Goal: Task Accomplishment & Management: Complete application form

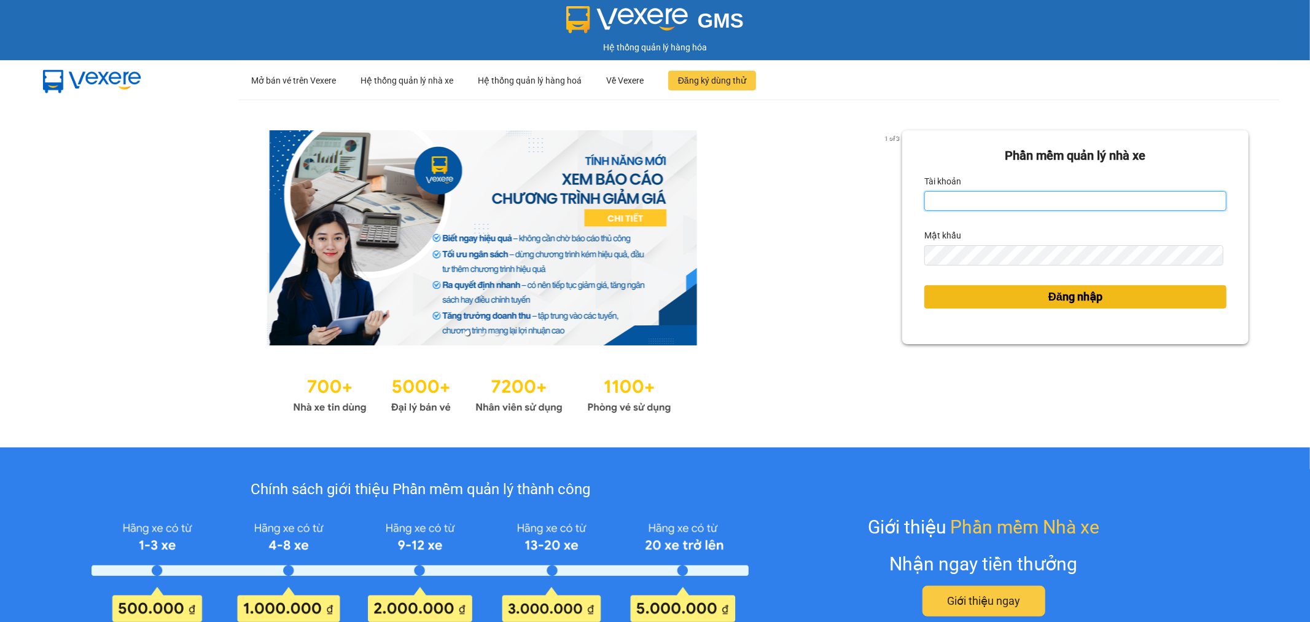
type input "tuanhung.vtp"
click at [1119, 300] on button "Đăng nhập" at bounding box center [1076, 296] width 302 height 23
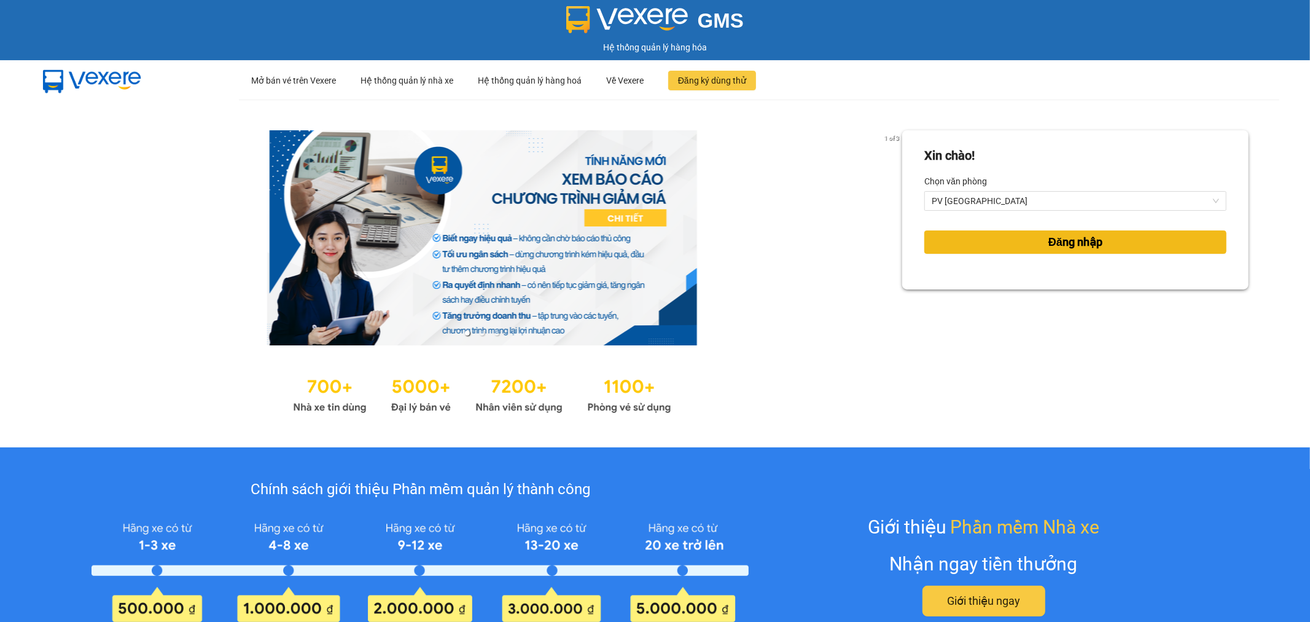
click at [1123, 243] on button "Đăng nhập" at bounding box center [1076, 241] width 302 height 23
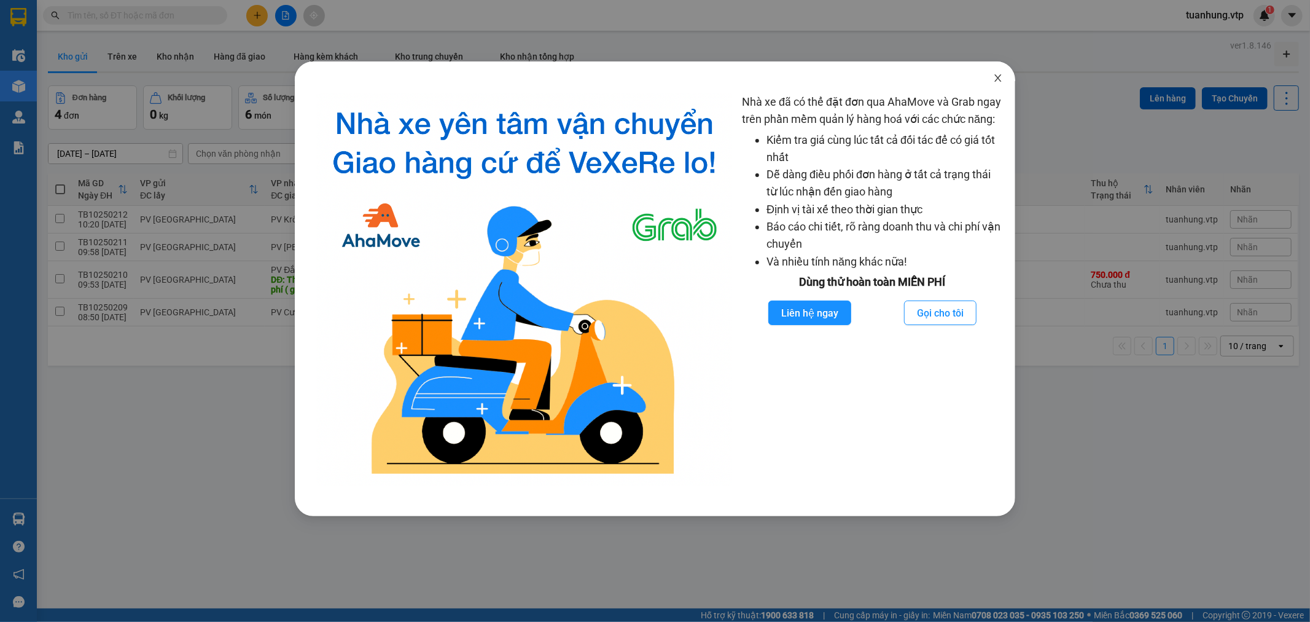
click at [1005, 81] on span "Close" at bounding box center [998, 78] width 34 height 34
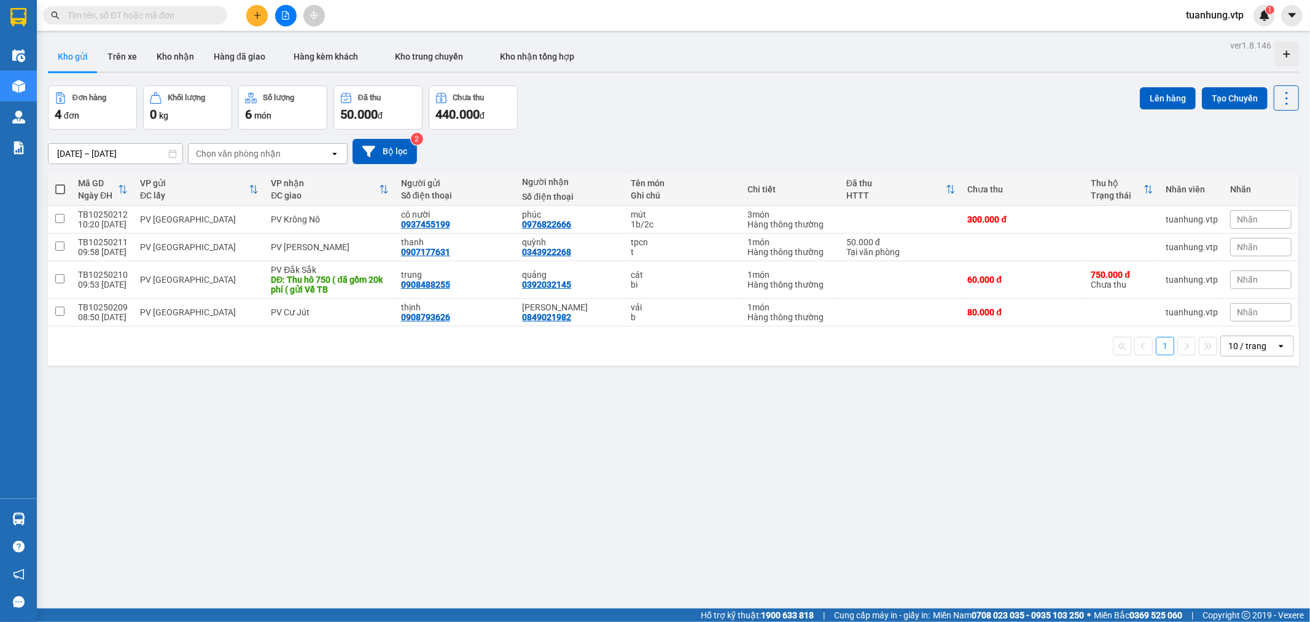
click at [61, 190] on span at bounding box center [60, 189] width 10 height 10
click at [60, 183] on input "checkbox" at bounding box center [60, 183] width 0 height 0
checkbox input "true"
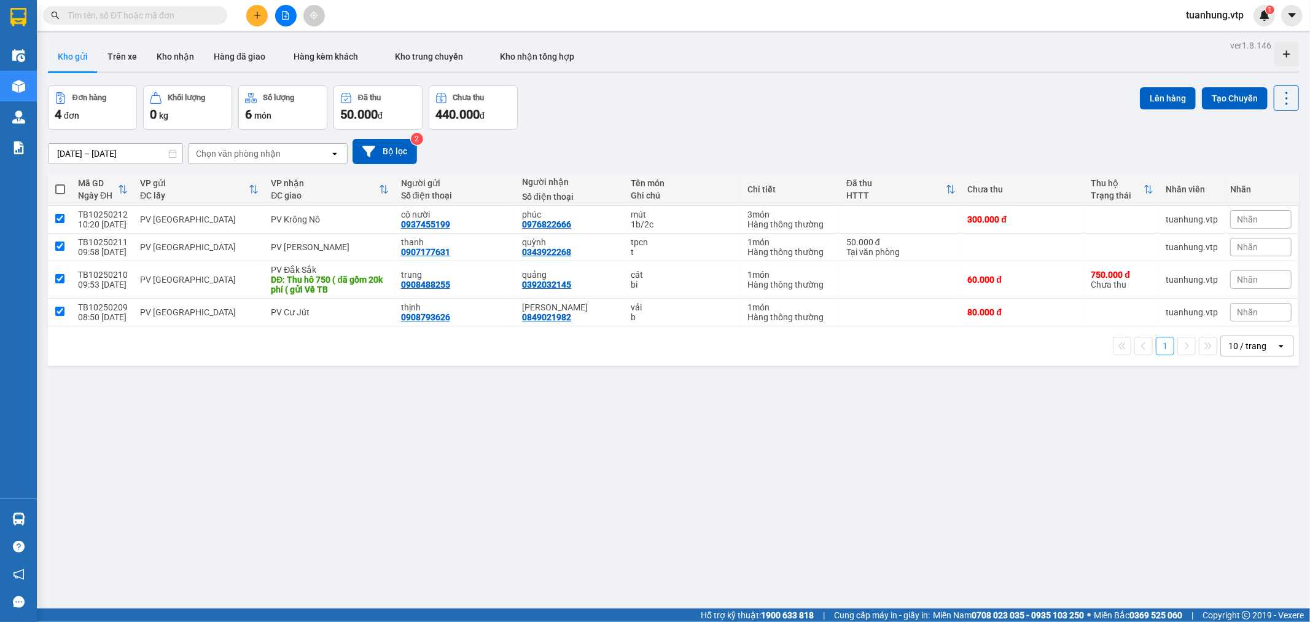
checkbox input "true"
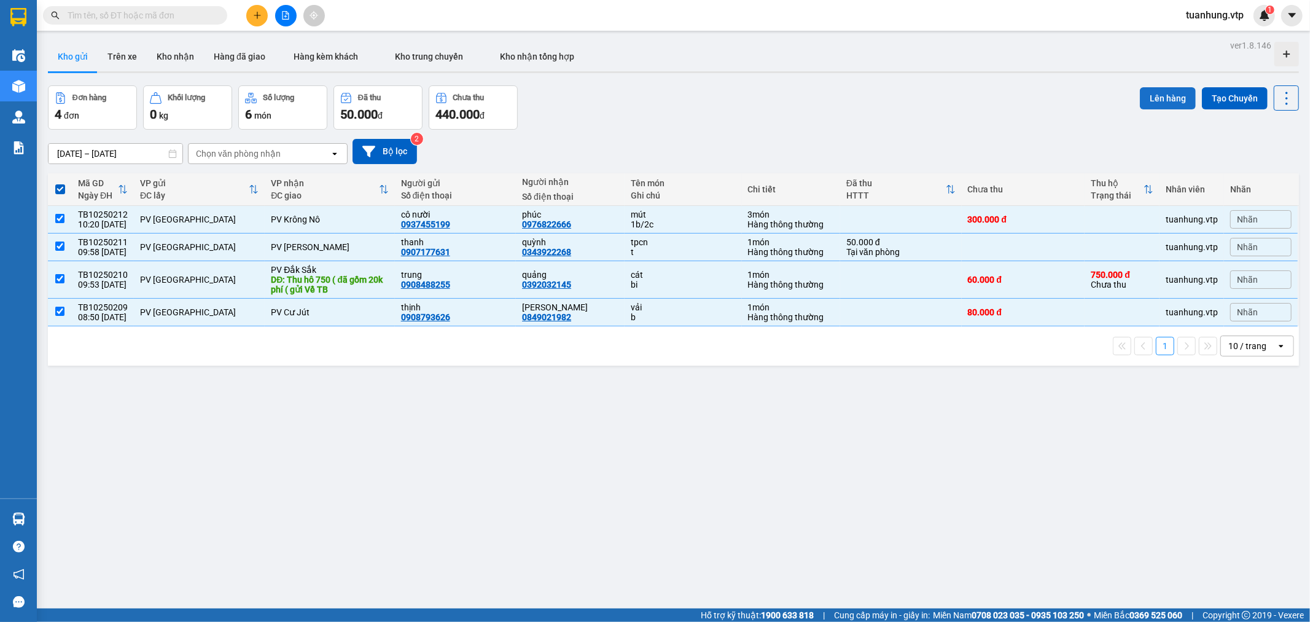
click at [1149, 100] on button "Lên hàng" at bounding box center [1168, 98] width 56 height 22
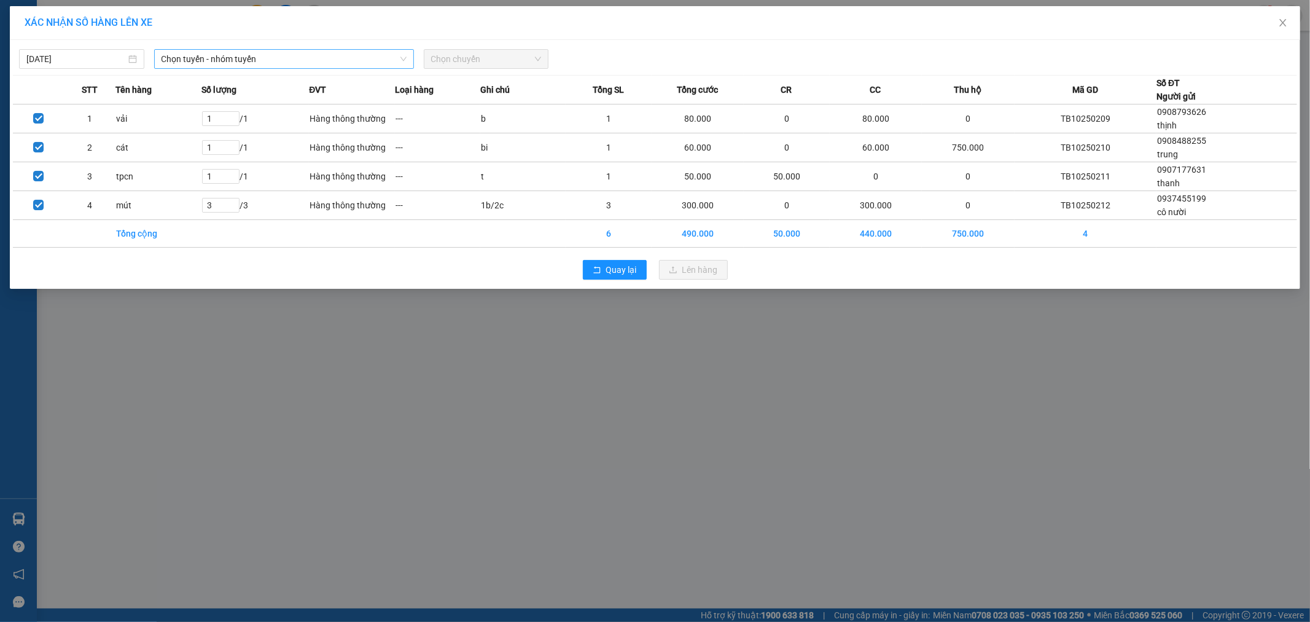
click at [407, 58] on icon "down" at bounding box center [403, 58] width 7 height 7
click at [403, 58] on icon "down" at bounding box center [403, 58] width 7 height 7
click at [208, 63] on span "Chọn tuyến - nhóm tuyến" at bounding box center [284, 59] width 245 height 18
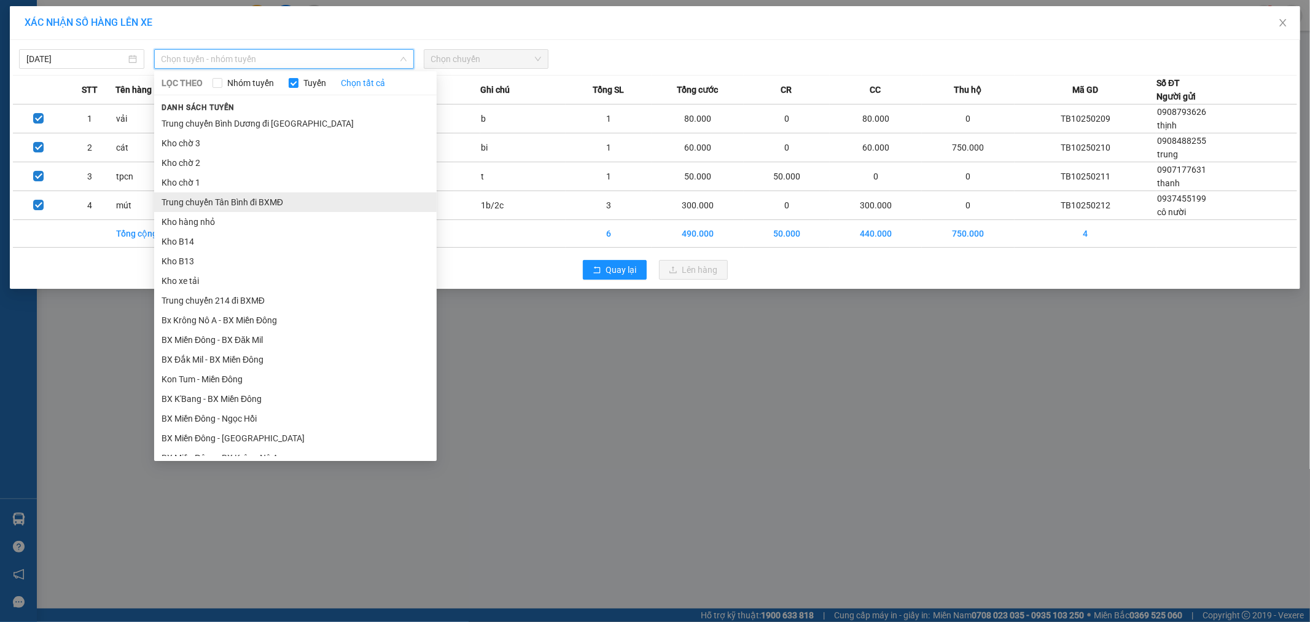
click at [240, 205] on li "Trung chuyển Tân Bình đi BXMĐ" at bounding box center [295, 202] width 283 height 20
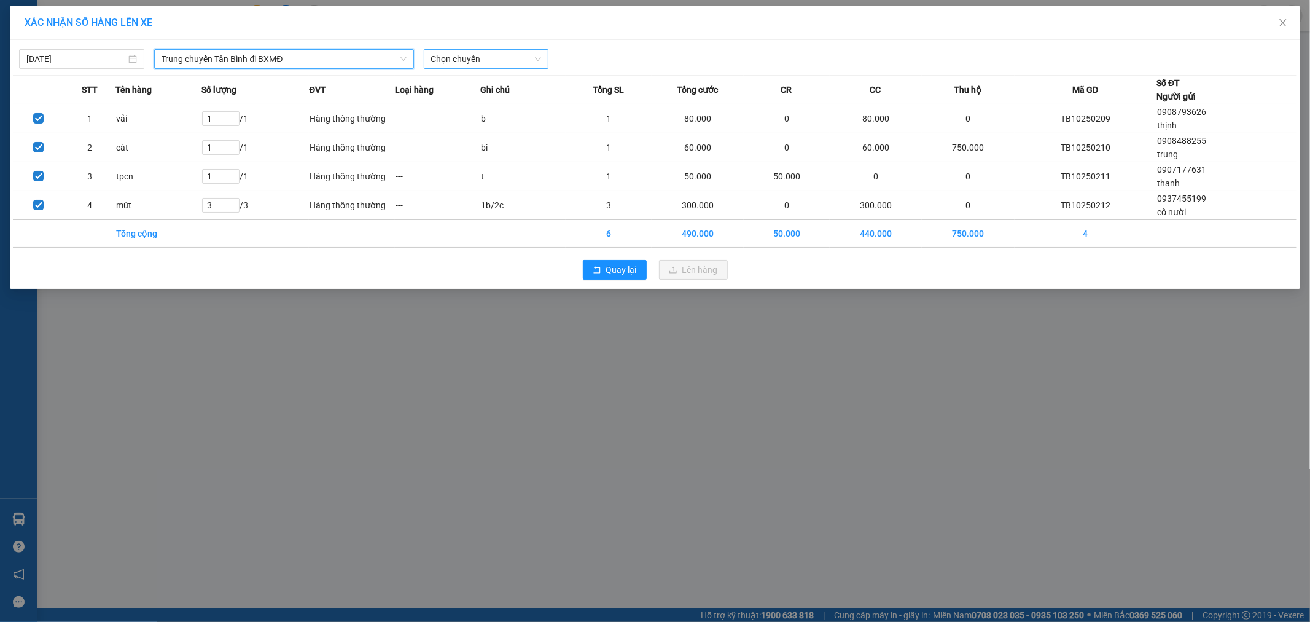
click at [536, 56] on span "Chọn chuyến" at bounding box center [486, 59] width 111 height 18
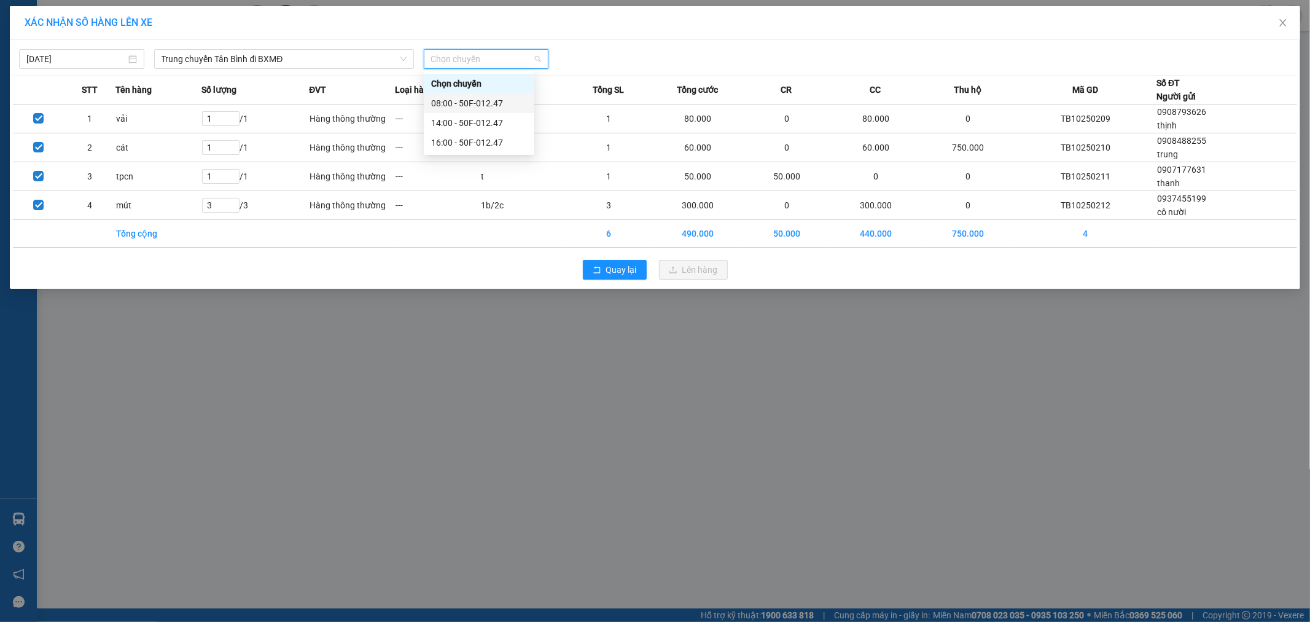
click at [483, 104] on div "08:00 - 50F-012.47" at bounding box center [479, 103] width 96 height 14
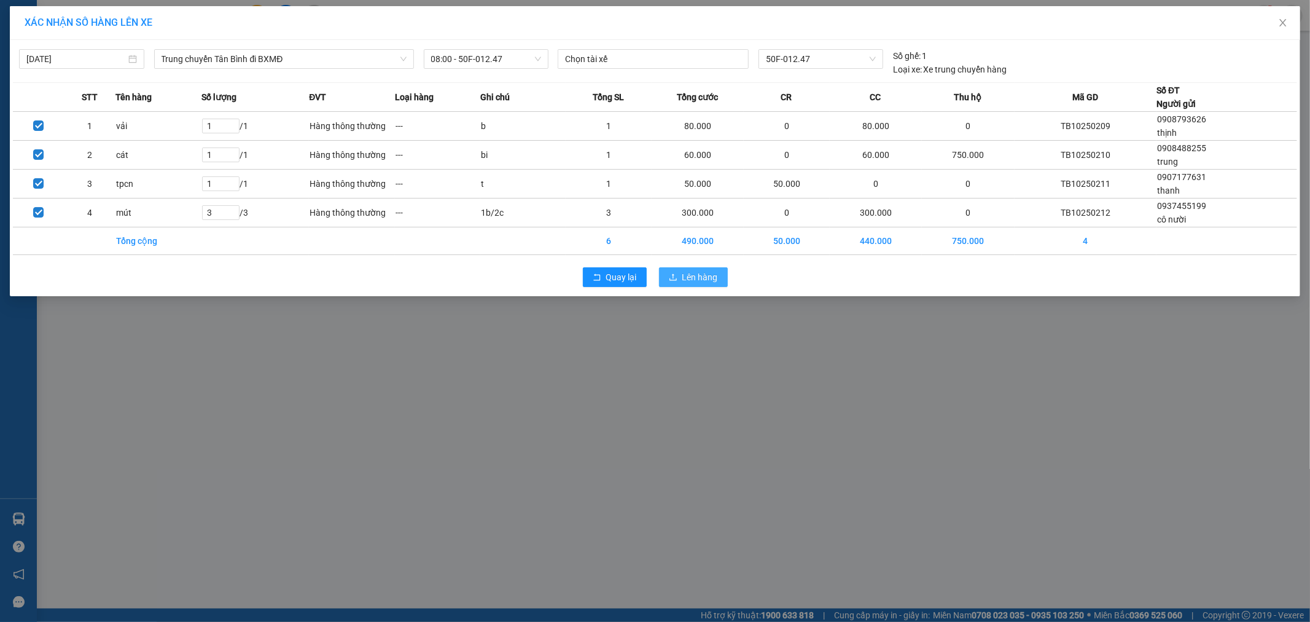
click at [679, 273] on button "Lên hàng" at bounding box center [693, 277] width 69 height 20
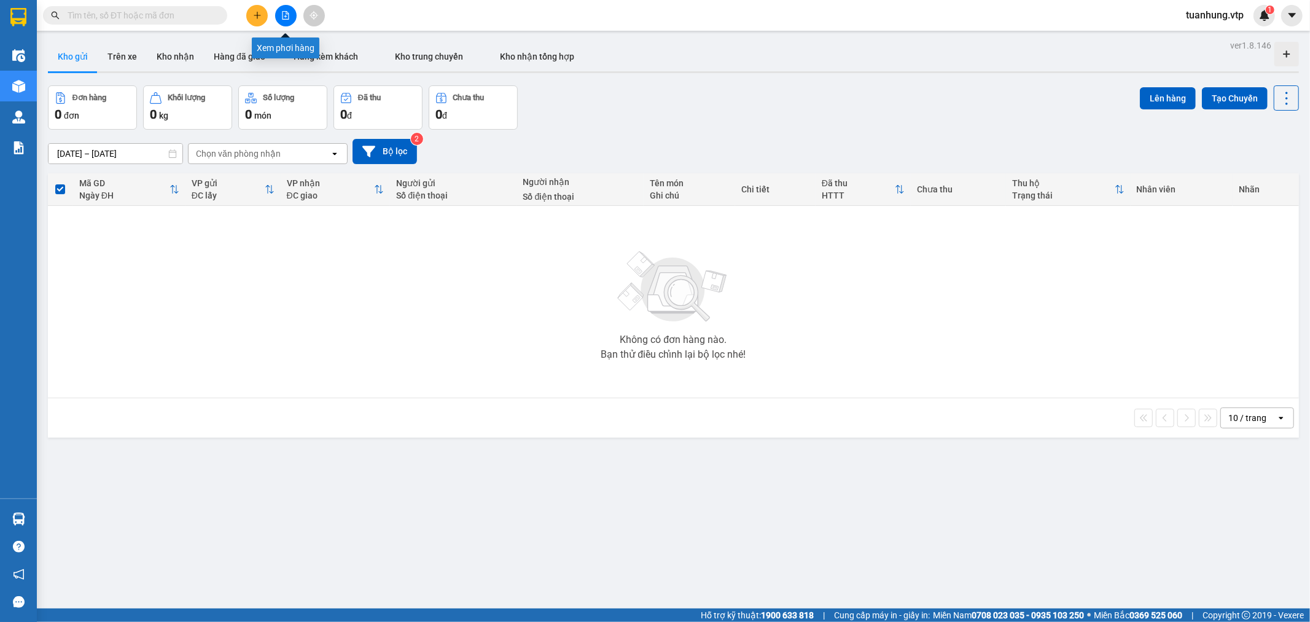
click at [283, 14] on icon "file-add" at bounding box center [285, 15] width 9 height 9
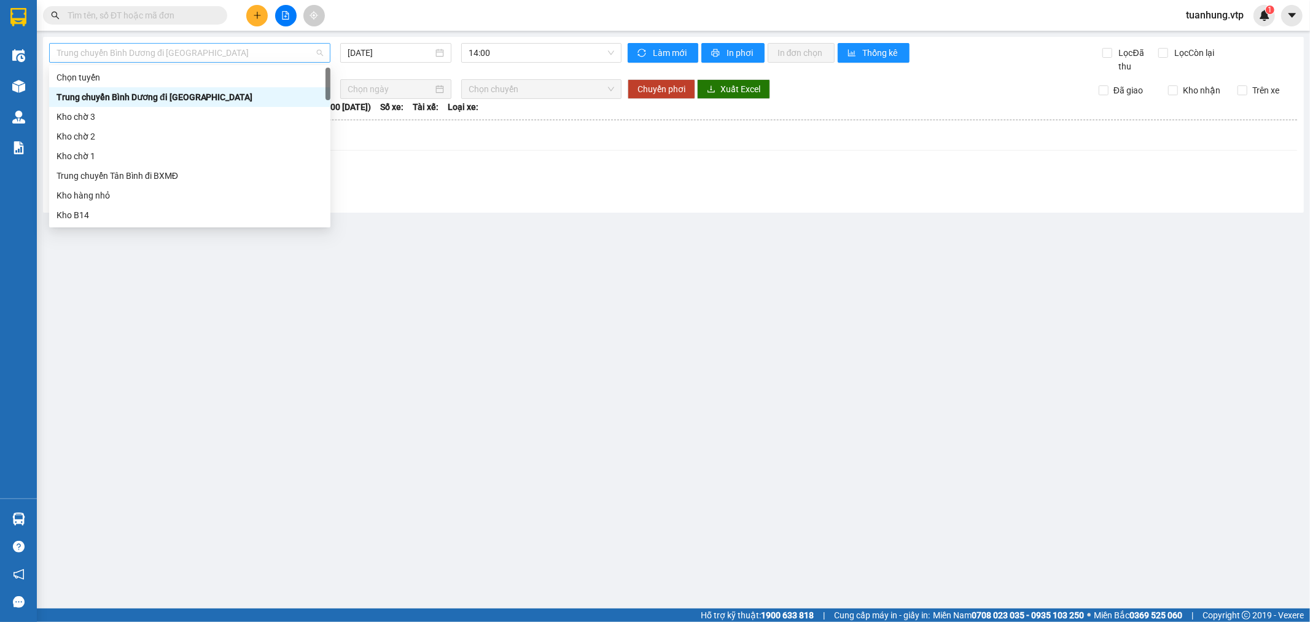
click at [143, 53] on span "Trung chuyển Bình Dương đi [GEOGRAPHIC_DATA]" at bounding box center [190, 53] width 267 height 18
click at [136, 175] on div "Trung chuyển Tân Bình đi BXMĐ" at bounding box center [190, 176] width 267 height 14
type input "[DATE]"
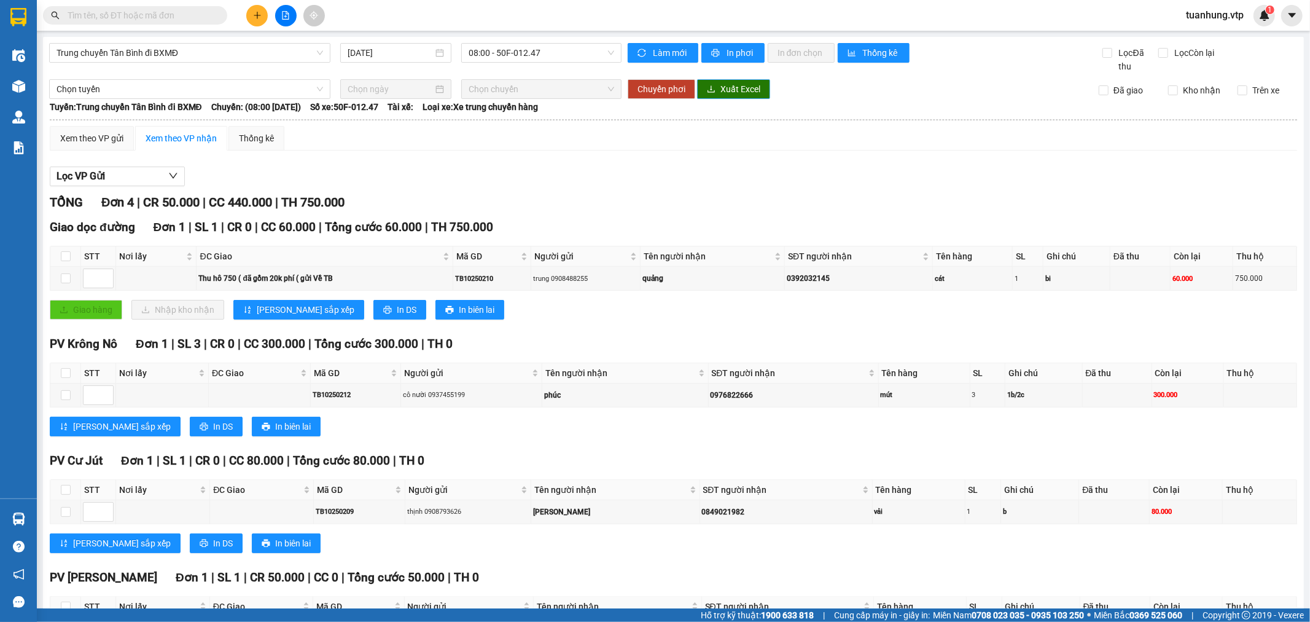
click at [738, 88] on span "Xuất Excel" at bounding box center [741, 89] width 40 height 14
click at [252, 20] on button at bounding box center [257, 16] width 22 height 22
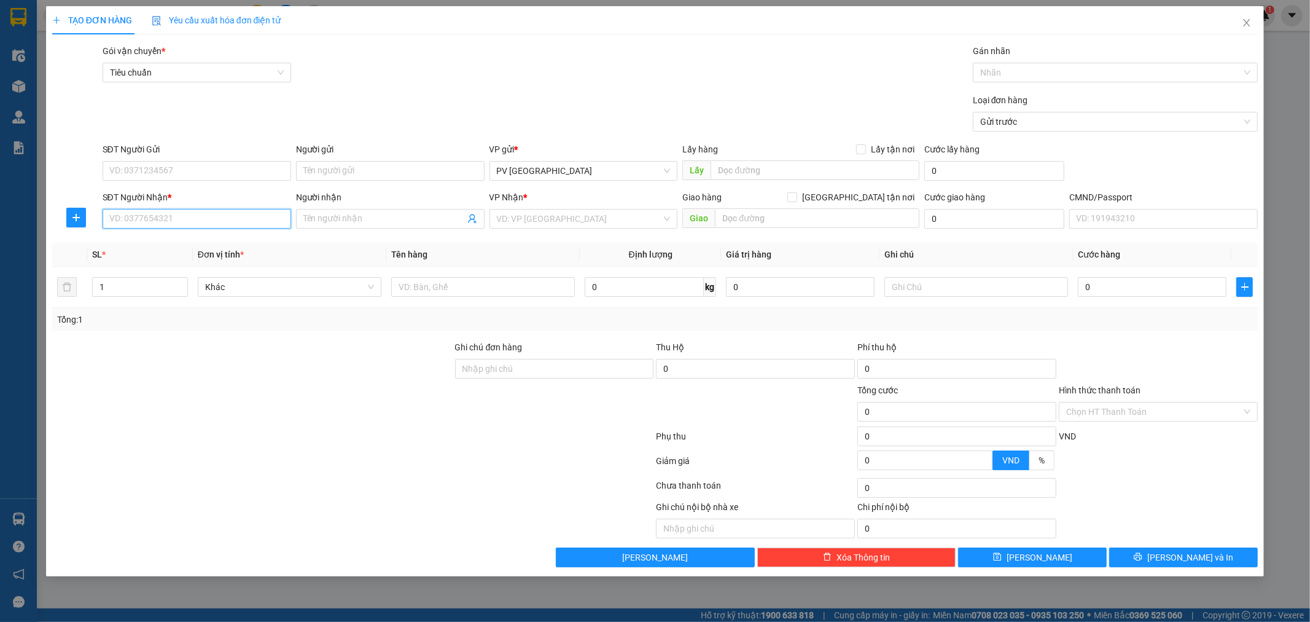
click at [240, 216] on input "SĐT Người Nhận *" at bounding box center [197, 219] width 189 height 20
click at [209, 240] on div "0985808479 - việt" at bounding box center [197, 244] width 174 height 14
type input "0985808479"
type input "việt"
type input "0985808479"
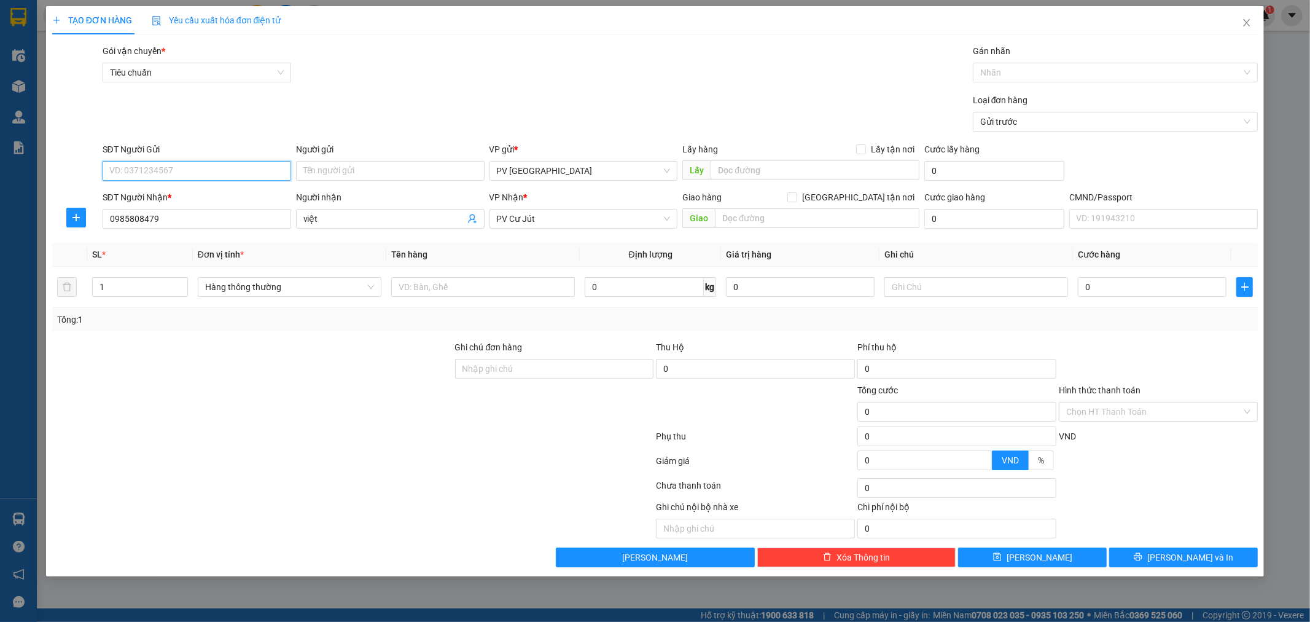
click at [251, 176] on input "SĐT Người Gửi" at bounding box center [197, 171] width 189 height 20
click at [204, 173] on input "SĐT Người Gửi" at bounding box center [197, 171] width 189 height 20
type input "0899799986"
type input "swincare"
click at [525, 289] on input "text" at bounding box center [483, 287] width 184 height 20
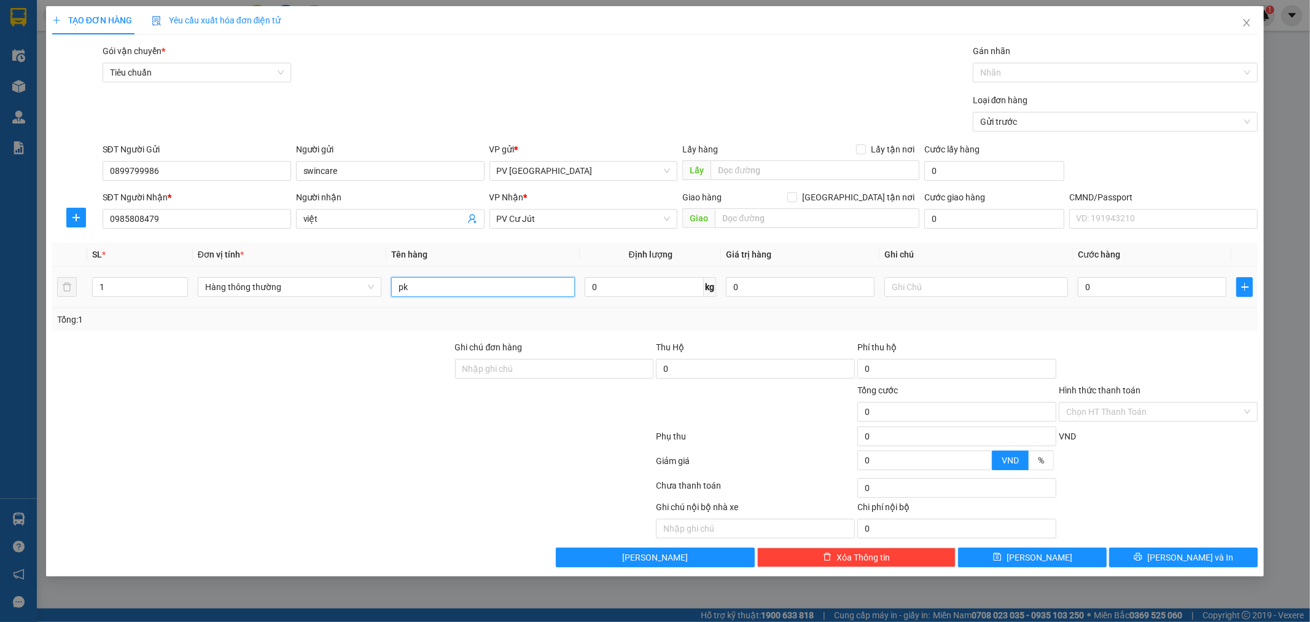
type input "pk"
type input "h"
type input "4"
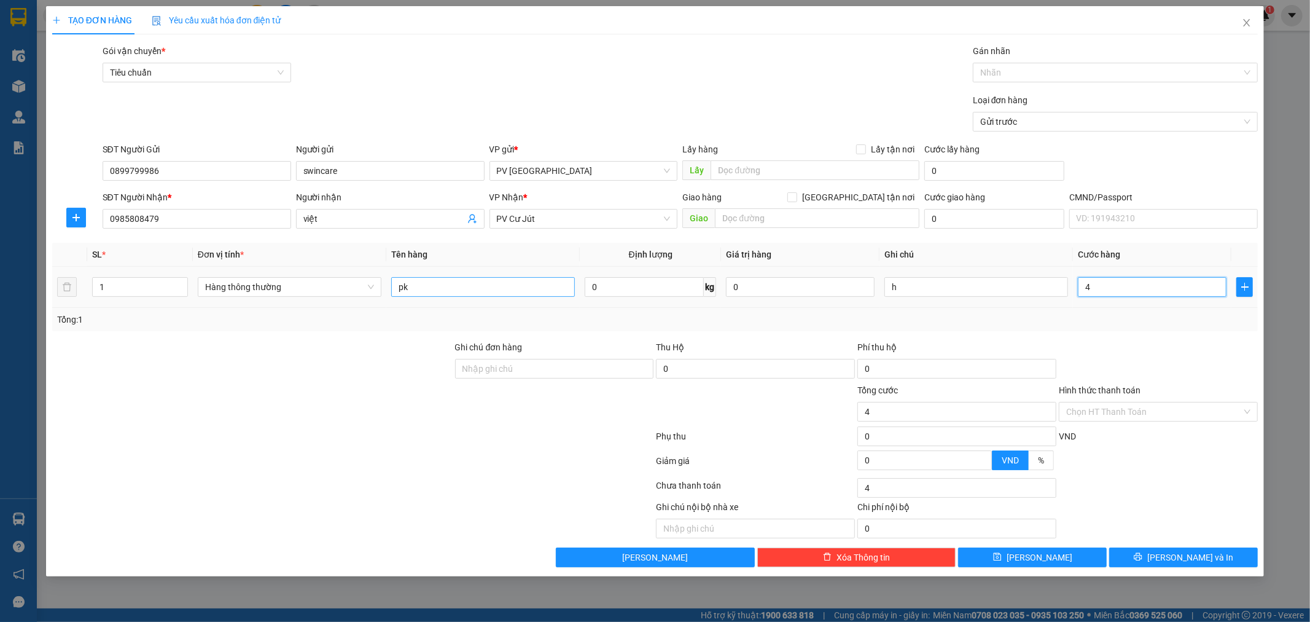
type input "40"
type input "400"
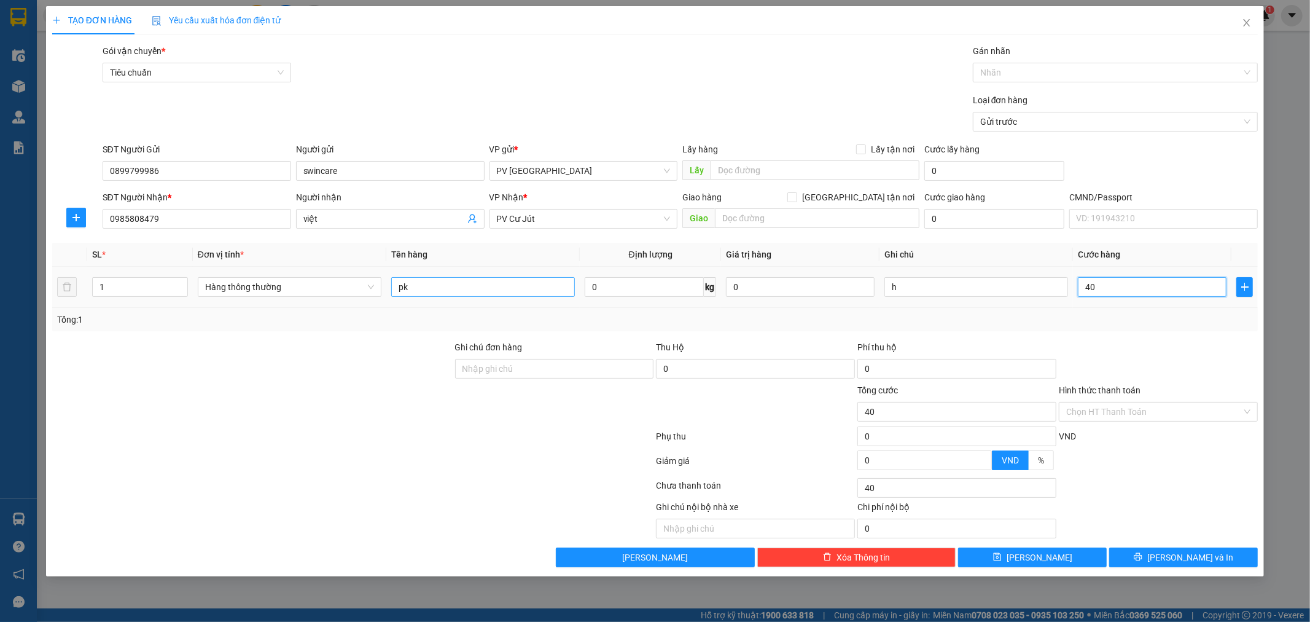
type input "400"
type input "4.000"
type input "40.000"
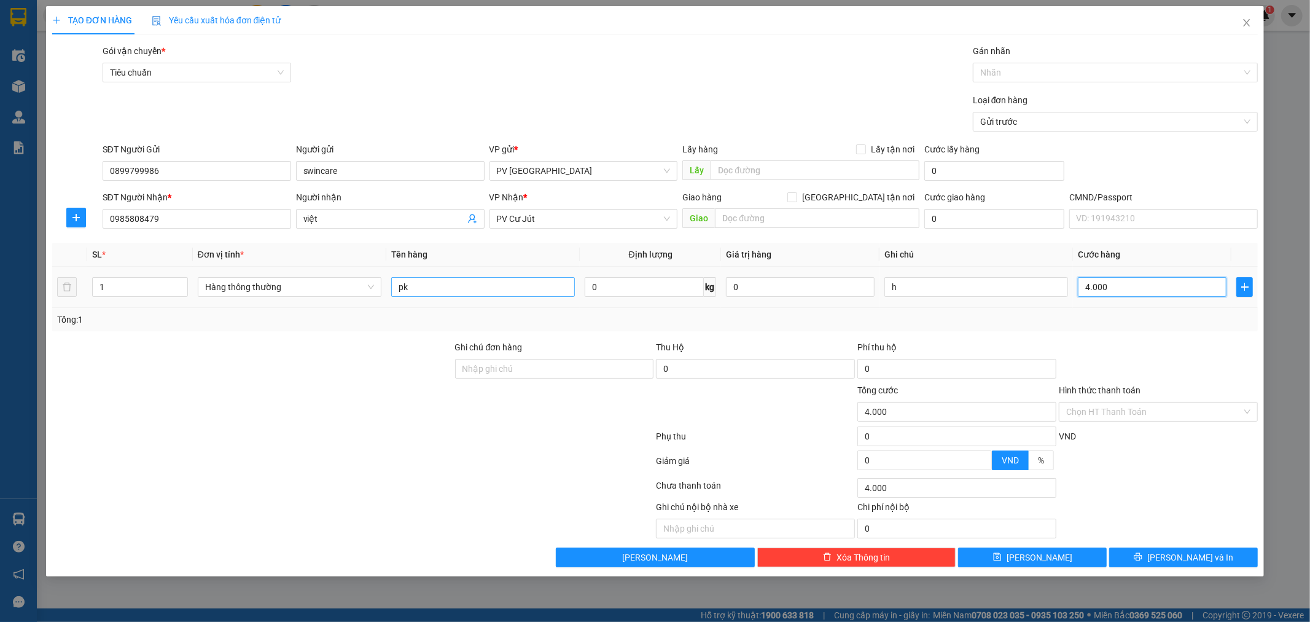
type input "40.000"
click at [765, 219] on input "text" at bounding box center [817, 218] width 205 height 20
type input "Nhẹ tay hư ko đền"
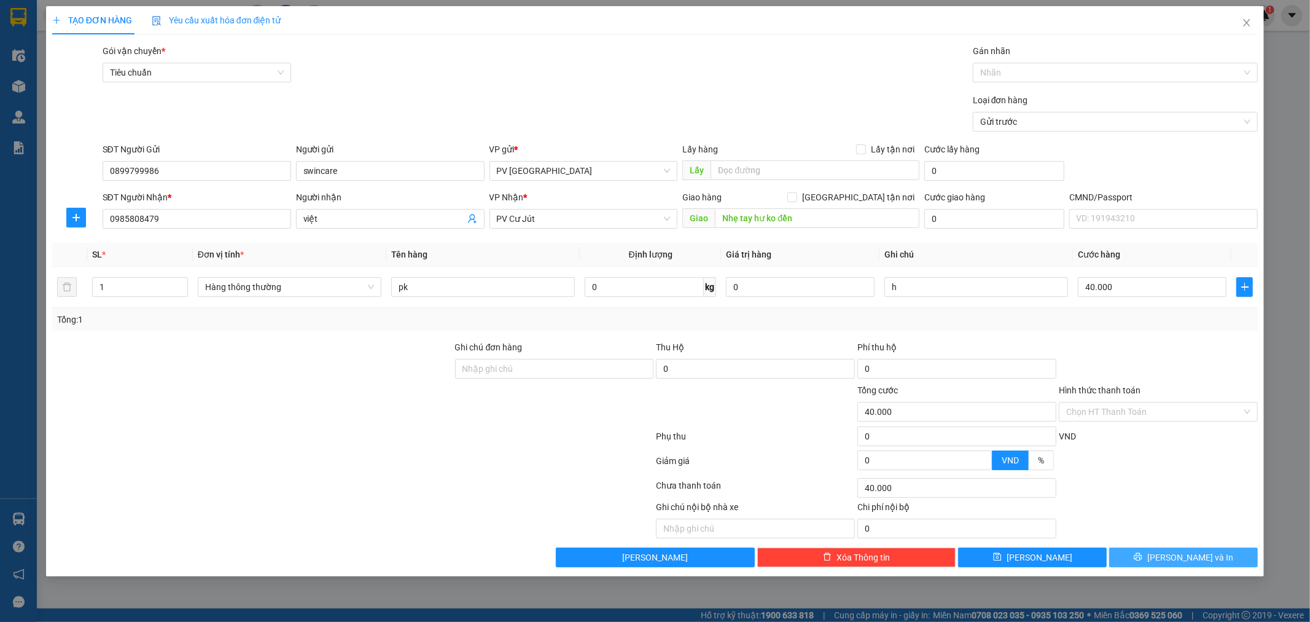
click at [1172, 560] on button "[PERSON_NAME] và In" at bounding box center [1183, 557] width 149 height 20
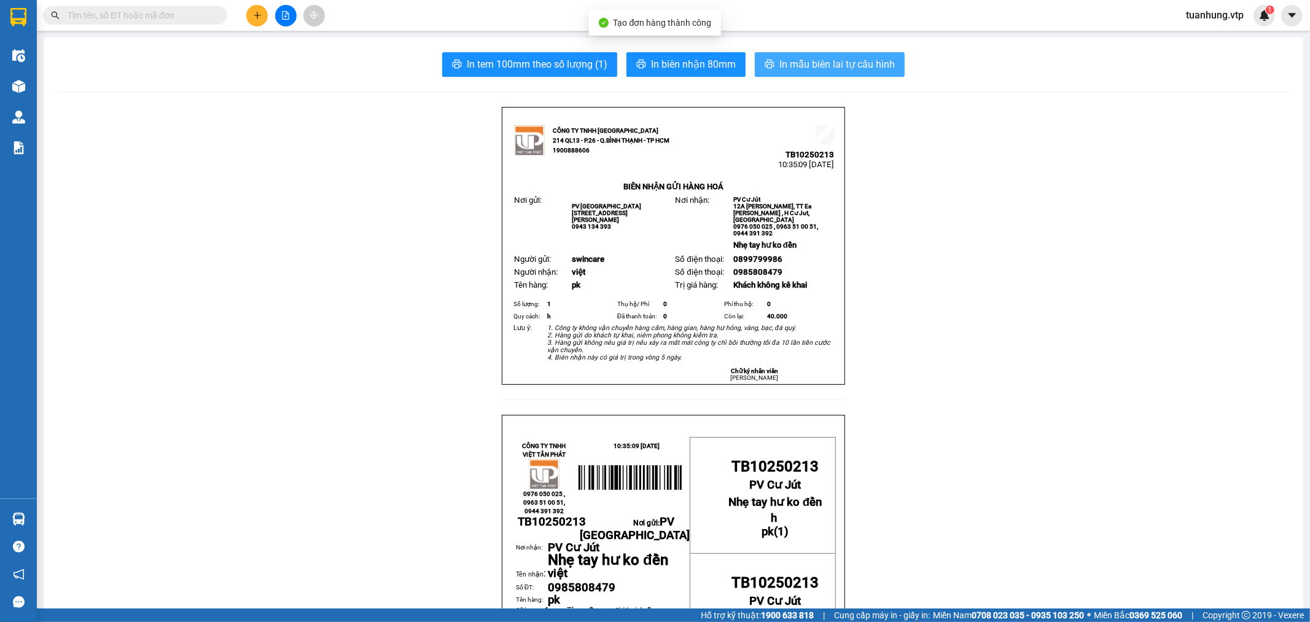
click at [842, 66] on span "In mẫu biên lai tự cấu hình" at bounding box center [837, 64] width 115 height 15
click at [260, 25] on button at bounding box center [257, 16] width 22 height 22
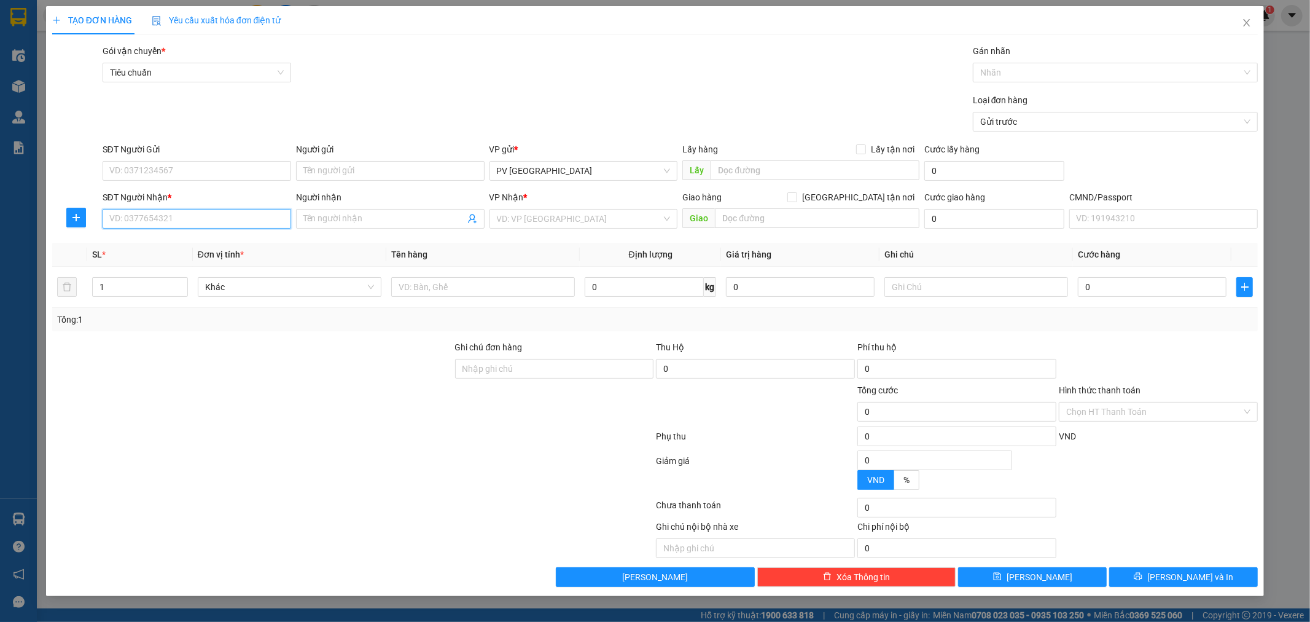
click at [264, 221] on input "SĐT Người Nhận *" at bounding box center [197, 219] width 189 height 20
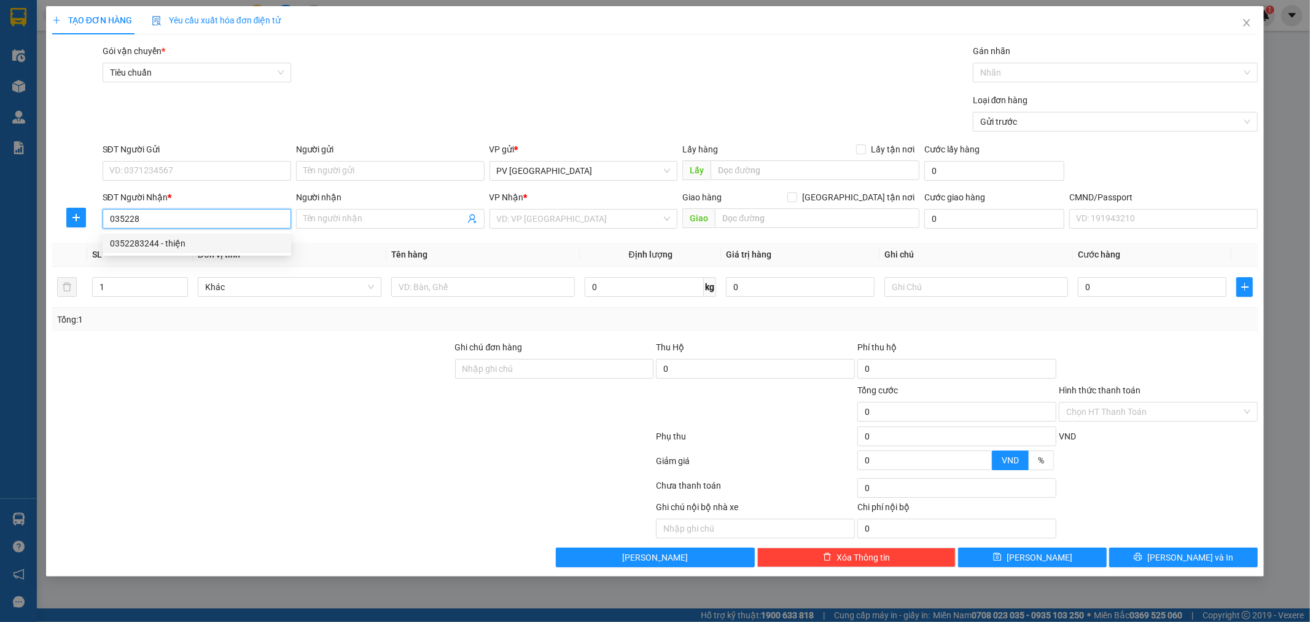
click at [246, 248] on div "0352283244 - thiện" at bounding box center [197, 244] width 174 height 14
type input "0352283244"
type input "thiện"
type input "0352283244"
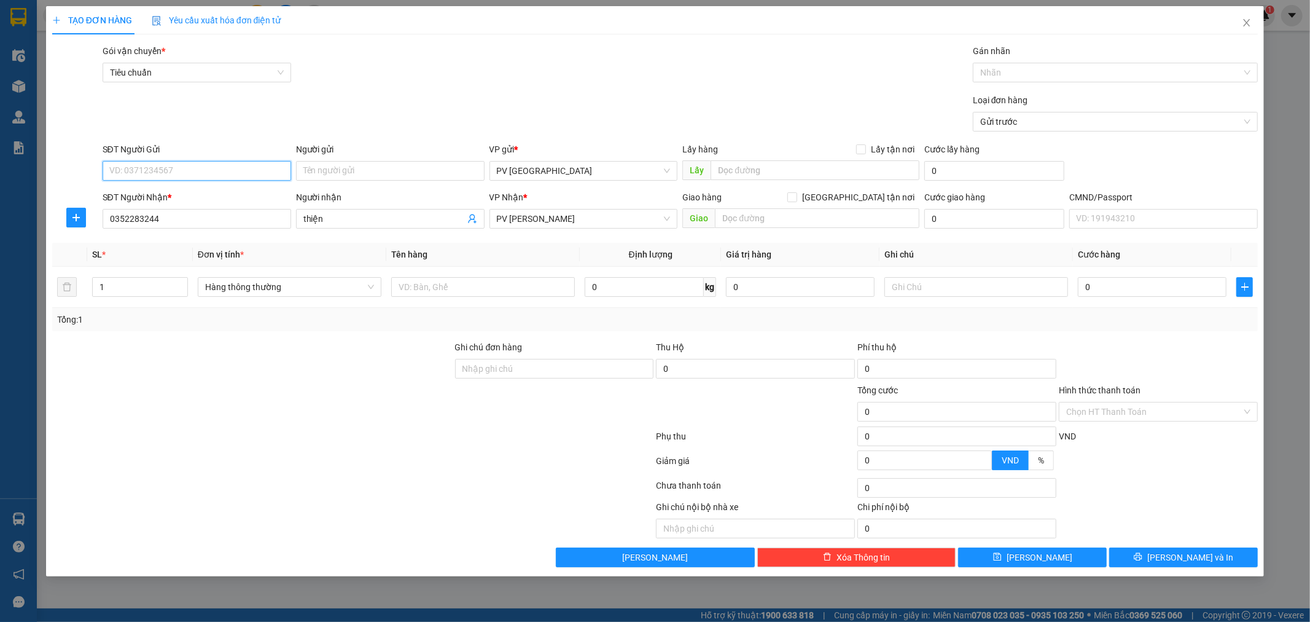
click at [264, 176] on input "SĐT Người Gửi" at bounding box center [197, 171] width 189 height 20
click at [243, 189] on div "0911279090 - hoa viên" at bounding box center [197, 196] width 174 height 14
type input "0911279090"
type input "hoa viên"
click at [107, 281] on input "1" at bounding box center [140, 287] width 95 height 18
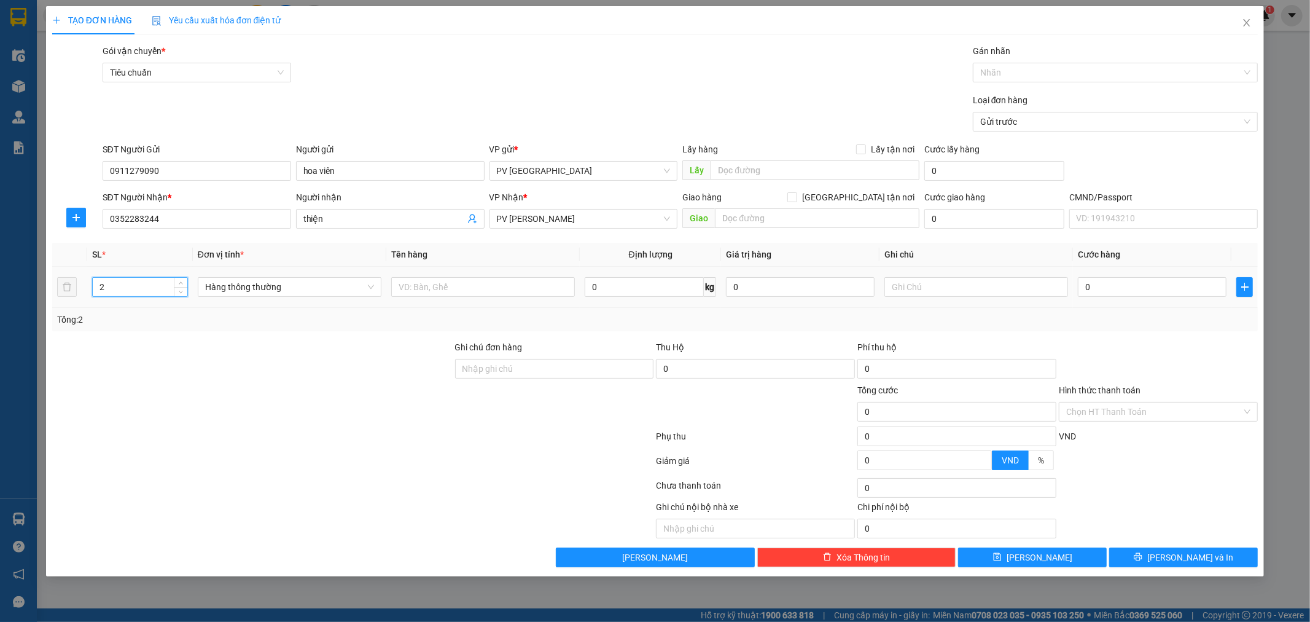
type input "2"
click at [401, 285] on input "text" at bounding box center [483, 287] width 184 height 20
type input "tpcn"
type input "t"
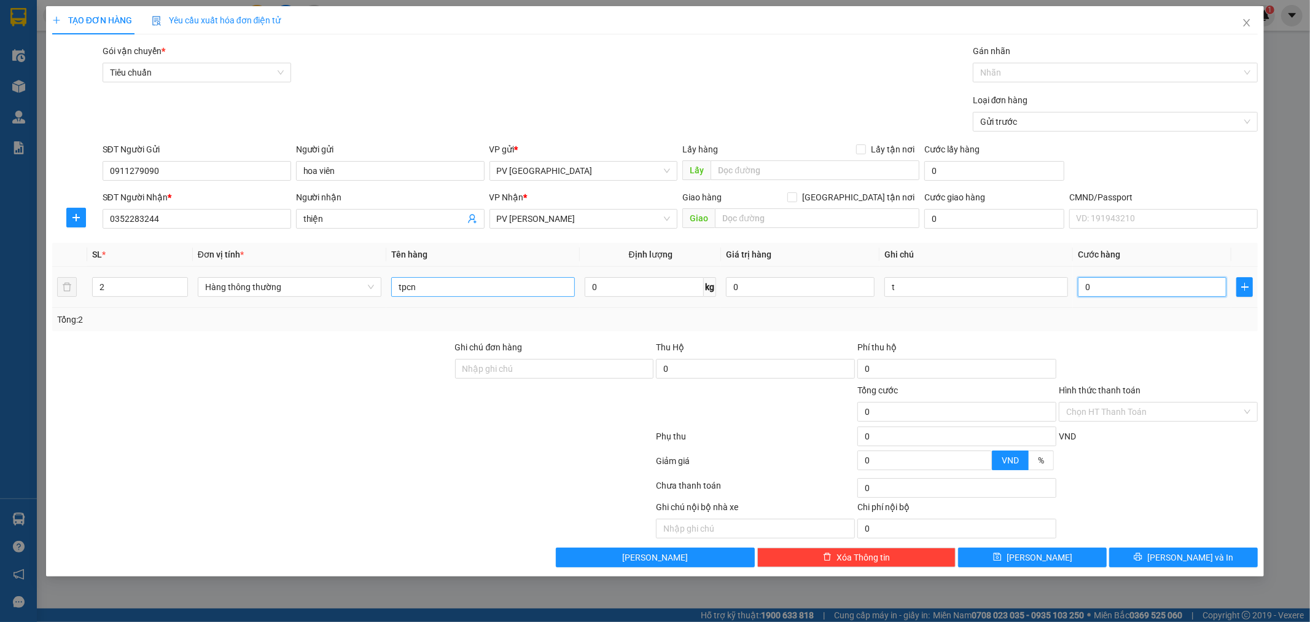
type input "1"
type input "11"
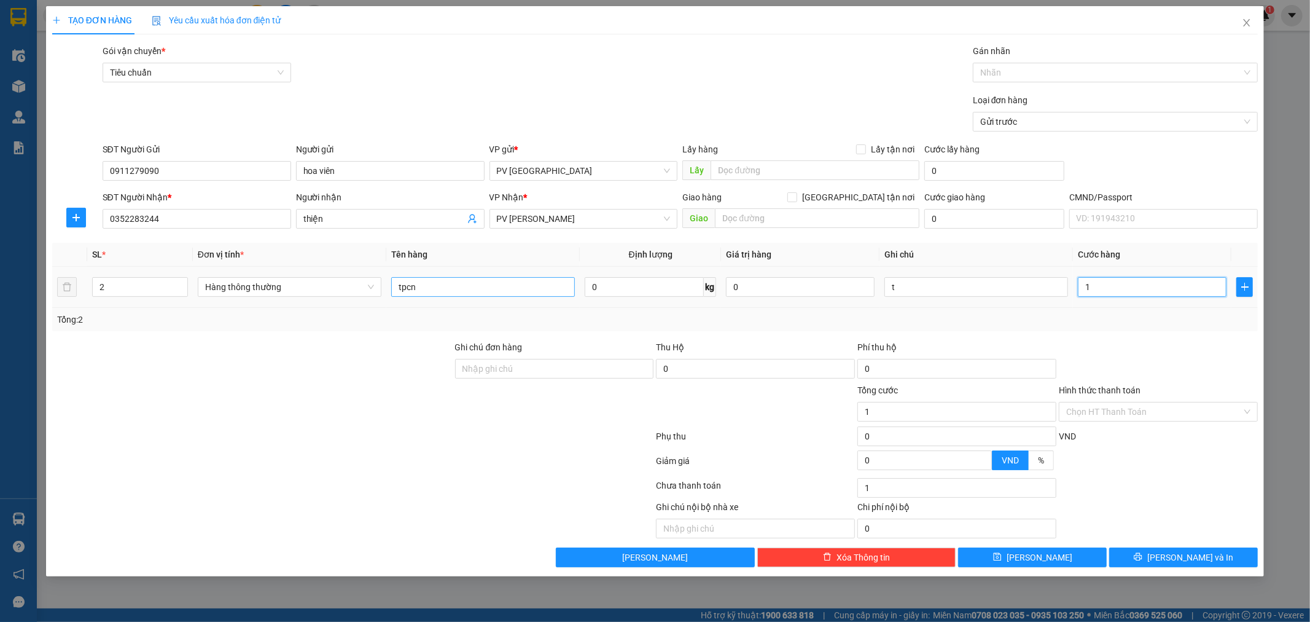
type input "11"
type input "110"
type input "1.100"
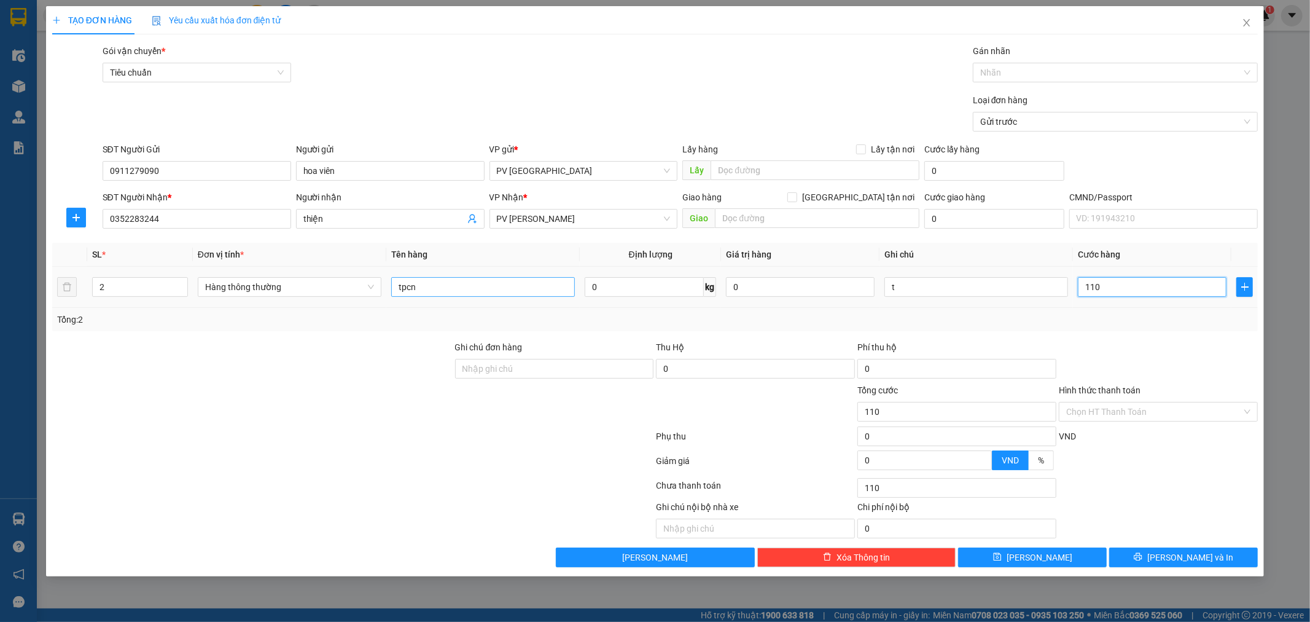
type input "1.100"
type input "11.000"
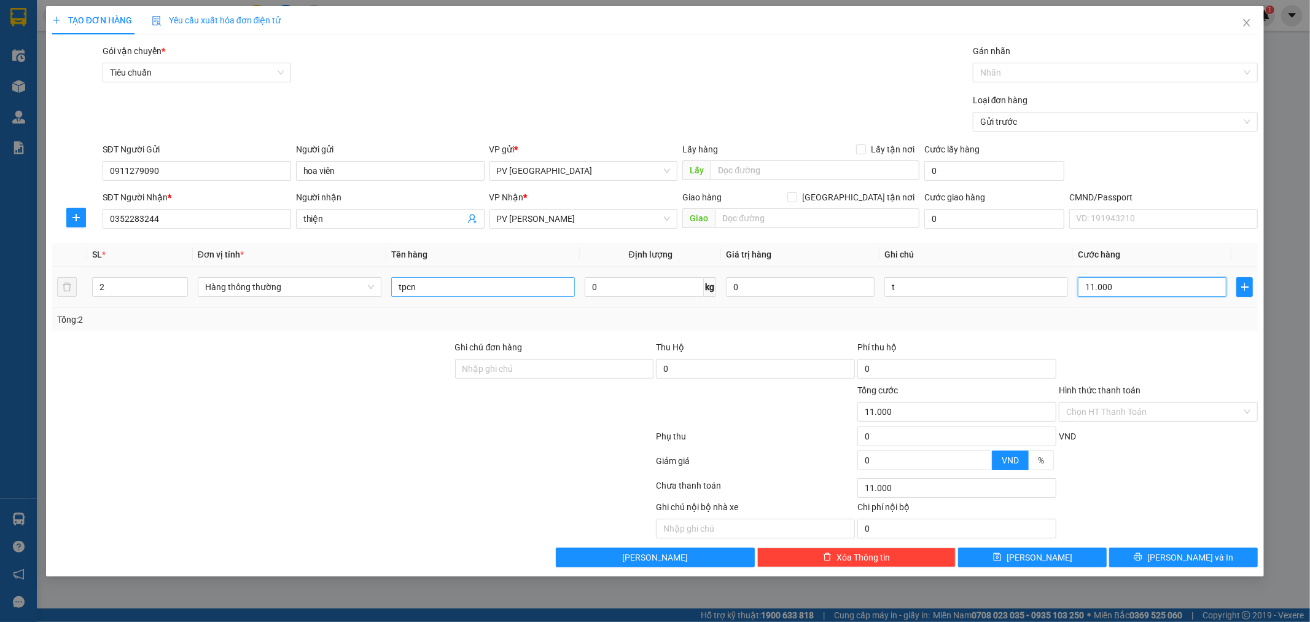
type input "110.000"
click at [1248, 412] on div "Chọn HT Thanh Toán" at bounding box center [1158, 412] width 199 height 20
type input "110.000"
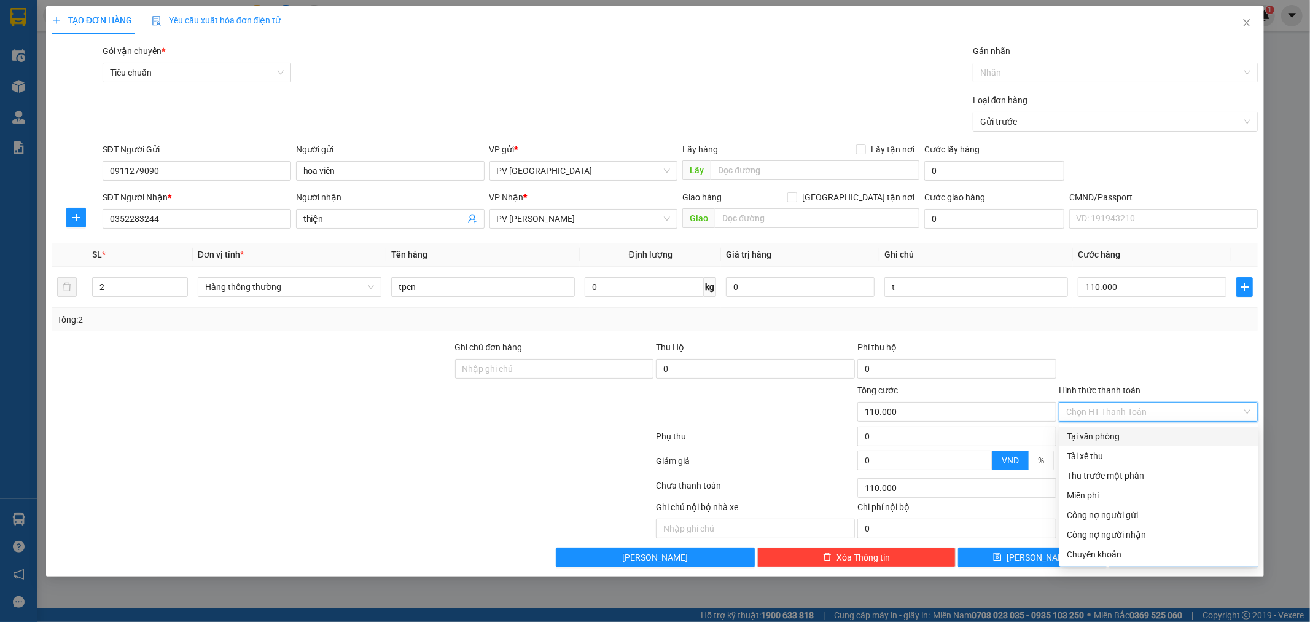
click at [1190, 430] on div "Tại văn phòng" at bounding box center [1159, 436] width 184 height 14
type input "0"
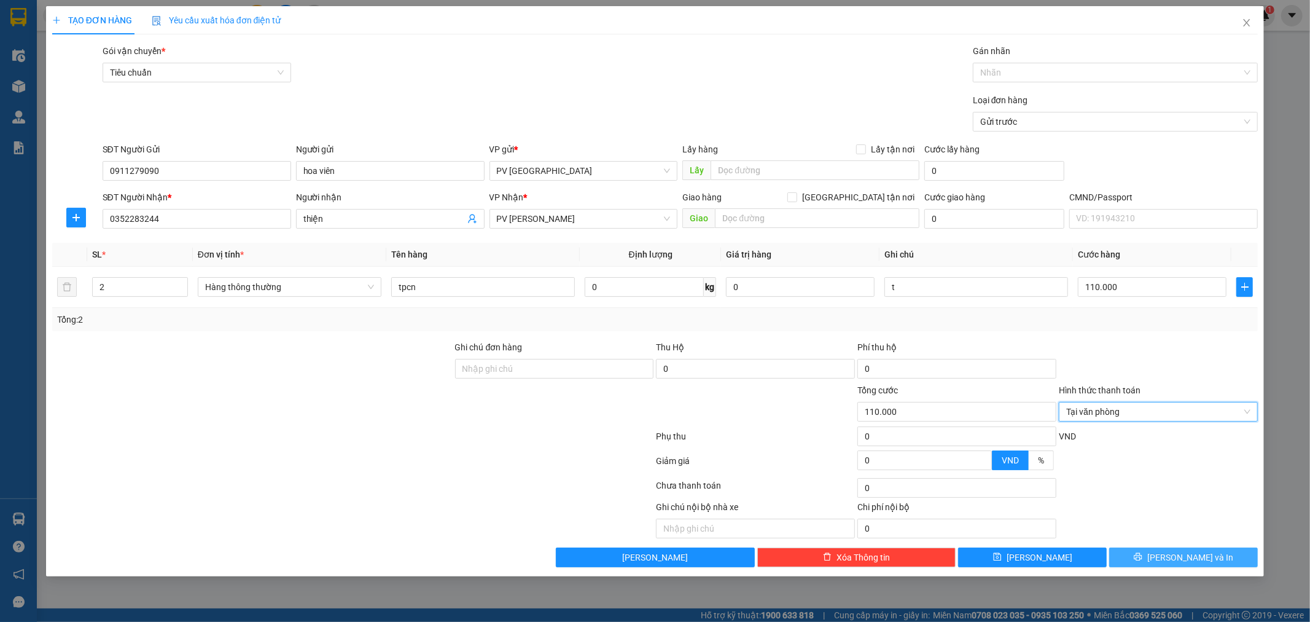
click at [1187, 555] on span "[PERSON_NAME] và In" at bounding box center [1191, 557] width 86 height 14
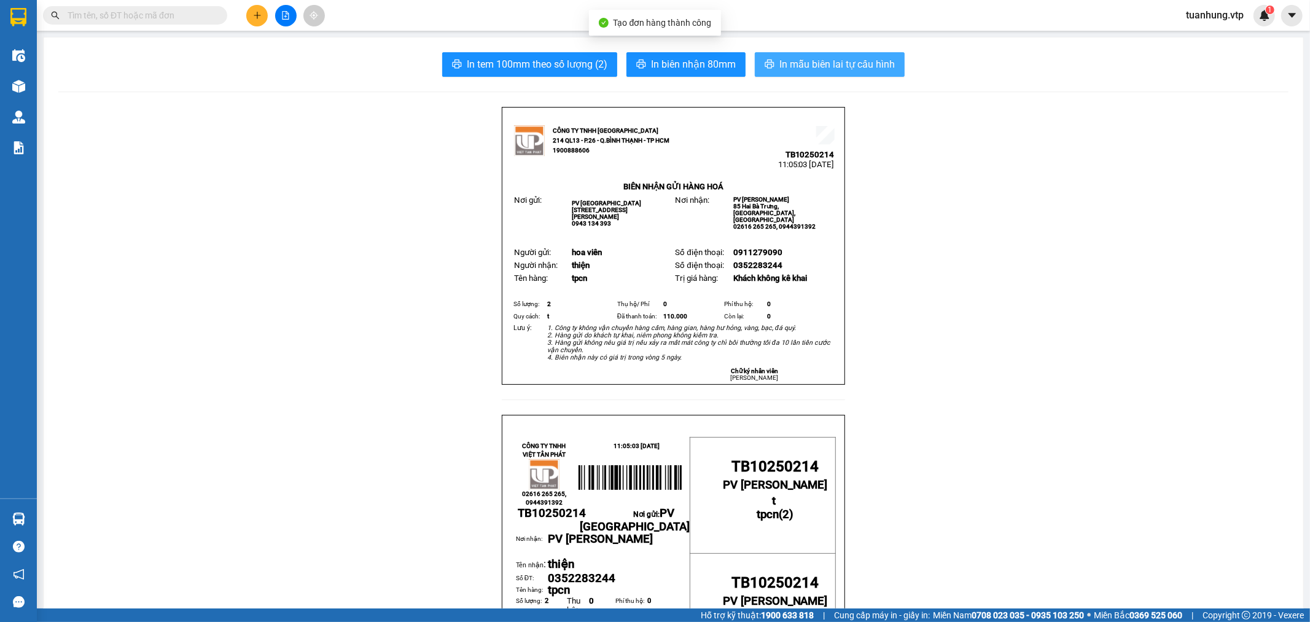
click at [835, 66] on span "In mẫu biên lai tự cấu hình" at bounding box center [837, 64] width 115 height 15
click at [257, 20] on button at bounding box center [257, 16] width 22 height 22
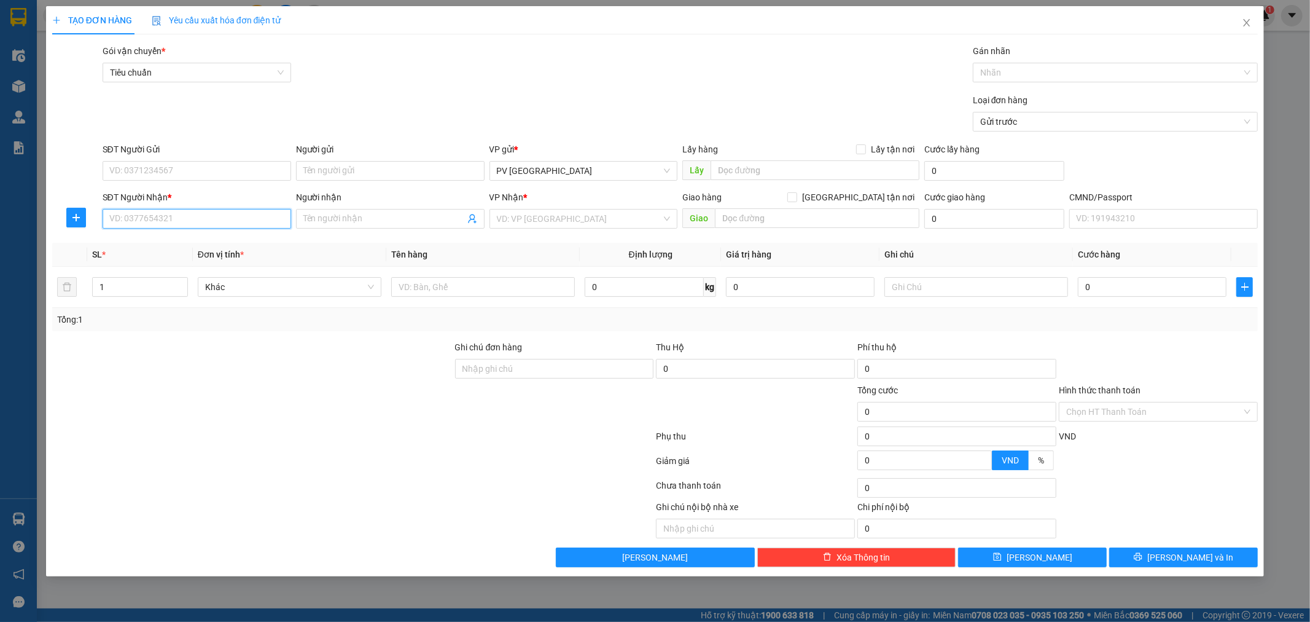
click at [232, 213] on input "SĐT Người Nhận *" at bounding box center [197, 219] width 189 height 20
click at [203, 244] on div "0362267117 - phi/ ck" at bounding box center [197, 244] width 174 height 14
type input "0362267117"
type input "phi/ ck"
type input "gấp"
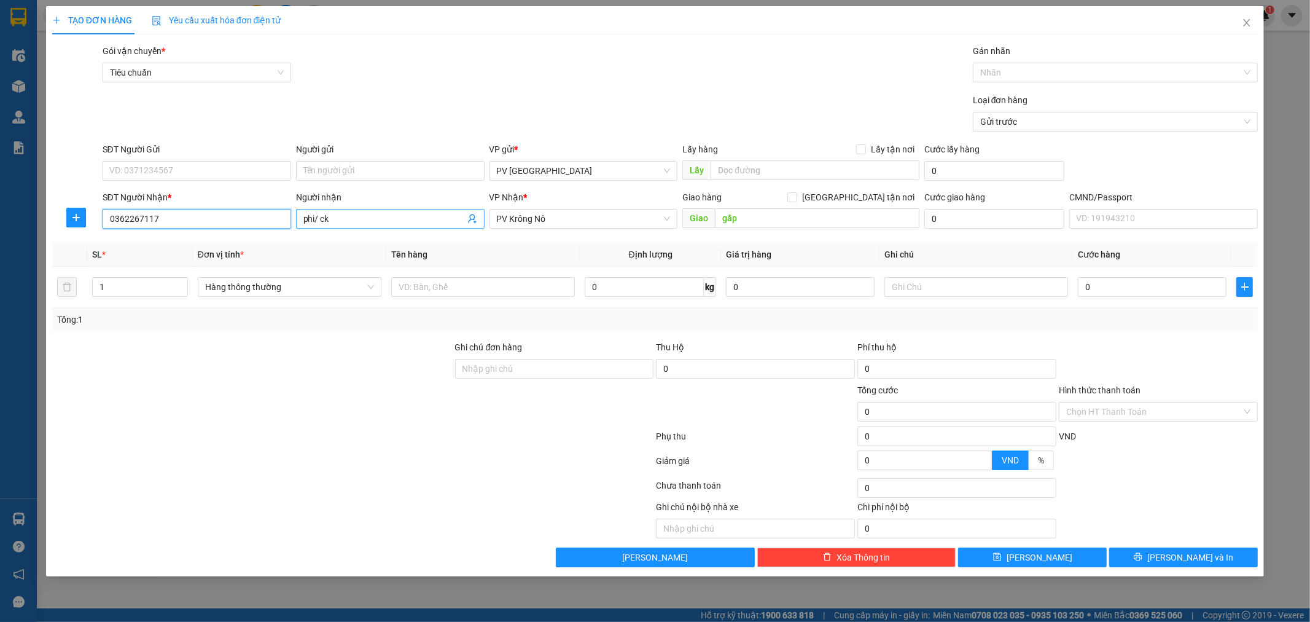
type input "0362267117"
click at [355, 215] on input "phi/ ck" at bounding box center [384, 219] width 162 height 14
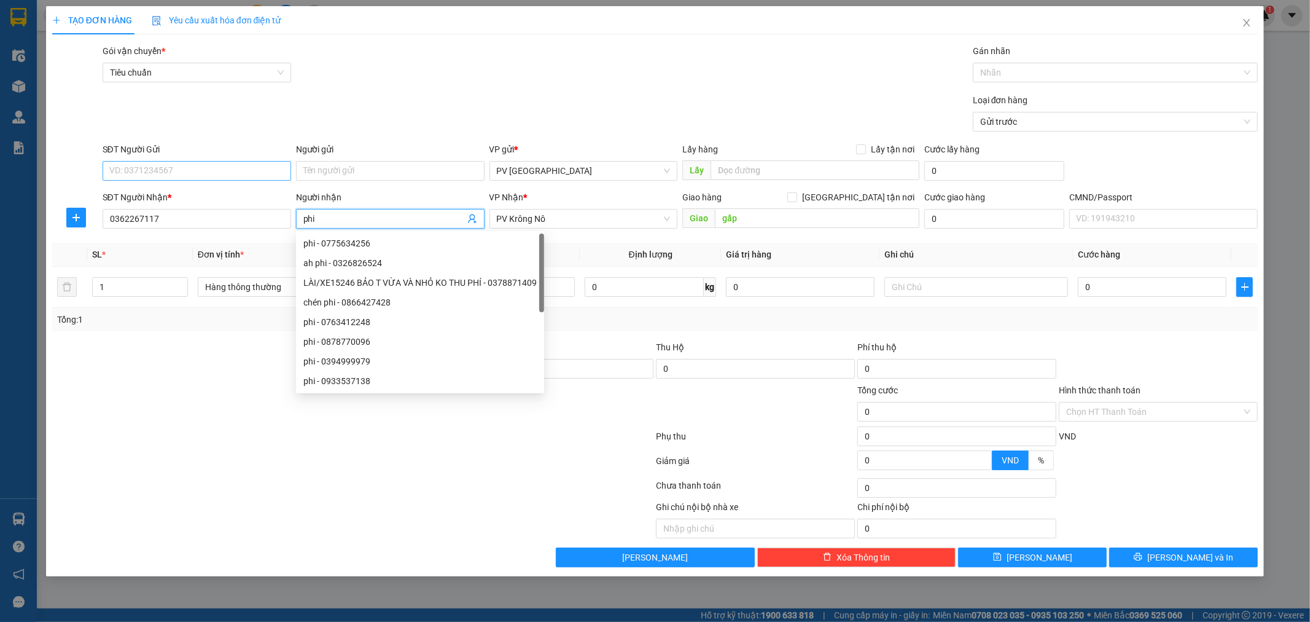
type input "phi"
click at [264, 168] on input "SĐT Người Gửi" at bounding box center [197, 171] width 189 height 20
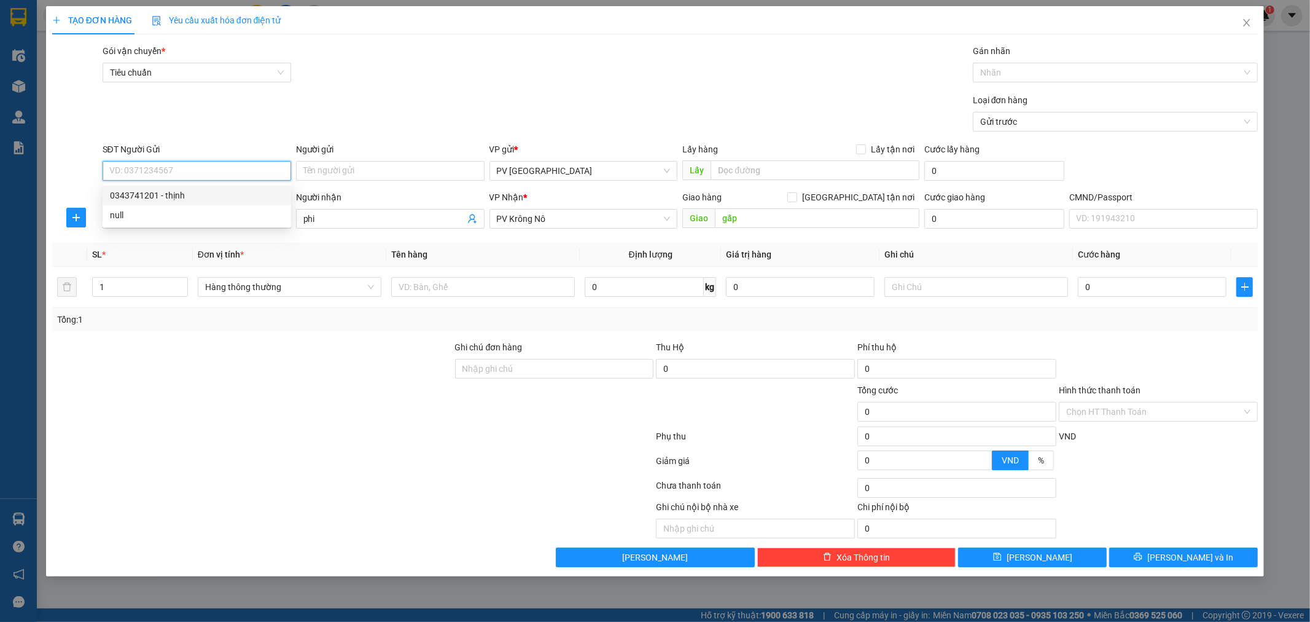
click at [201, 200] on div "0343741201 - thịnh" at bounding box center [197, 196] width 174 height 14
type input "0343741201"
type input "thịnh"
click at [1255, 23] on span "Close" at bounding box center [1247, 23] width 34 height 34
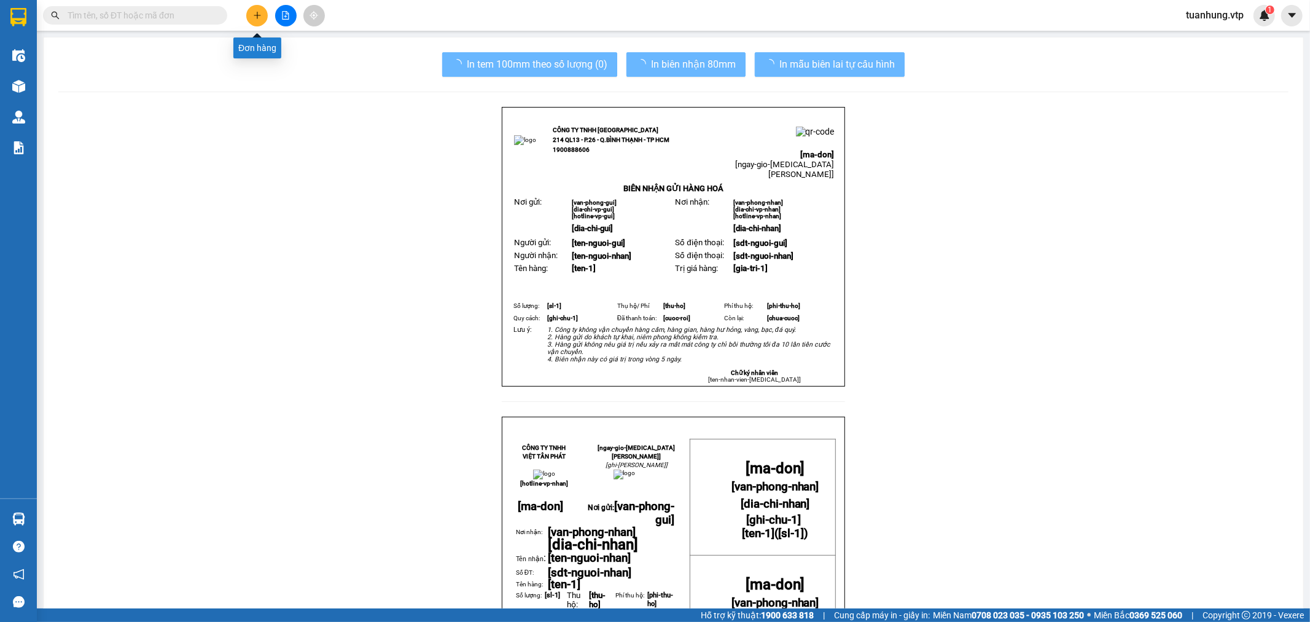
click at [261, 15] on icon "plus" at bounding box center [257, 15] width 9 height 9
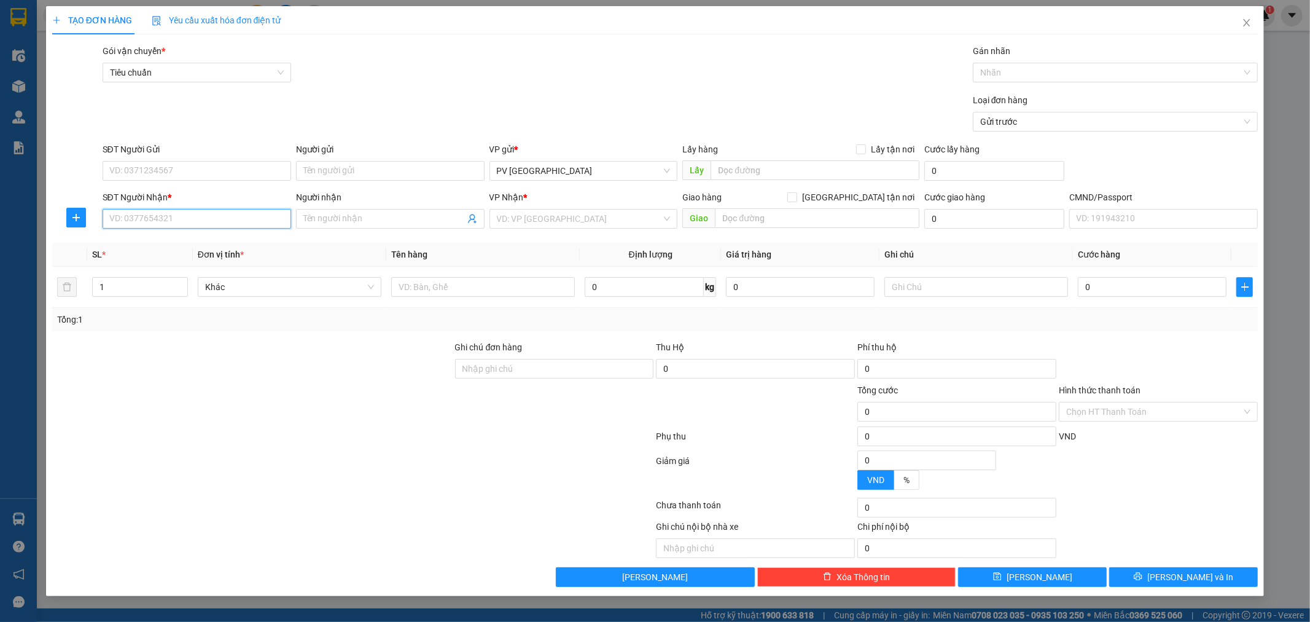
click at [189, 216] on input "SĐT Người Nhận *" at bounding box center [197, 219] width 189 height 20
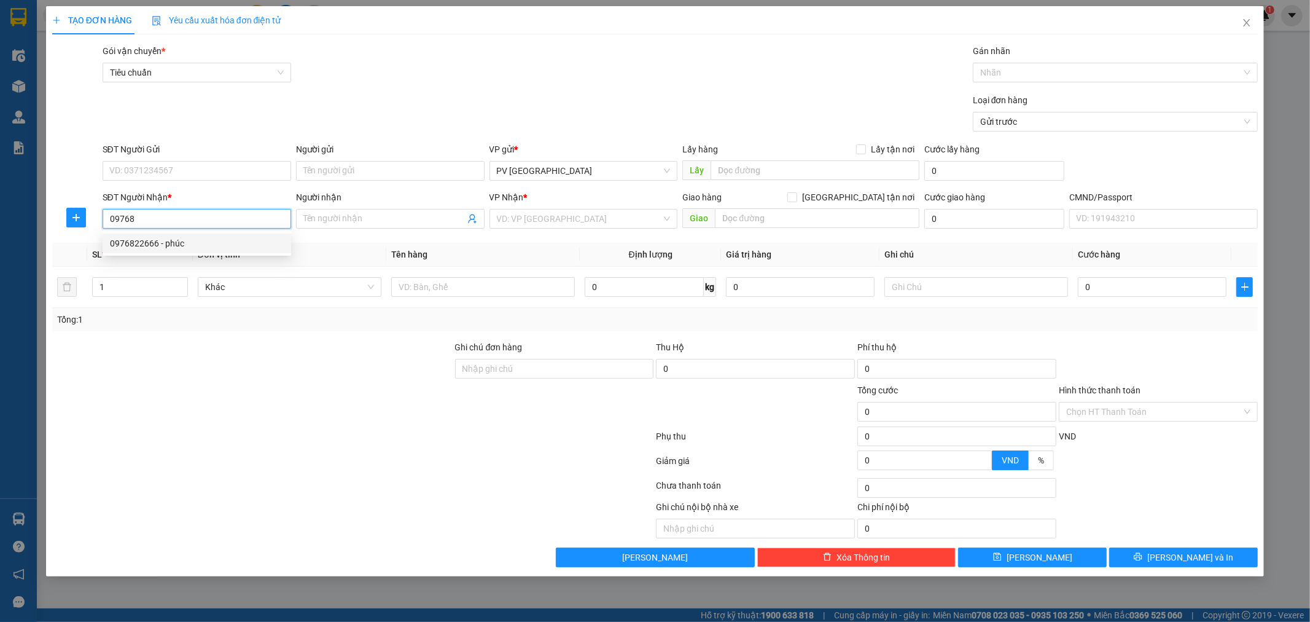
click at [176, 243] on div "0976822666 - phúc" at bounding box center [197, 244] width 174 height 14
type input "0976822666"
type input "phúc"
type input "0976822666"
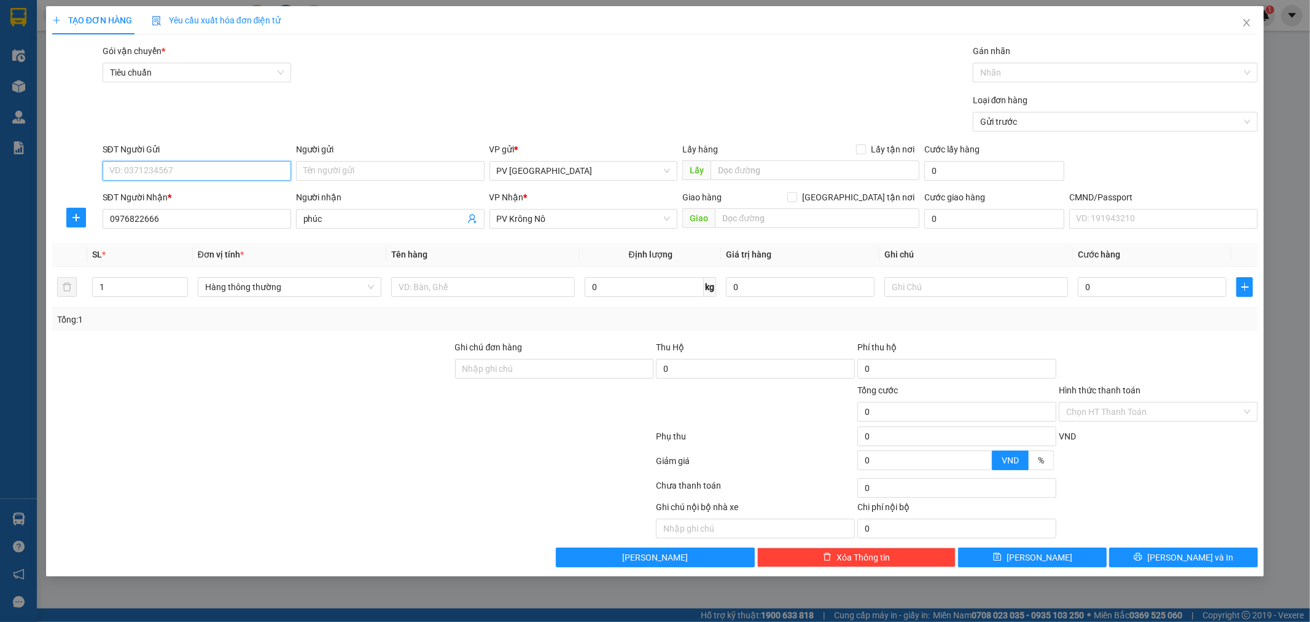
click at [225, 175] on input "SĐT Người Gửi" at bounding box center [197, 171] width 189 height 20
click at [211, 187] on div "0937455199 - cô nười" at bounding box center [197, 196] width 189 height 20
type input "0937455199"
type input "cô nười"
click at [430, 286] on input "text" at bounding box center [483, 287] width 184 height 20
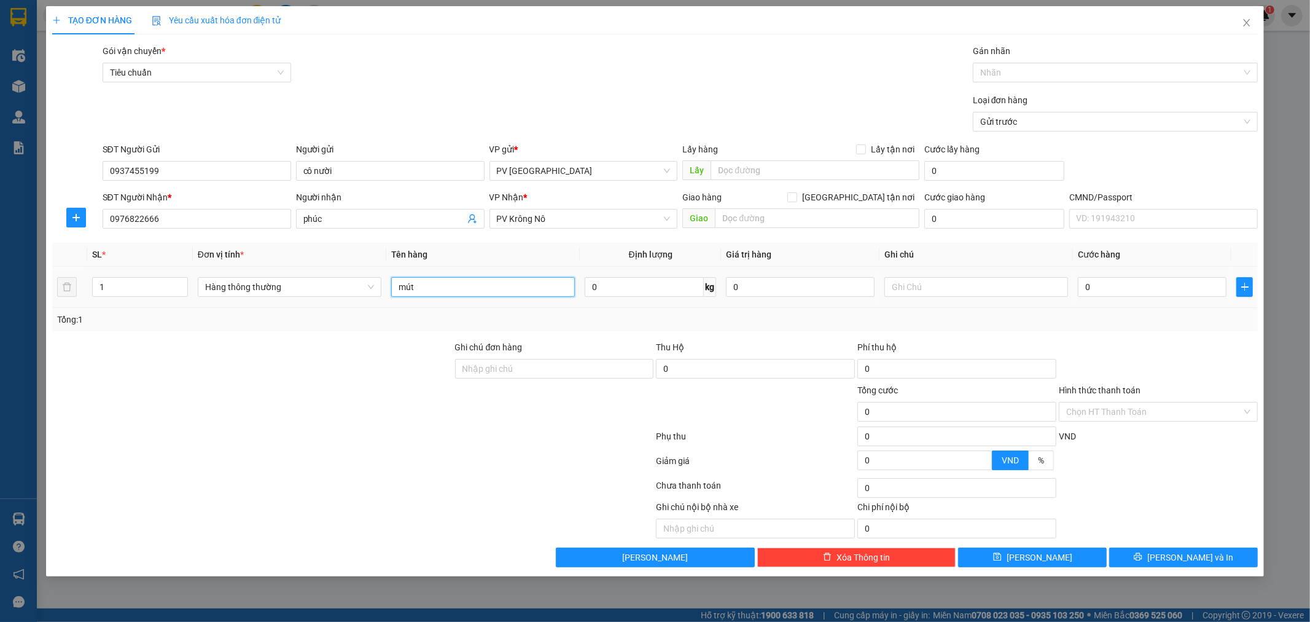
type input "mút"
click at [106, 281] on input "1" at bounding box center [140, 287] width 95 height 18
type input "2"
type input "3"
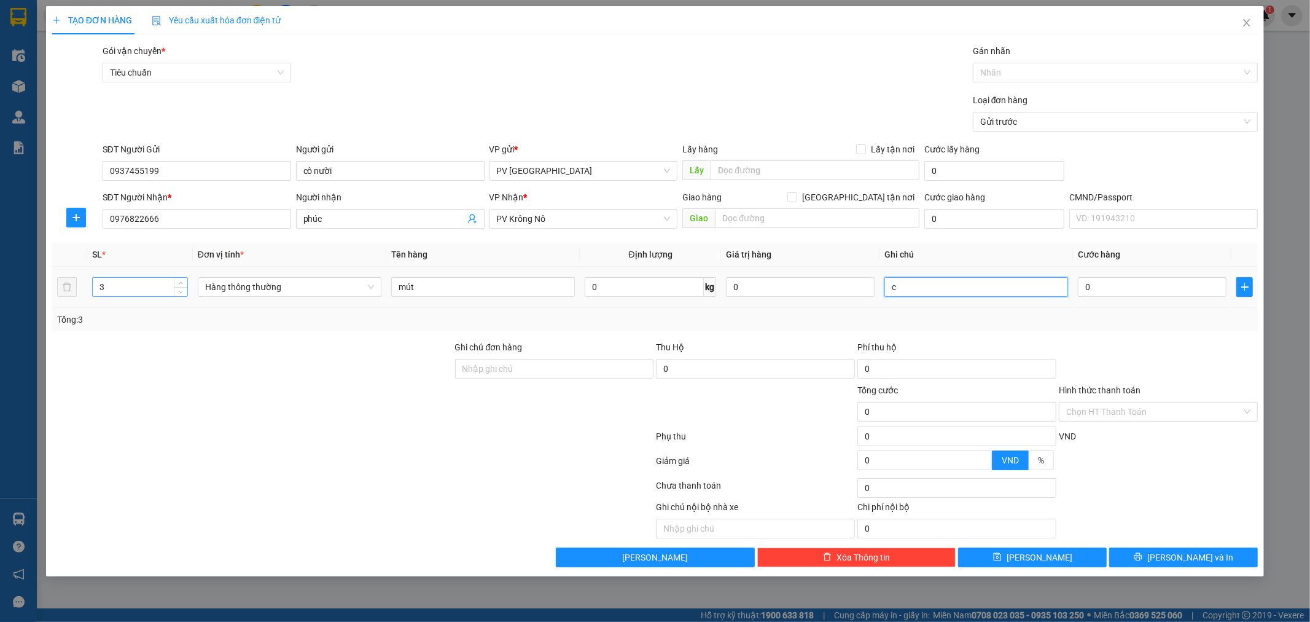
type input "c"
type input "3"
type input "35"
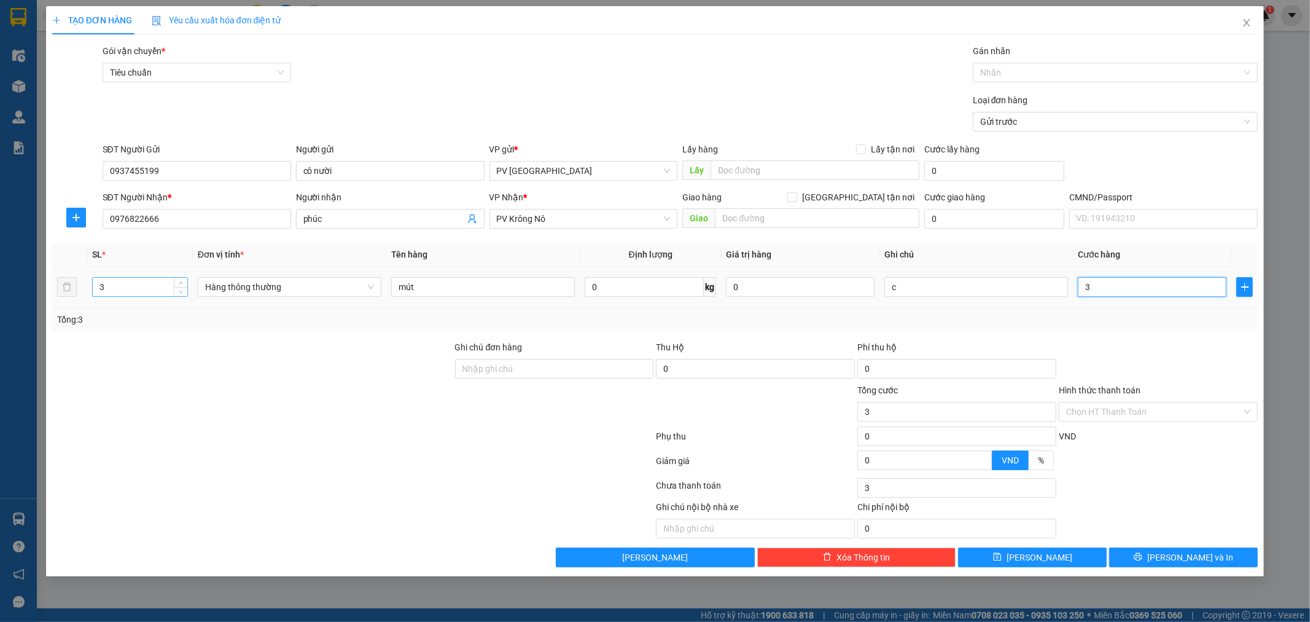
type input "35"
type input "350"
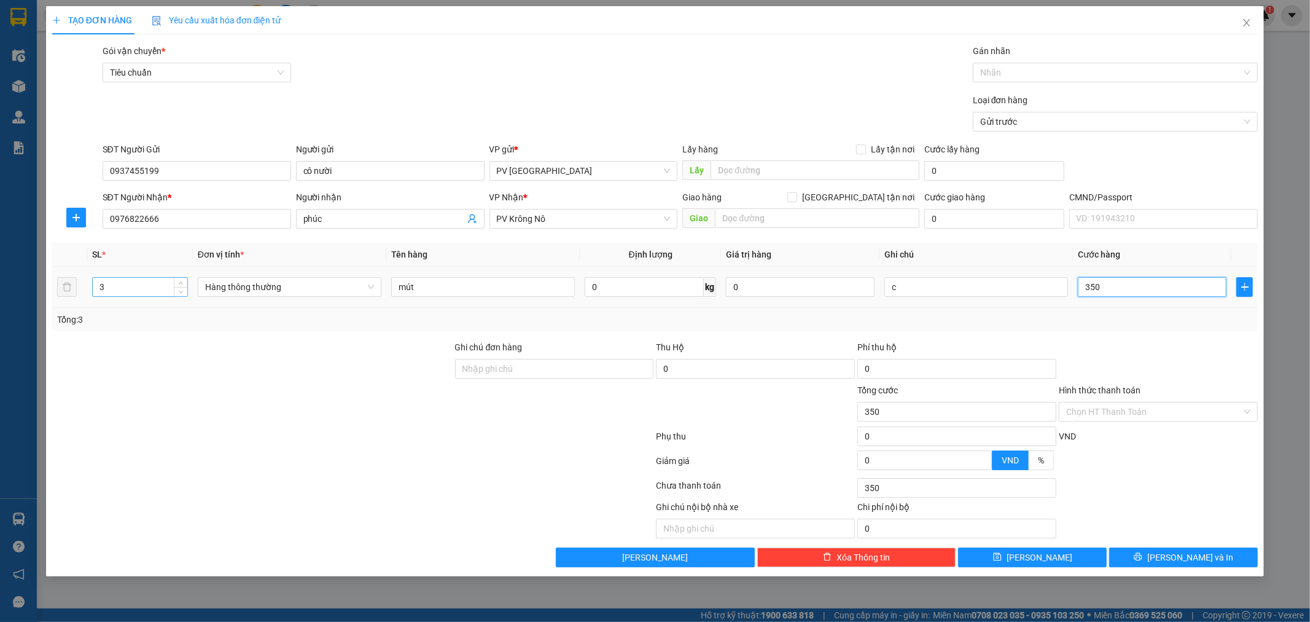
type input "3.500"
type input "35.000"
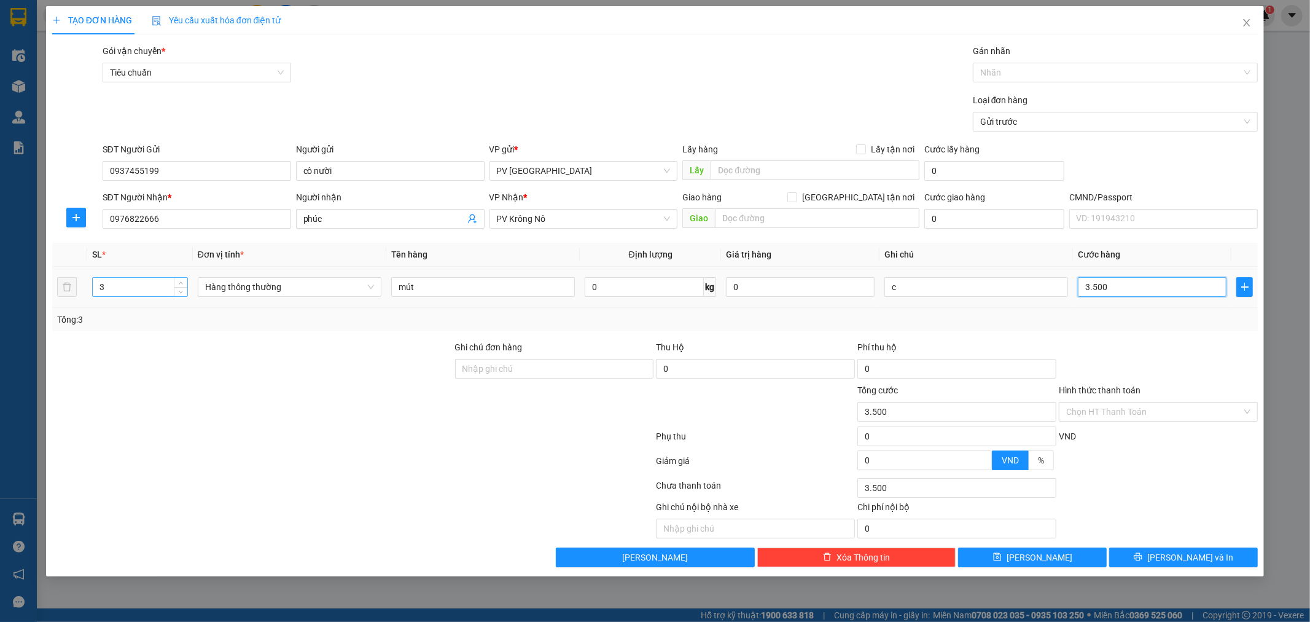
type input "35.000"
type input "350.000"
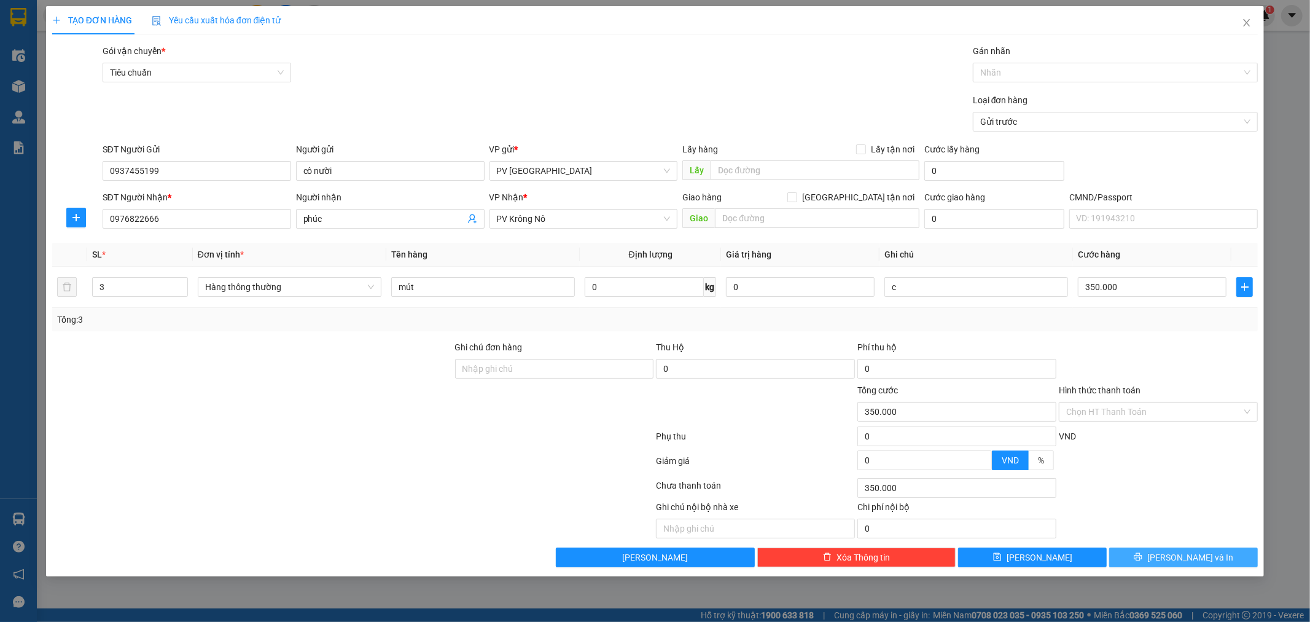
click at [1216, 564] on button "[PERSON_NAME] và In" at bounding box center [1183, 557] width 149 height 20
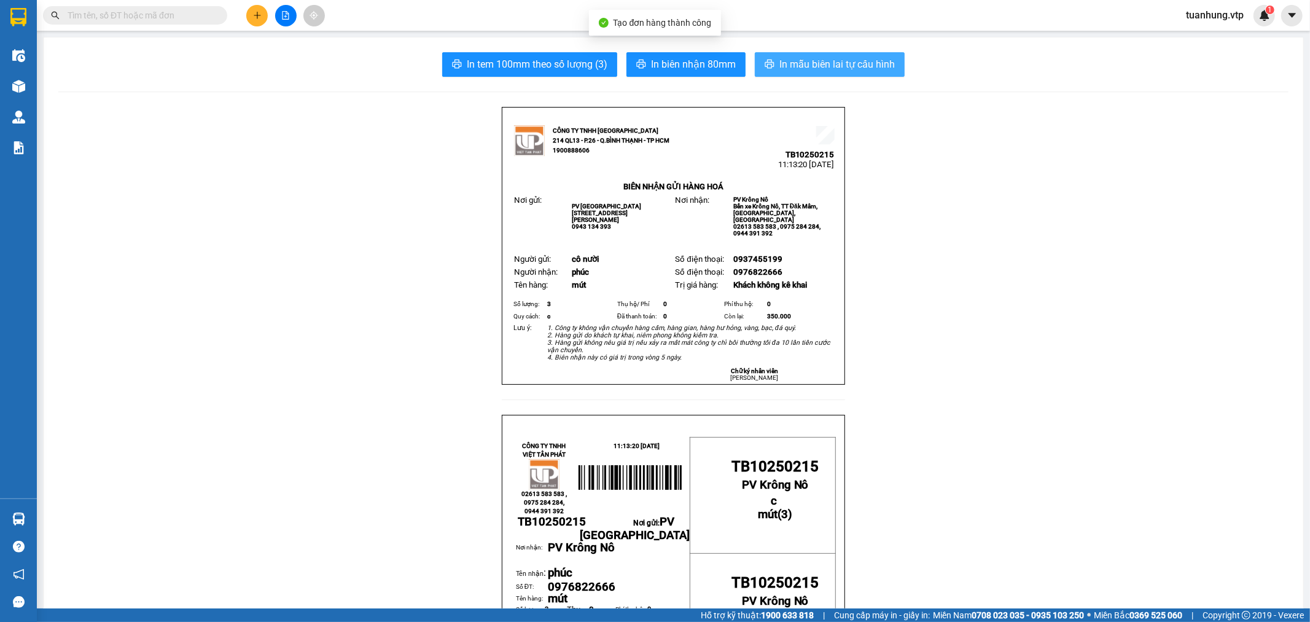
click at [850, 58] on span "In mẫu biên lai tự cấu hình" at bounding box center [837, 64] width 115 height 15
click at [261, 17] on icon "plus" at bounding box center [257, 15] width 9 height 9
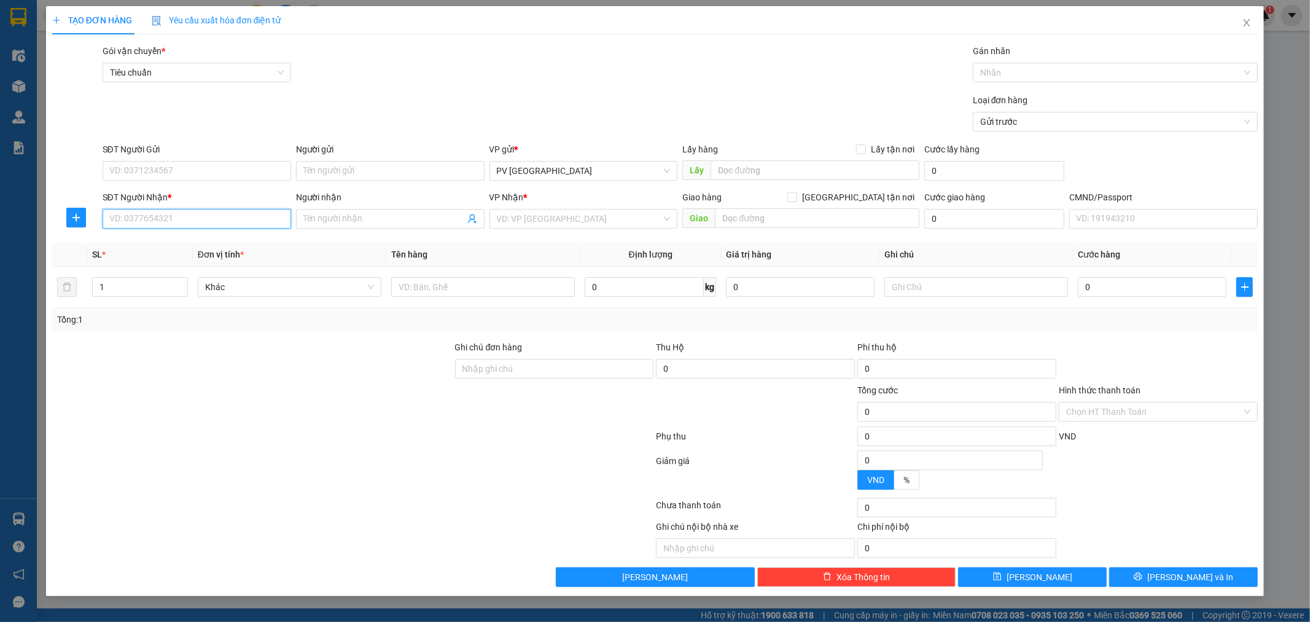
click at [270, 219] on input "SĐT Người Nhận *" at bounding box center [197, 219] width 189 height 20
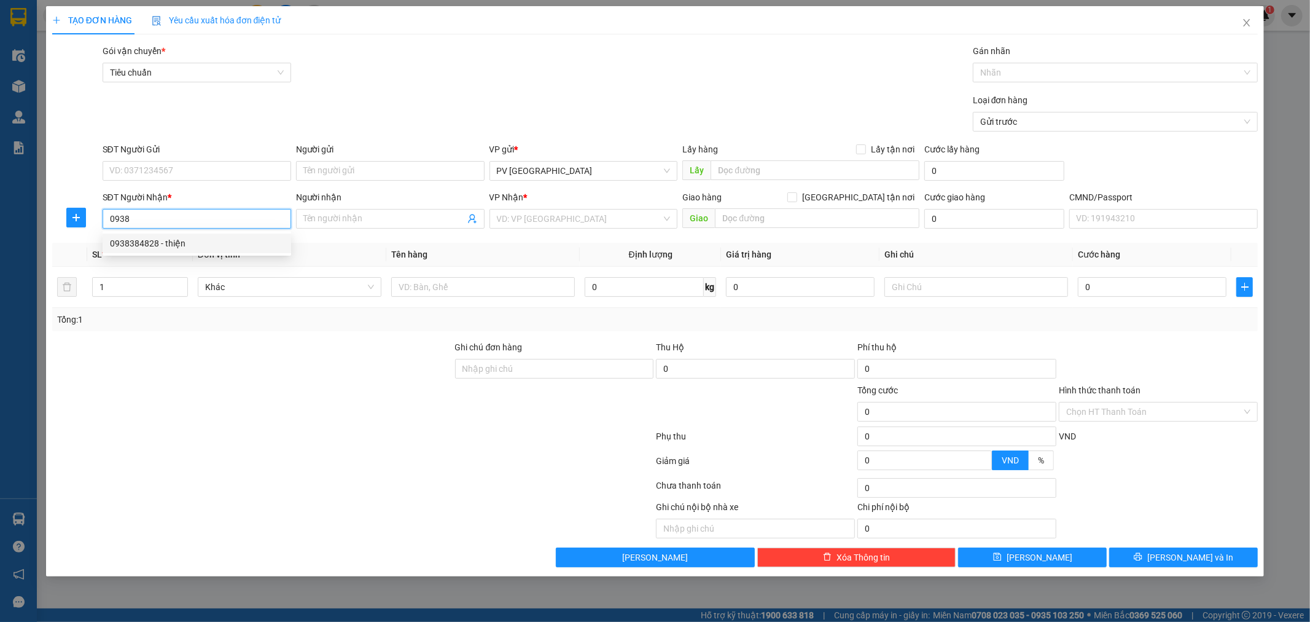
click at [224, 248] on div "0938384828 - thiện" at bounding box center [197, 244] width 174 height 14
type input "0938384828"
type input "thiện"
type input "0938384828"
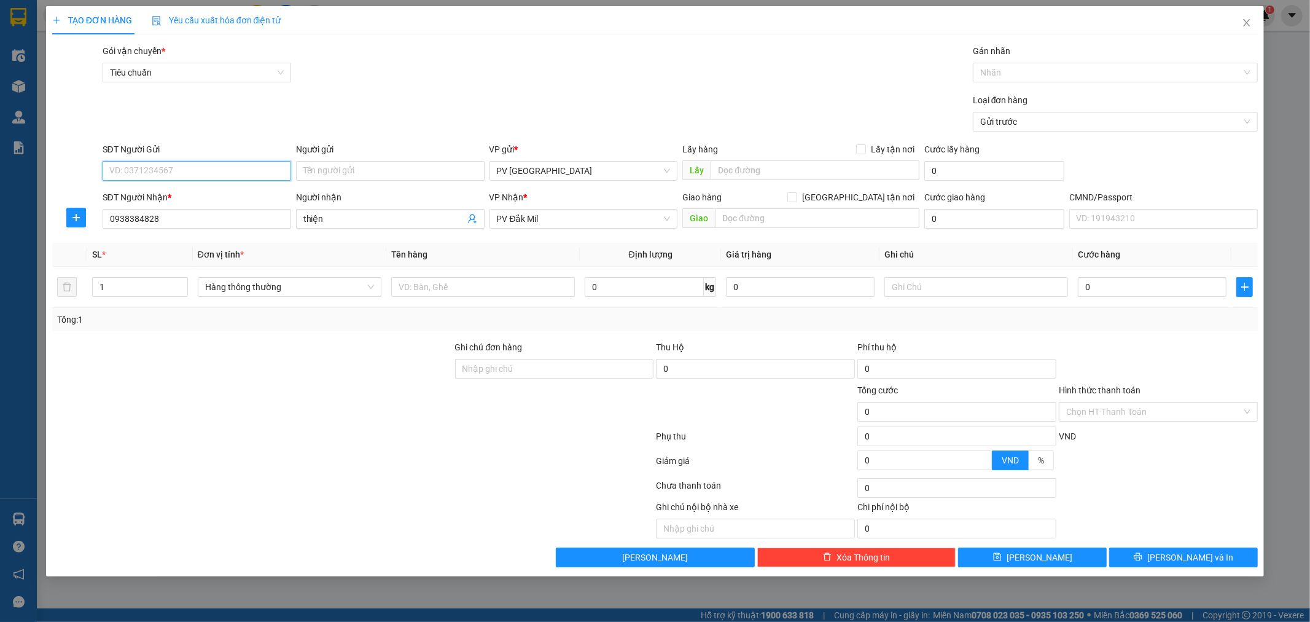
click at [272, 168] on input "SĐT Người Gửi" at bounding box center [197, 171] width 189 height 20
click at [206, 198] on div "0903613159 - nguyên" at bounding box center [197, 196] width 174 height 14
type input "0903613159"
type input "nguyên"
click at [450, 286] on input "text" at bounding box center [483, 287] width 184 height 20
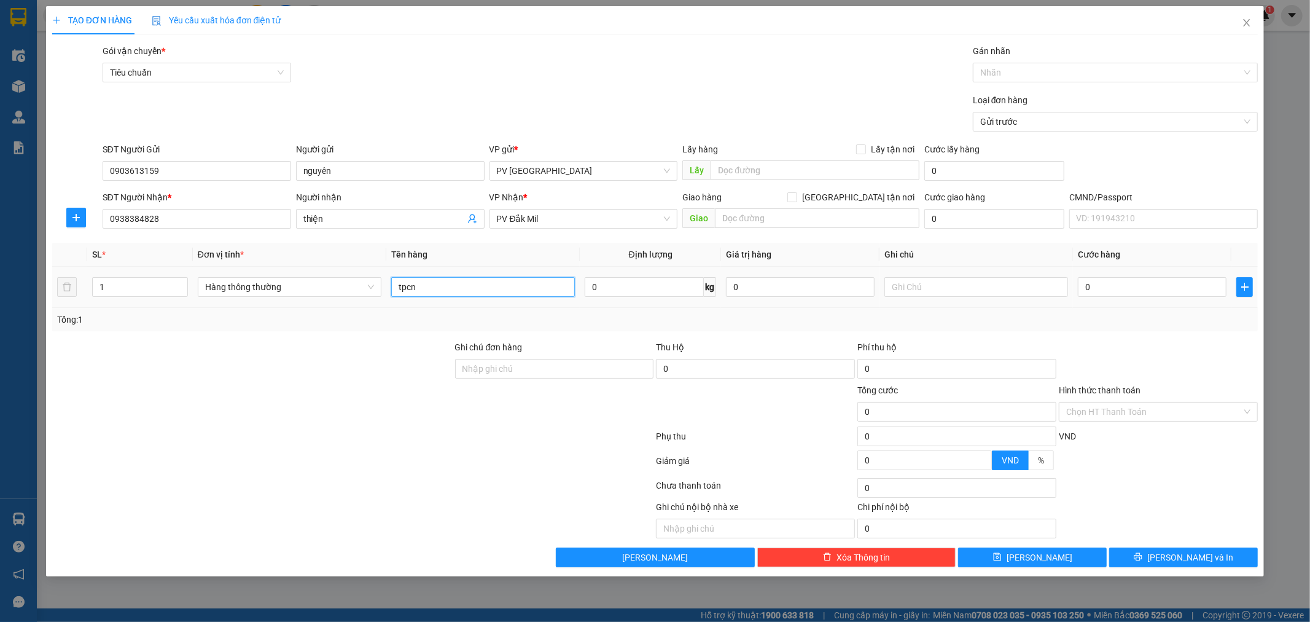
type input "tpcn"
type input "5"
type input "0"
type input "t"
type input "5"
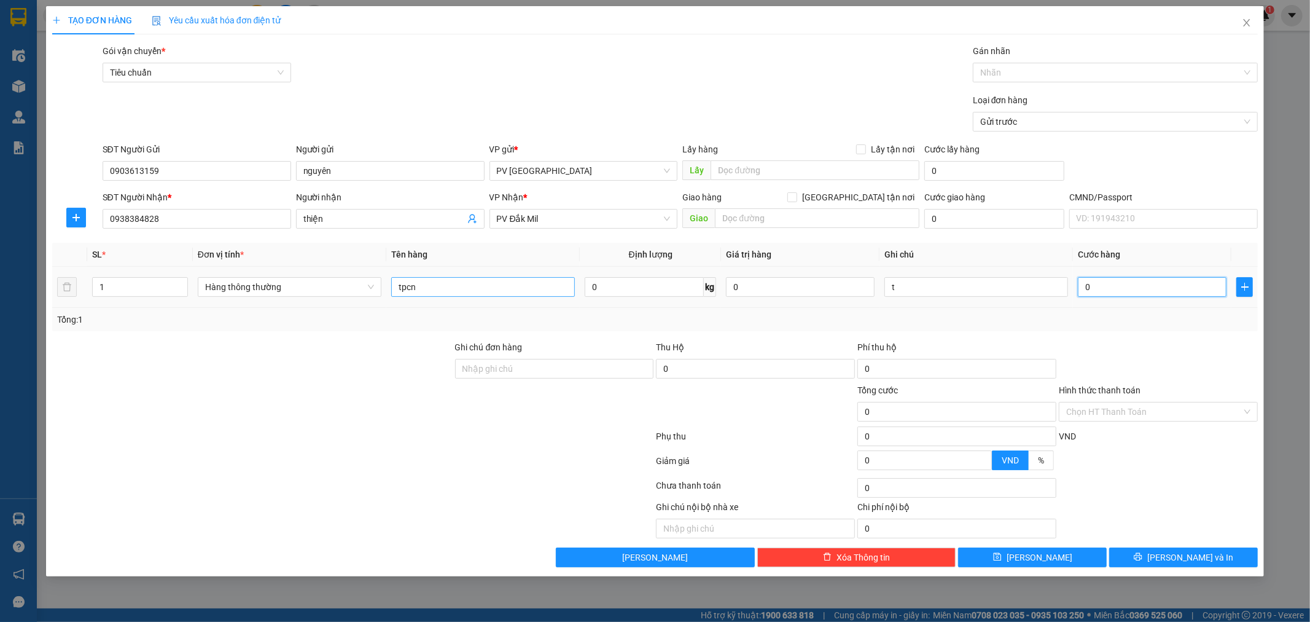
type input "5"
type input "50"
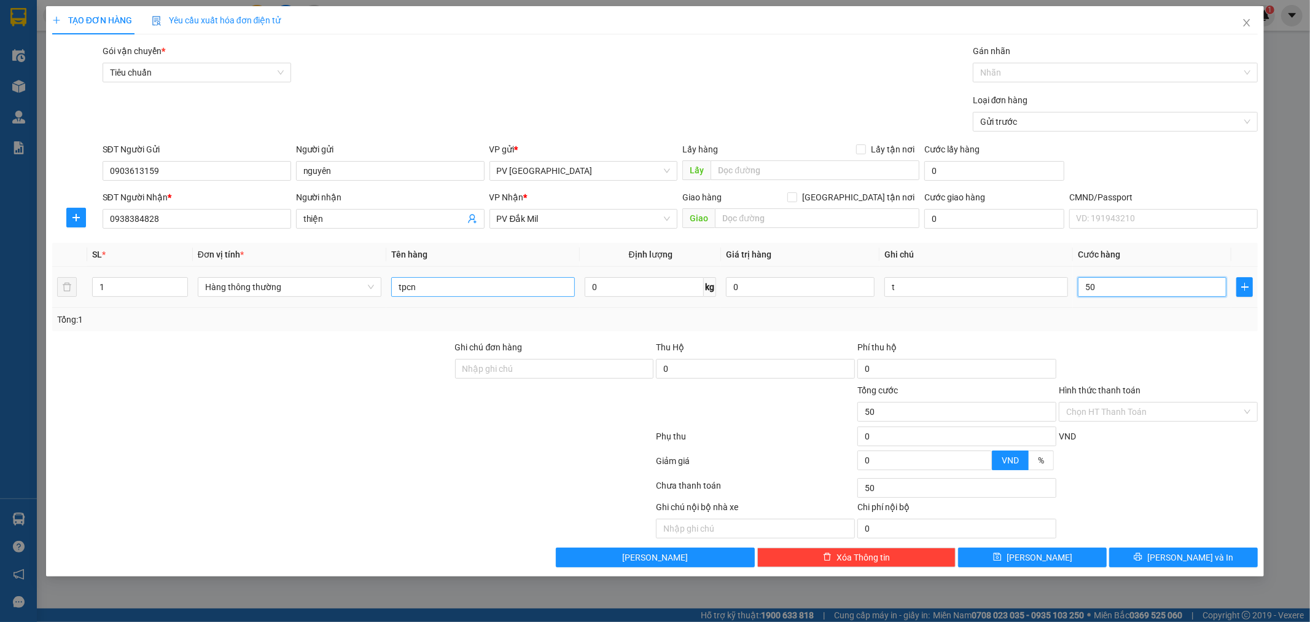
type input "500"
type input "5.000"
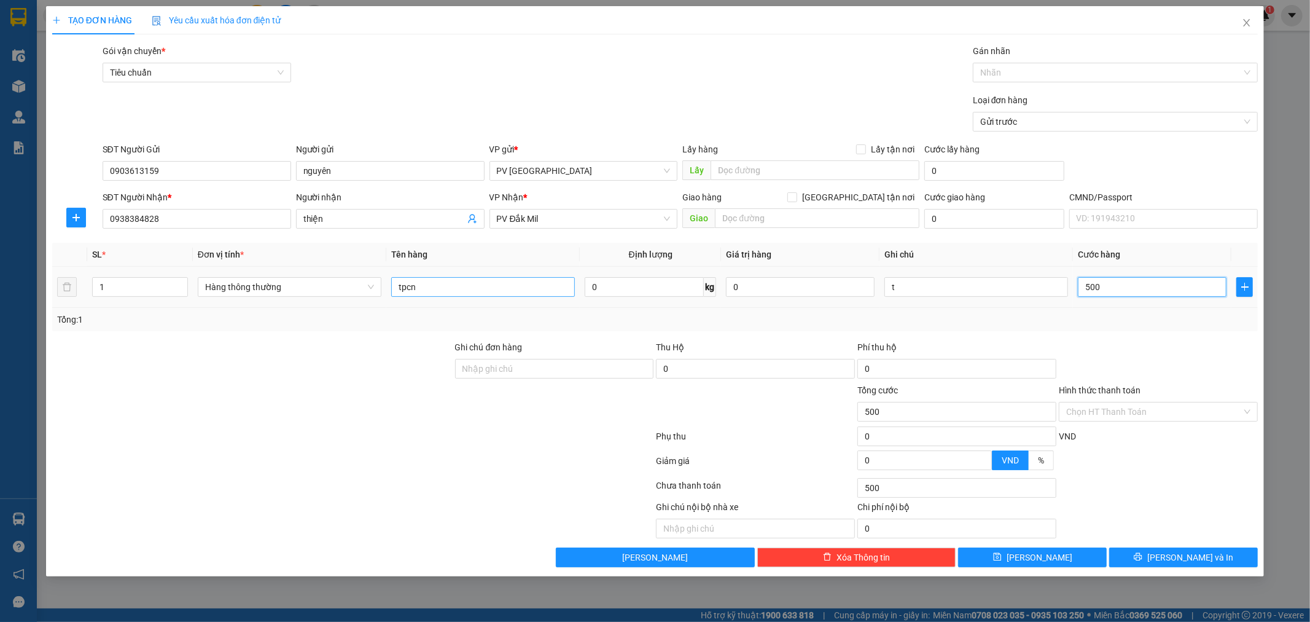
type input "5.000"
type input "50.000"
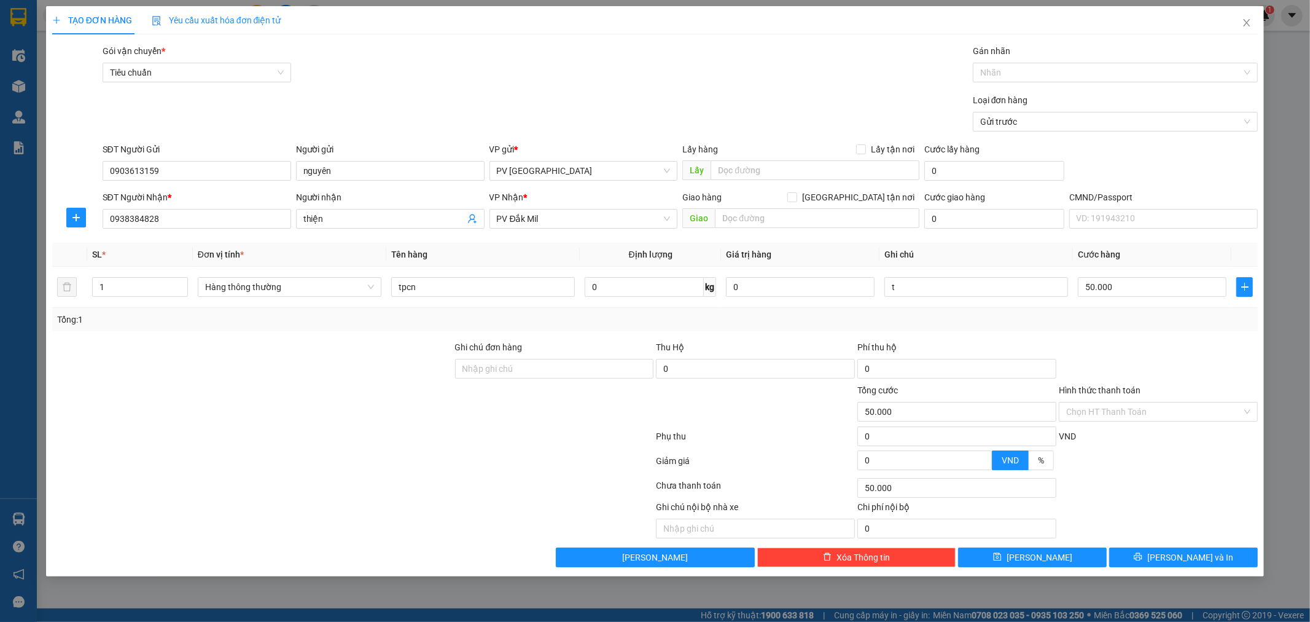
click at [1177, 568] on div "TẠO ĐƠN HÀNG Yêu cầu xuất hóa đơn điện tử Transit Pickup Surcharge Ids Transit …" at bounding box center [655, 291] width 1219 height 570
click at [1178, 564] on button "[PERSON_NAME] và In" at bounding box center [1183, 557] width 149 height 20
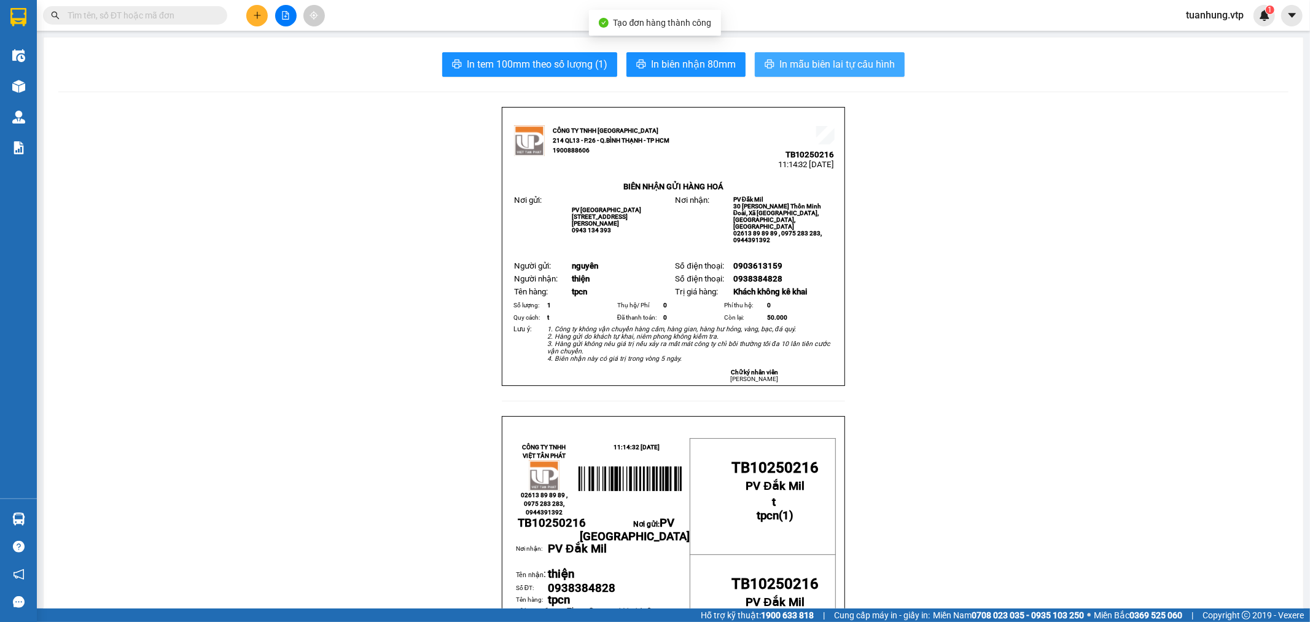
click at [818, 71] on span "In mẫu biên lai tự cấu hình" at bounding box center [837, 64] width 115 height 15
click at [255, 23] on button at bounding box center [257, 16] width 22 height 22
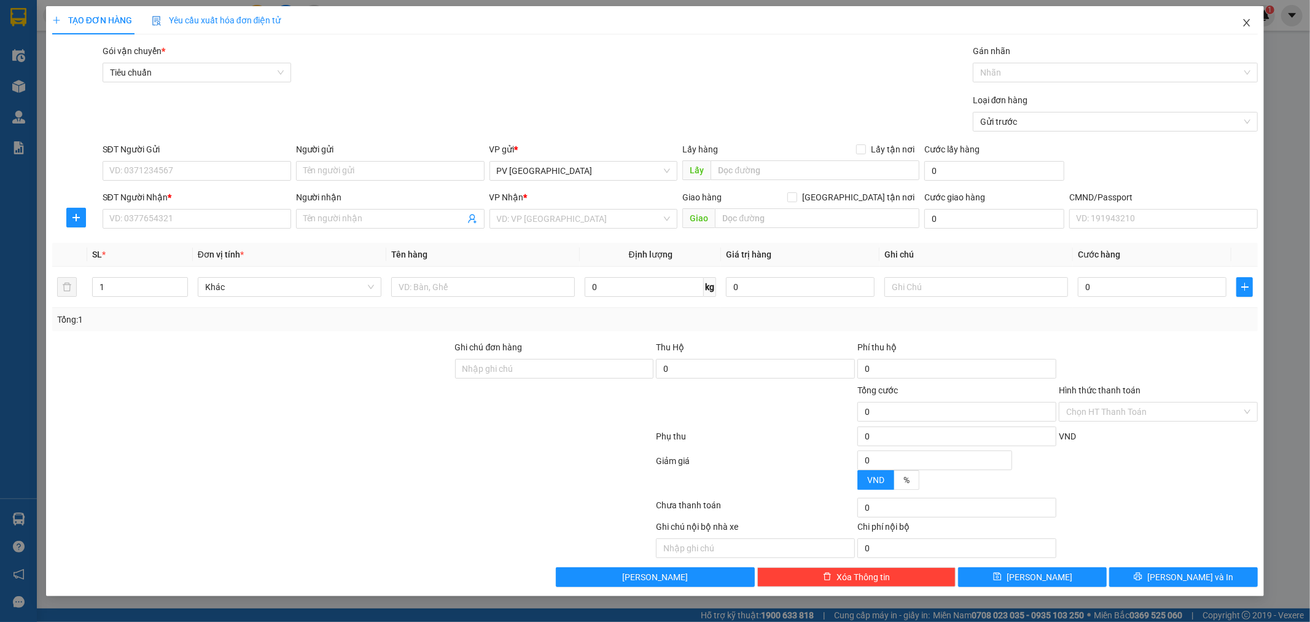
click at [1249, 25] on icon "close" at bounding box center [1247, 22] width 7 height 7
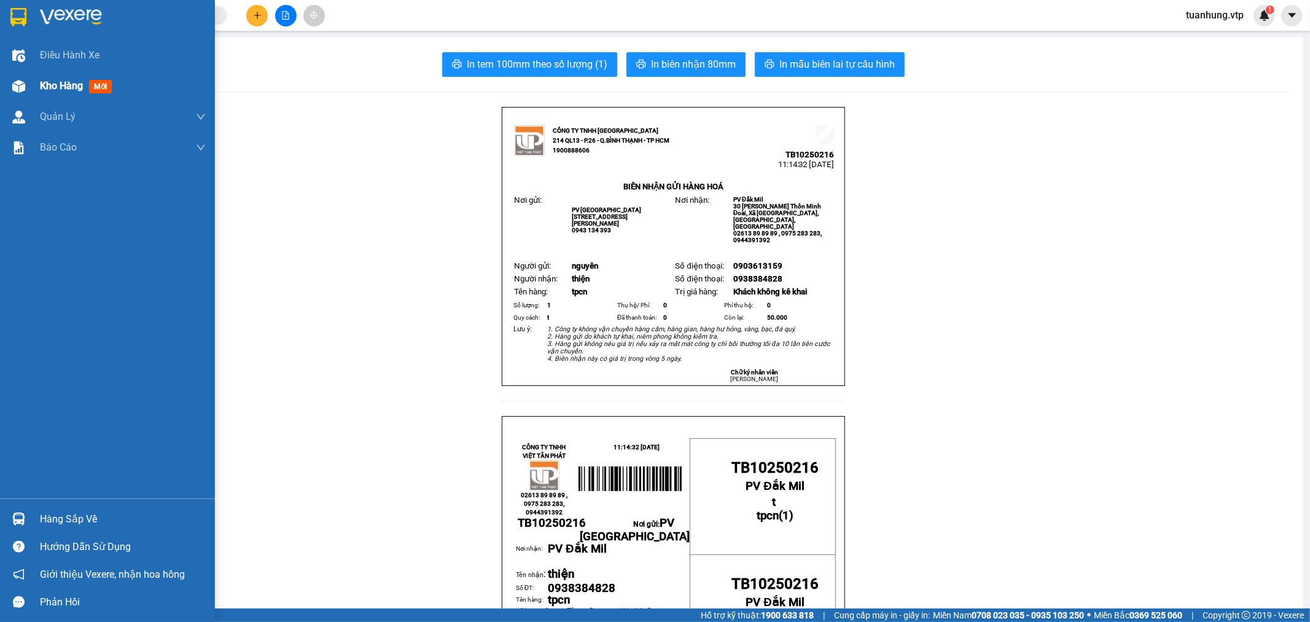
click at [60, 90] on span "Kho hàng" at bounding box center [61, 86] width 43 height 12
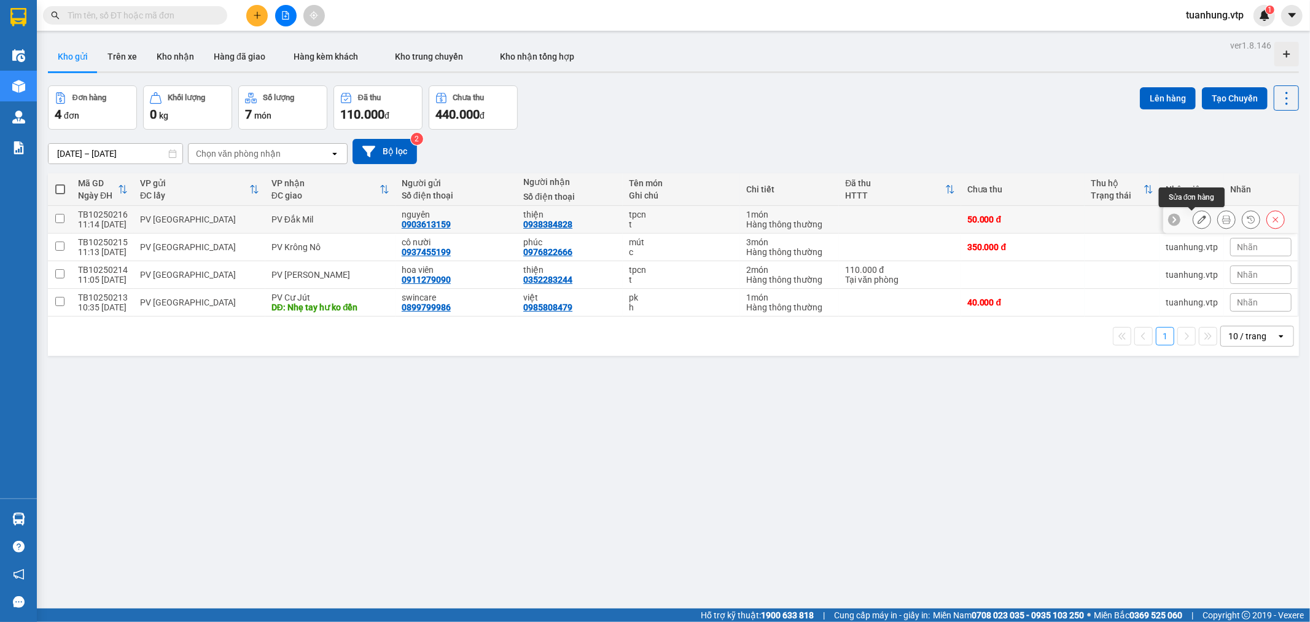
click at [1198, 218] on icon at bounding box center [1202, 219] width 9 height 9
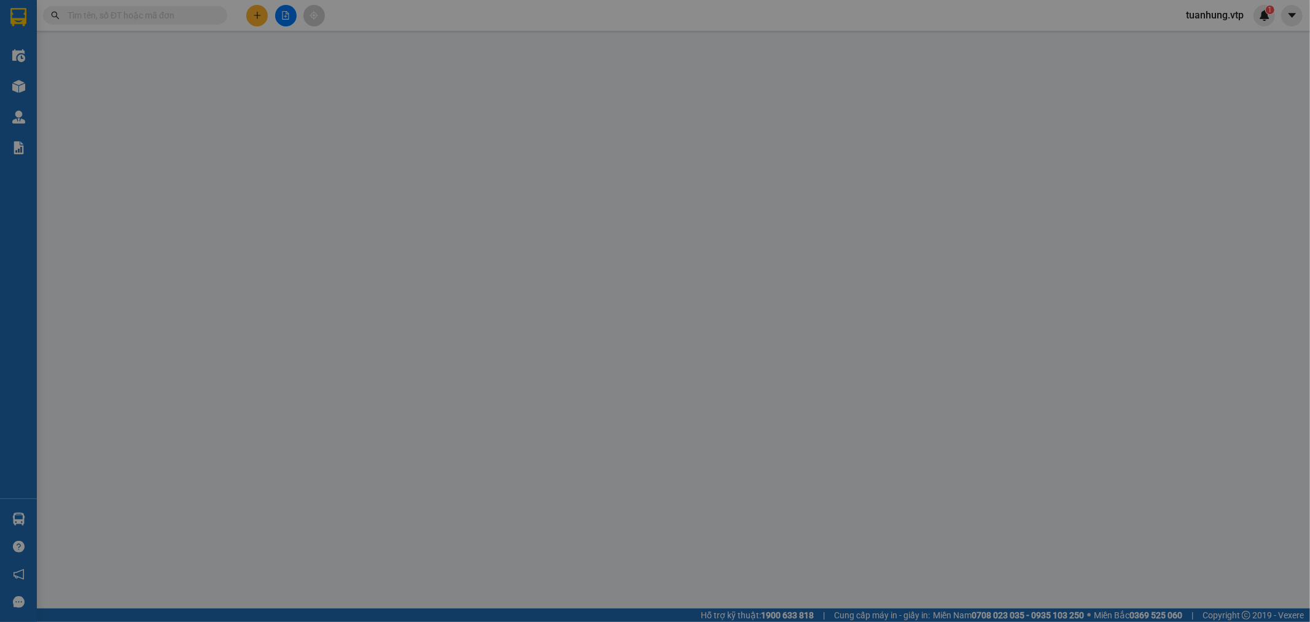
type input "0903613159"
type input "nguyên"
type input "0938384828"
type input "thiện"
type input "0"
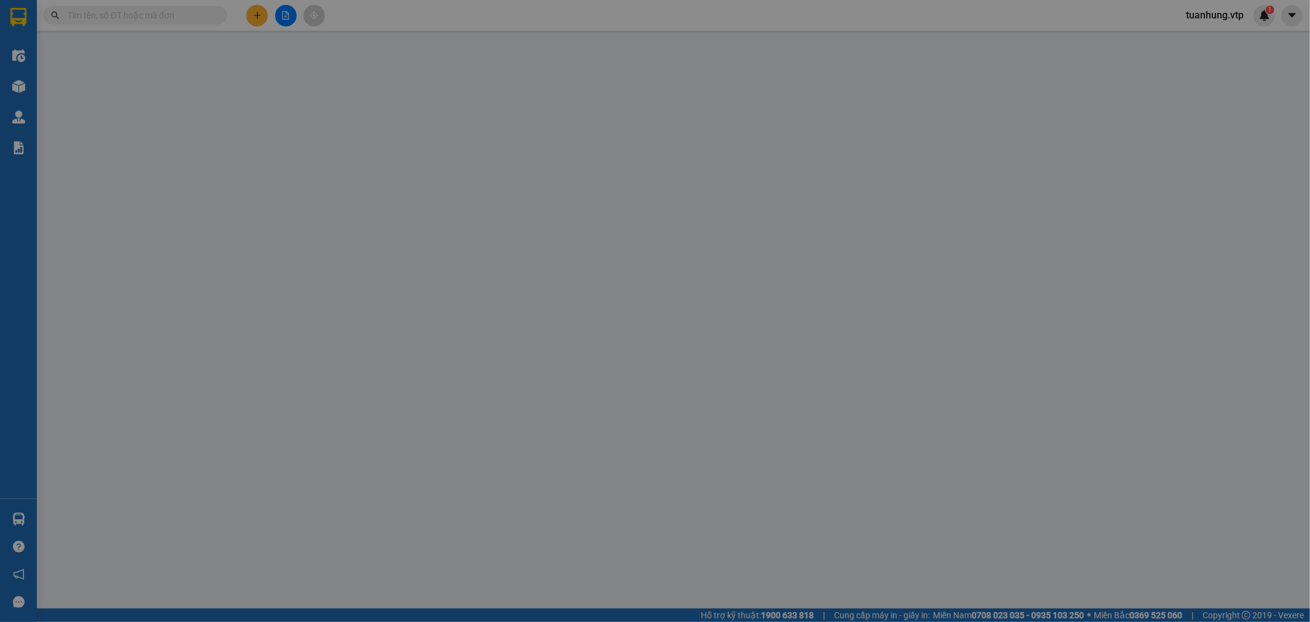
type input "50.000"
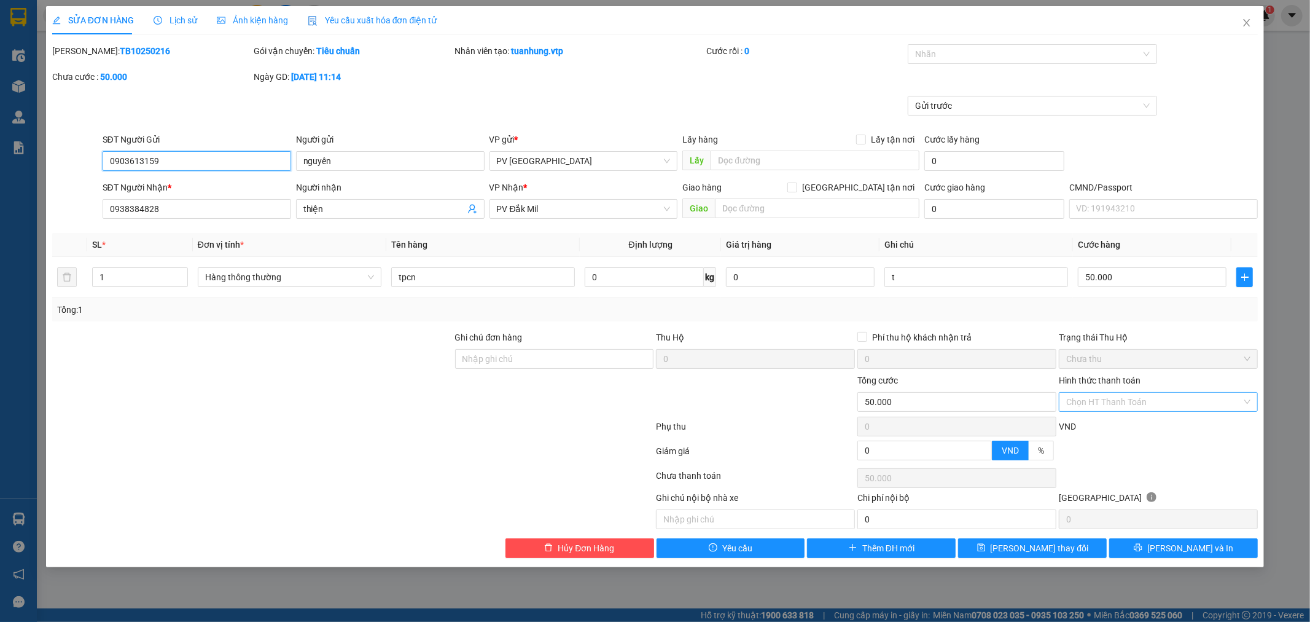
click at [1247, 401] on div "Chọn HT Thanh Toán" at bounding box center [1158, 402] width 199 height 20
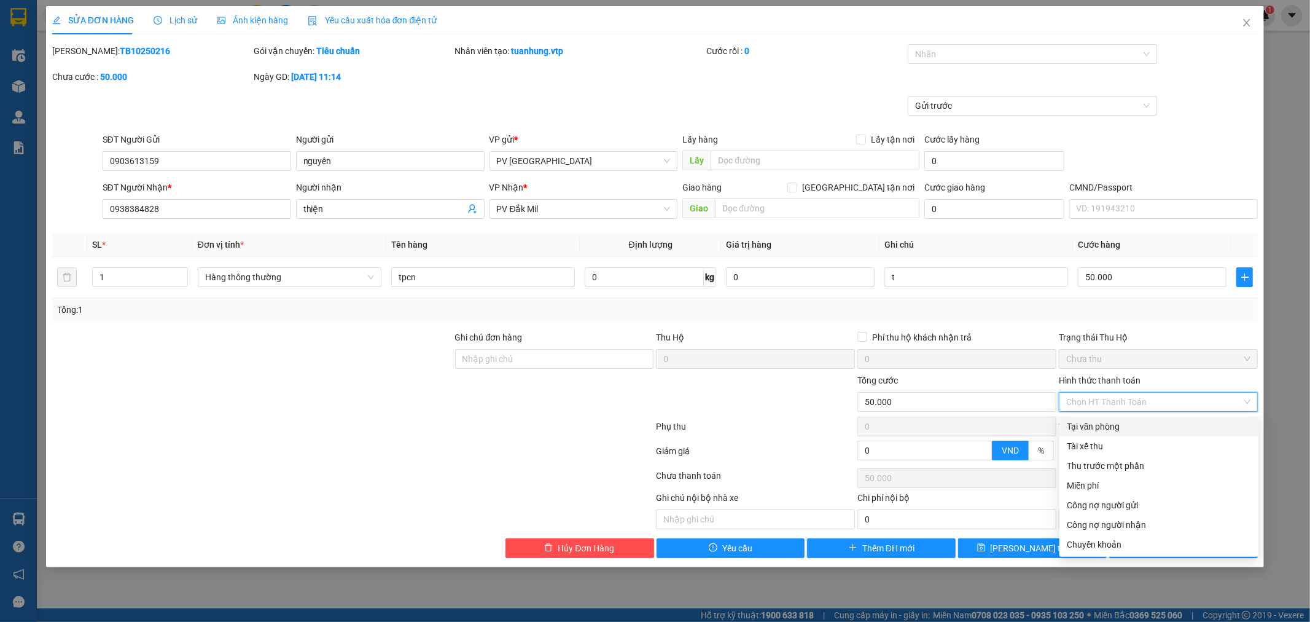
click at [1165, 420] on div "Tại văn phòng" at bounding box center [1159, 427] width 184 height 14
type input "0"
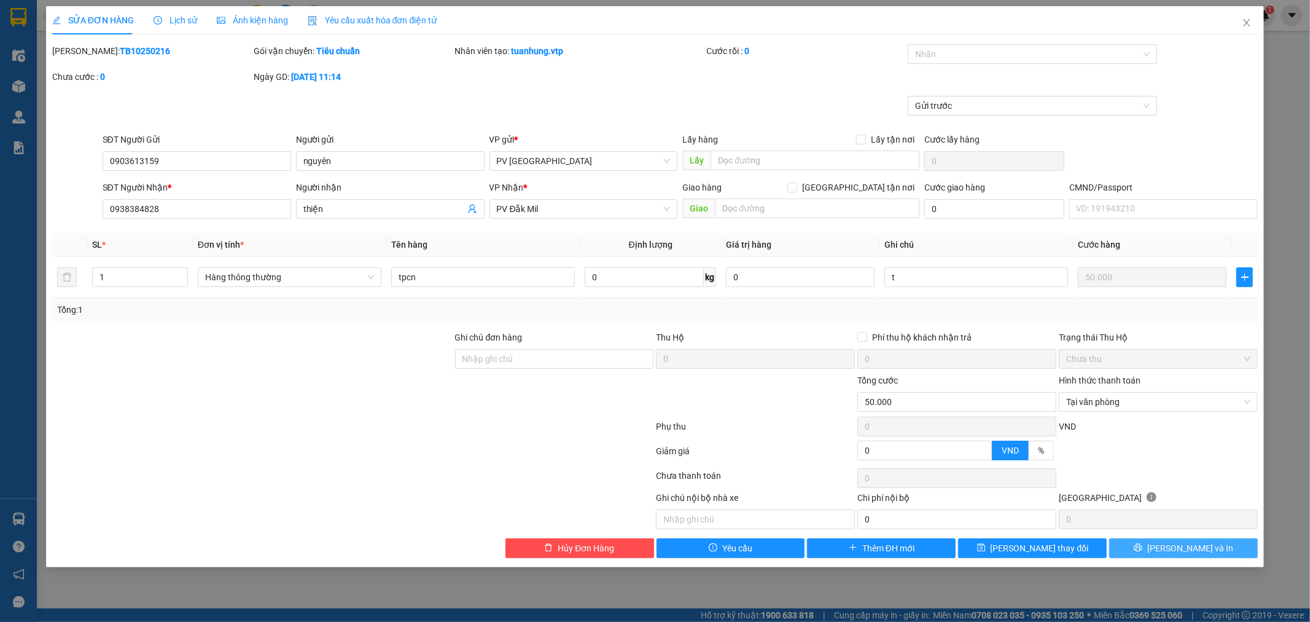
click at [1202, 550] on span "[PERSON_NAME] và In" at bounding box center [1191, 548] width 86 height 14
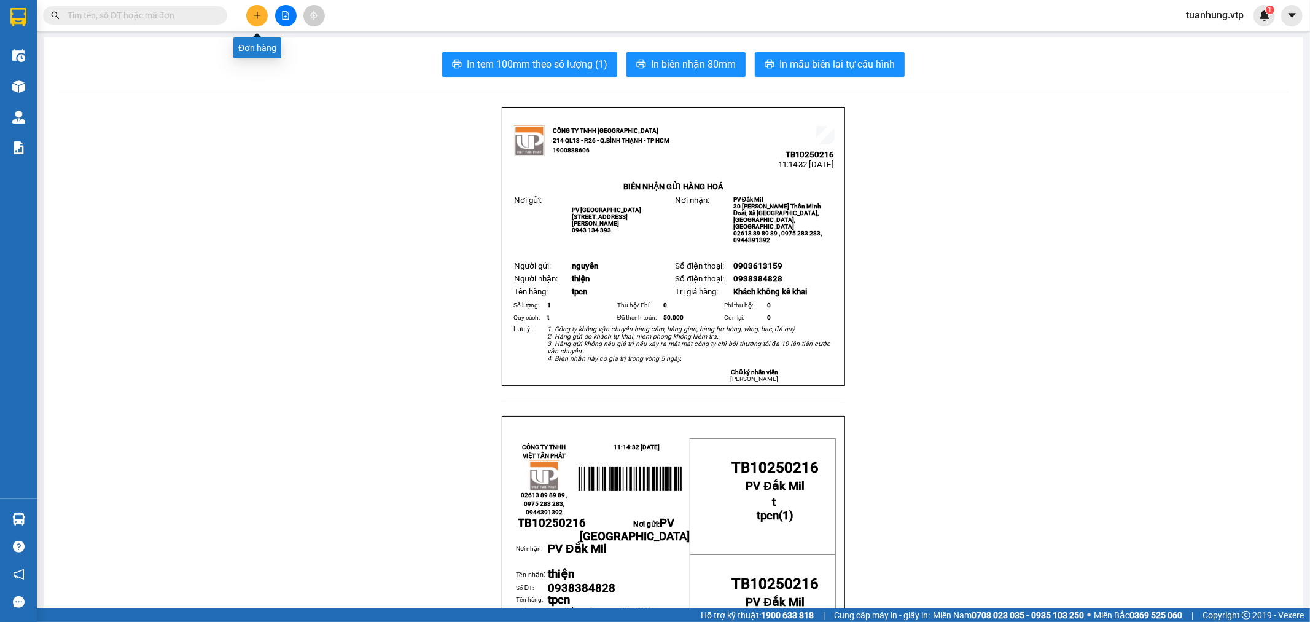
click at [249, 15] on button at bounding box center [257, 16] width 22 height 22
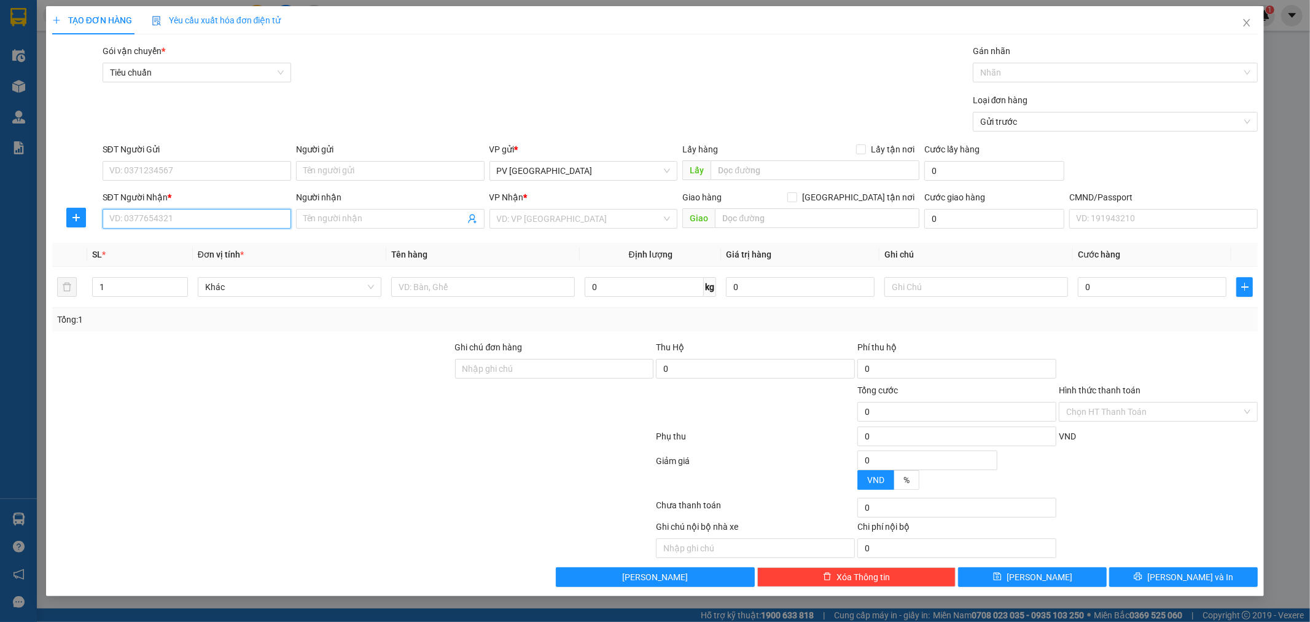
click at [240, 222] on input "SĐT Người Nhận *" at bounding box center [197, 219] width 189 height 20
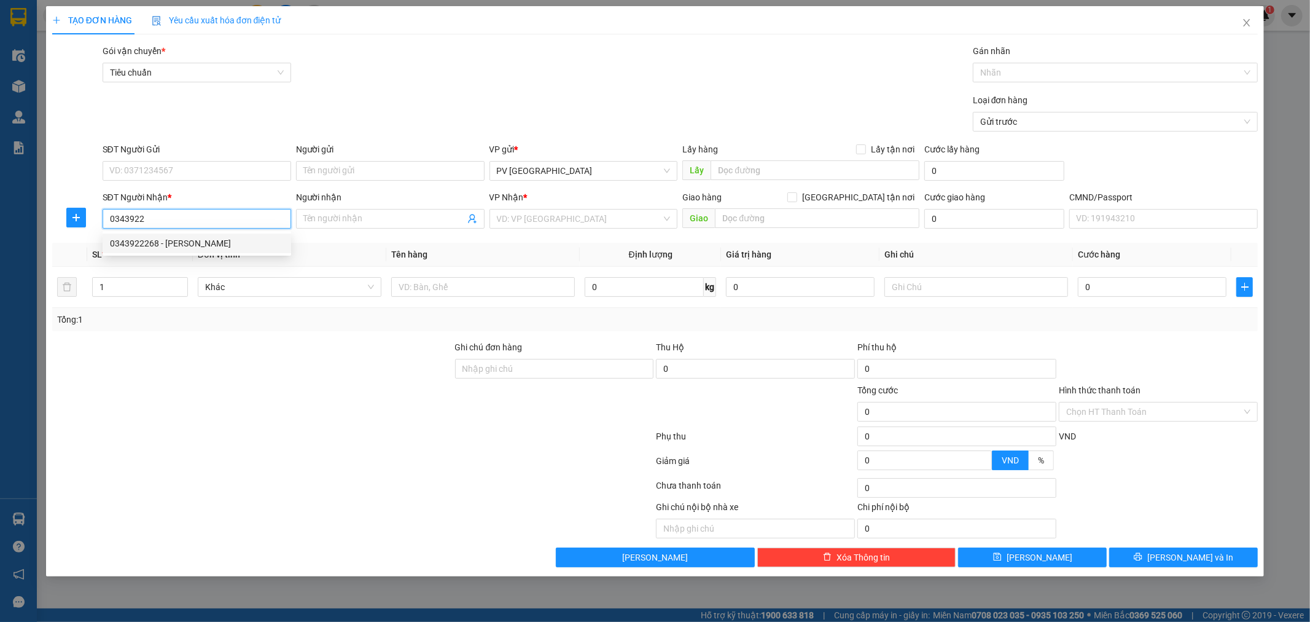
click at [218, 240] on div "0343922268 - [PERSON_NAME]" at bounding box center [197, 244] width 174 height 14
type input "0343922268"
type input "quỳnh"
type input "0343922268"
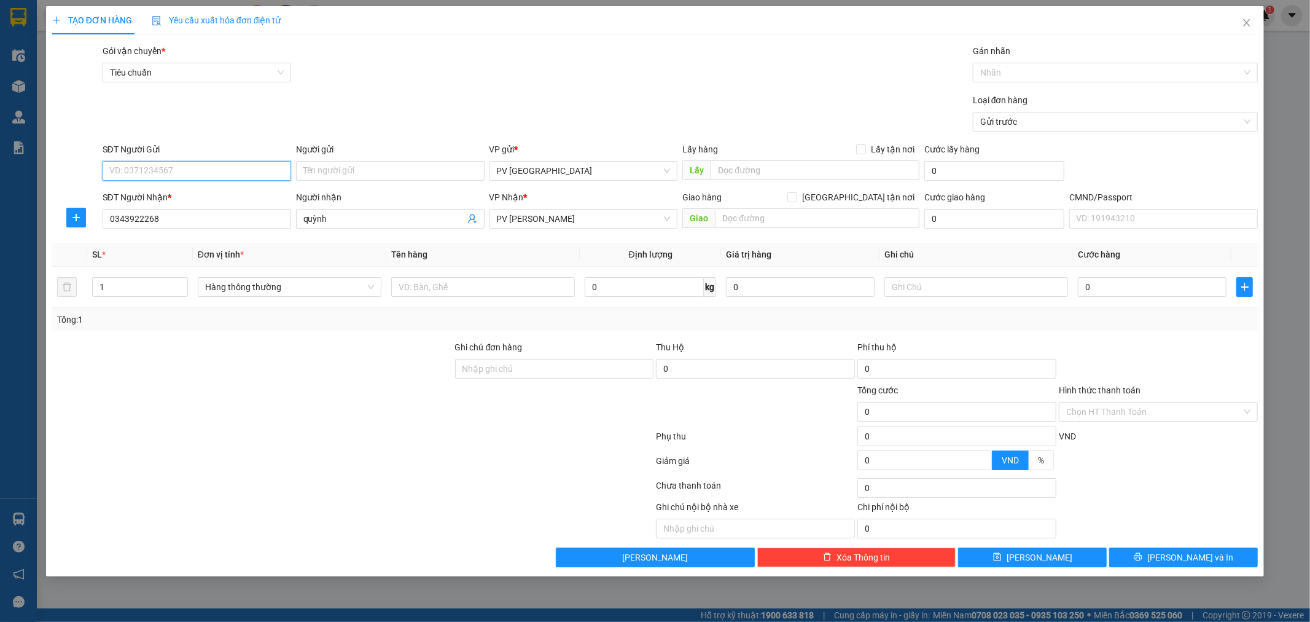
click at [204, 171] on input "SĐT Người Gửi" at bounding box center [197, 171] width 189 height 20
click at [187, 210] on div "0367148001 - leco" at bounding box center [197, 215] width 174 height 14
type input "0367148001"
type input "leco"
click at [124, 293] on input "1" at bounding box center [140, 287] width 95 height 18
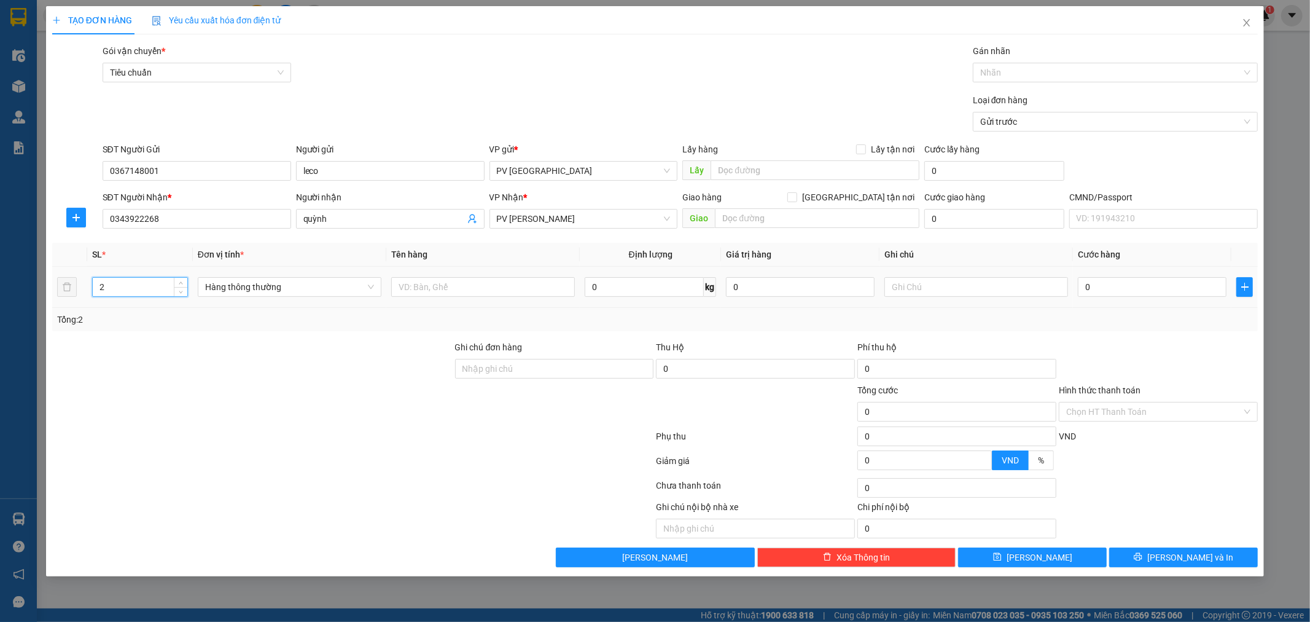
type input "2"
type input "tpcn"
type input "t"
type input "1"
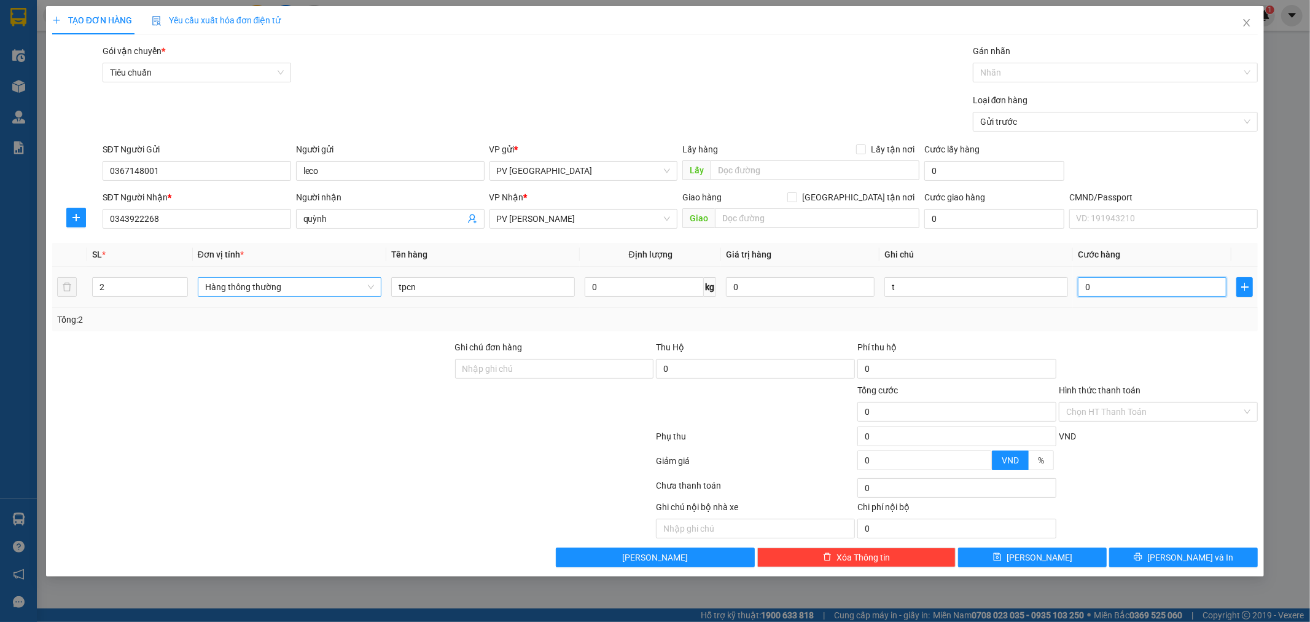
type input "1"
type input "10"
type input "100"
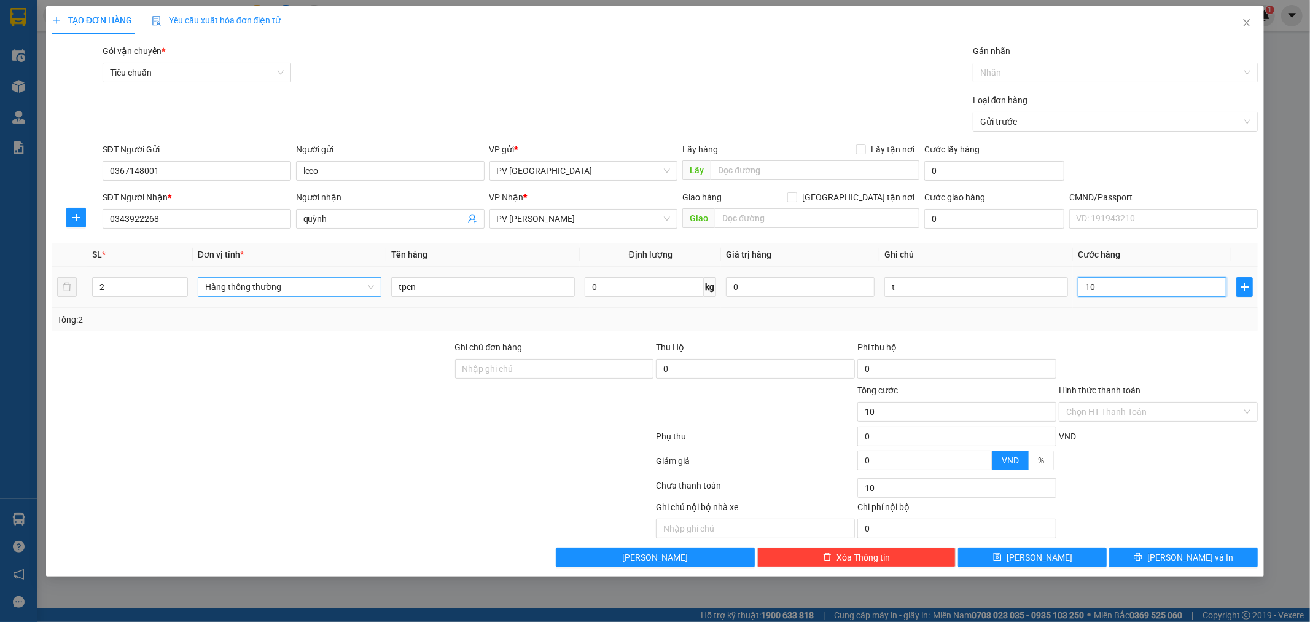
type input "100"
type input "1.000"
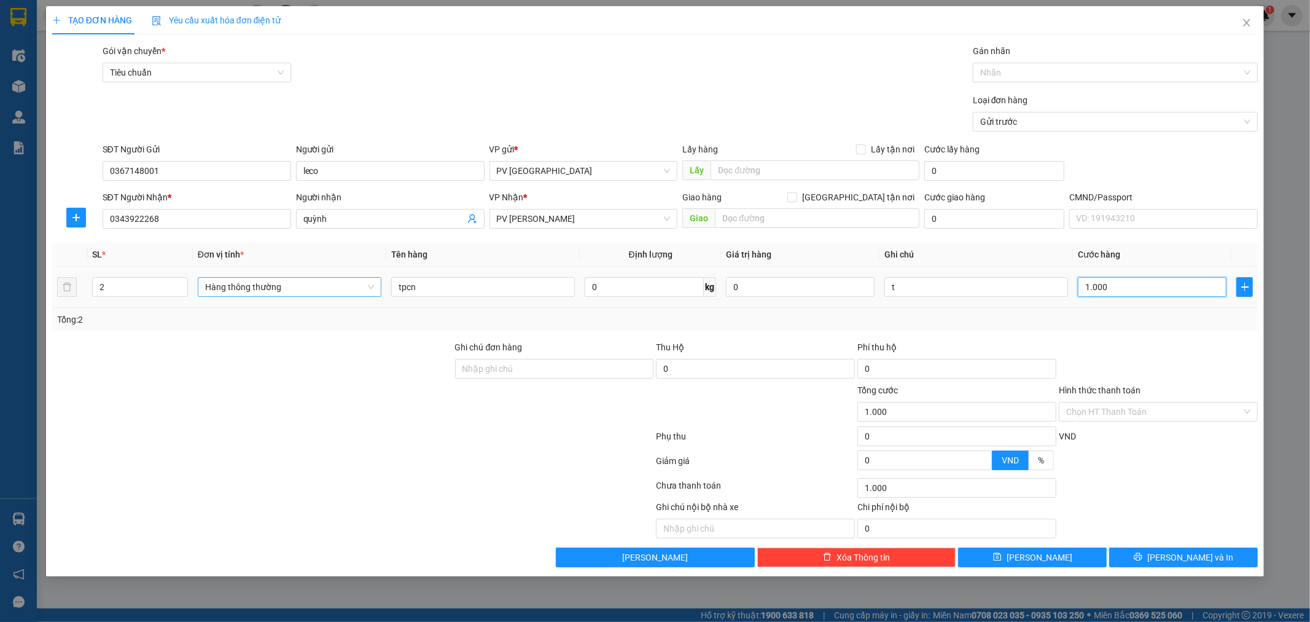
type input "10.000"
type input "100.000"
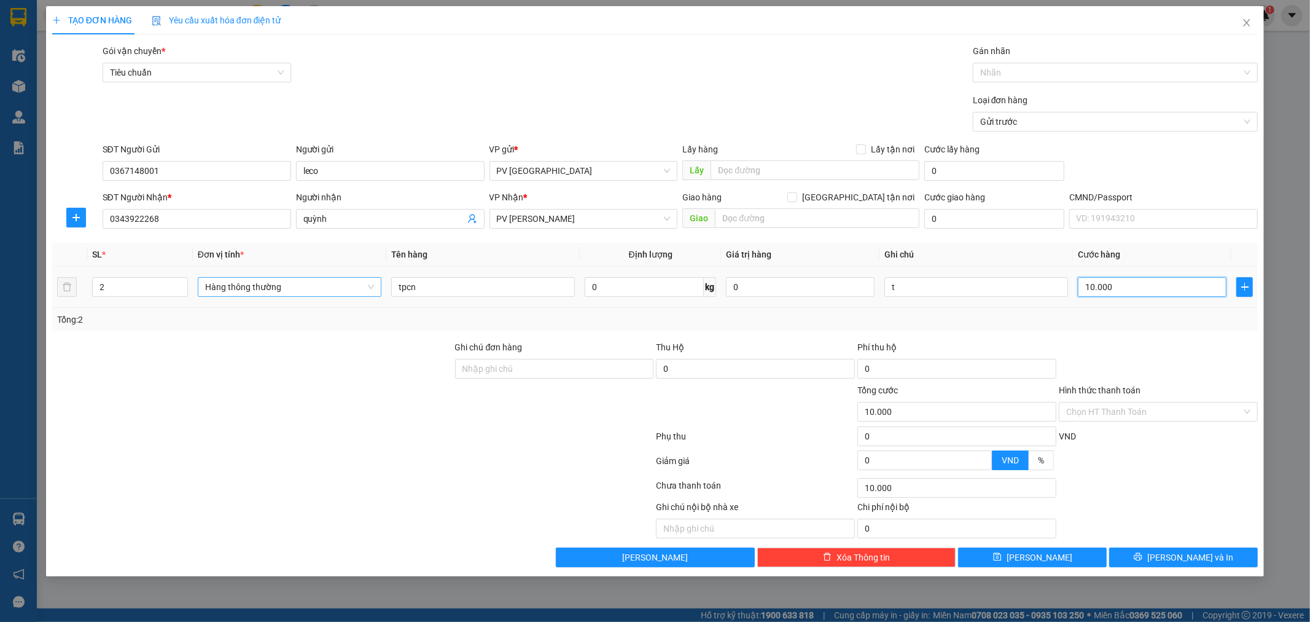
type input "100.000"
click at [1152, 549] on button "[PERSON_NAME] và In" at bounding box center [1183, 557] width 149 height 20
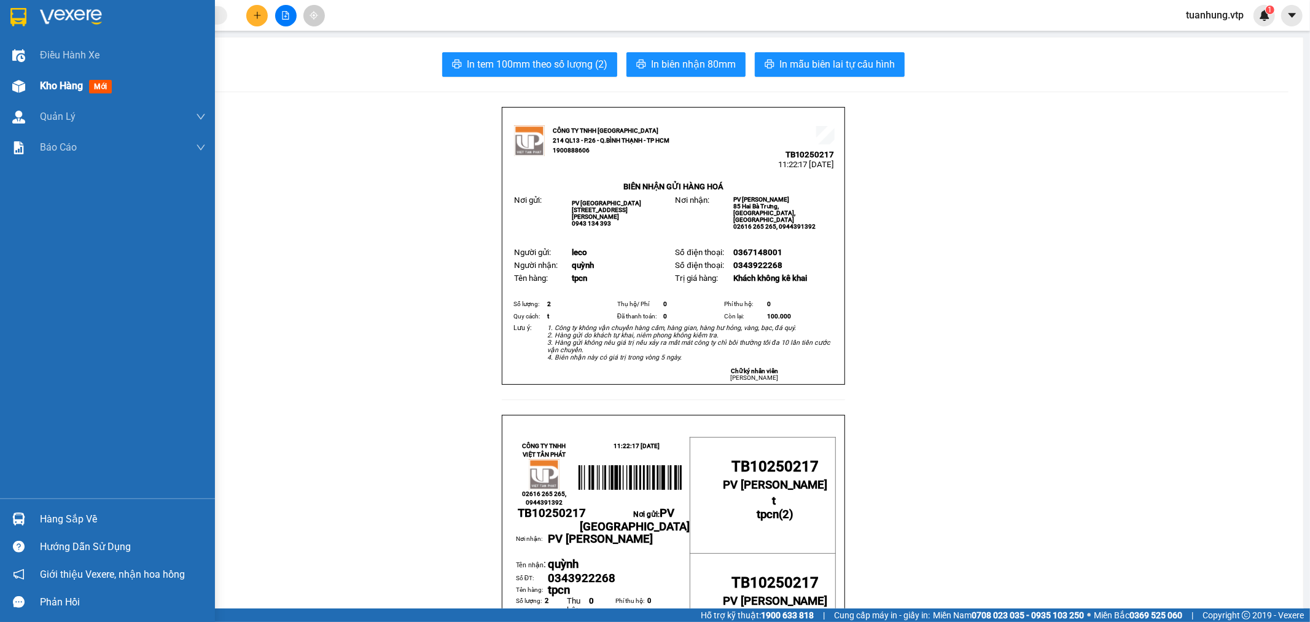
click at [17, 90] on img at bounding box center [18, 86] width 13 height 13
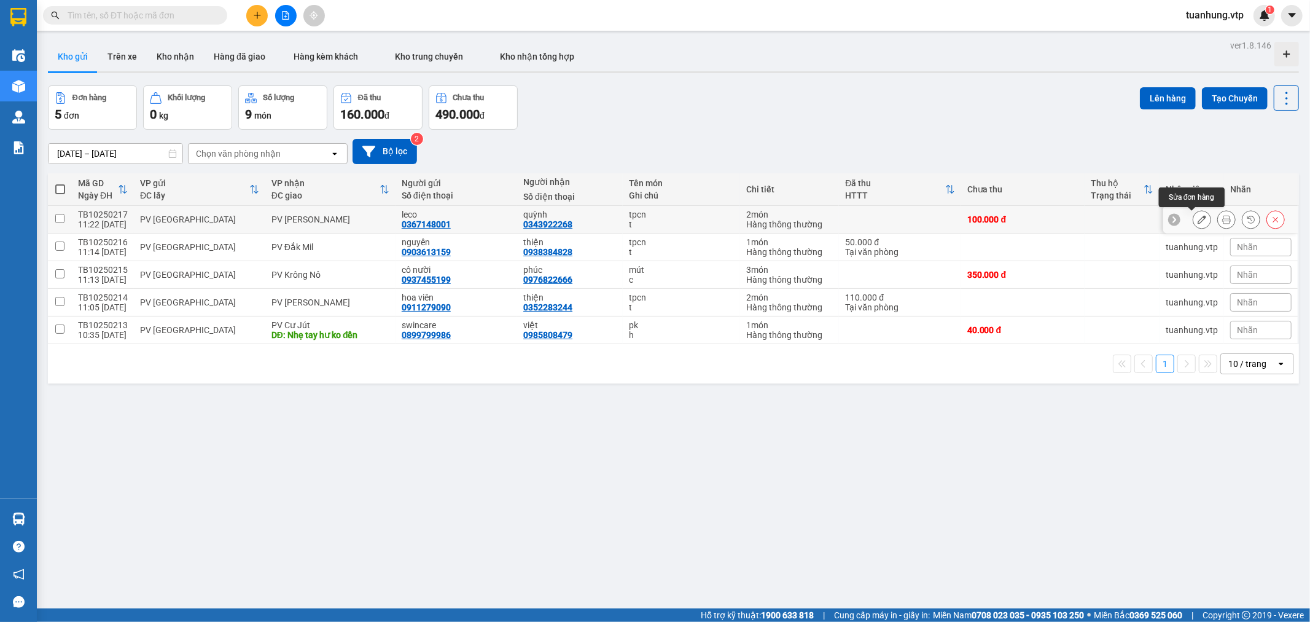
click at [1199, 216] on button at bounding box center [1202, 220] width 17 height 22
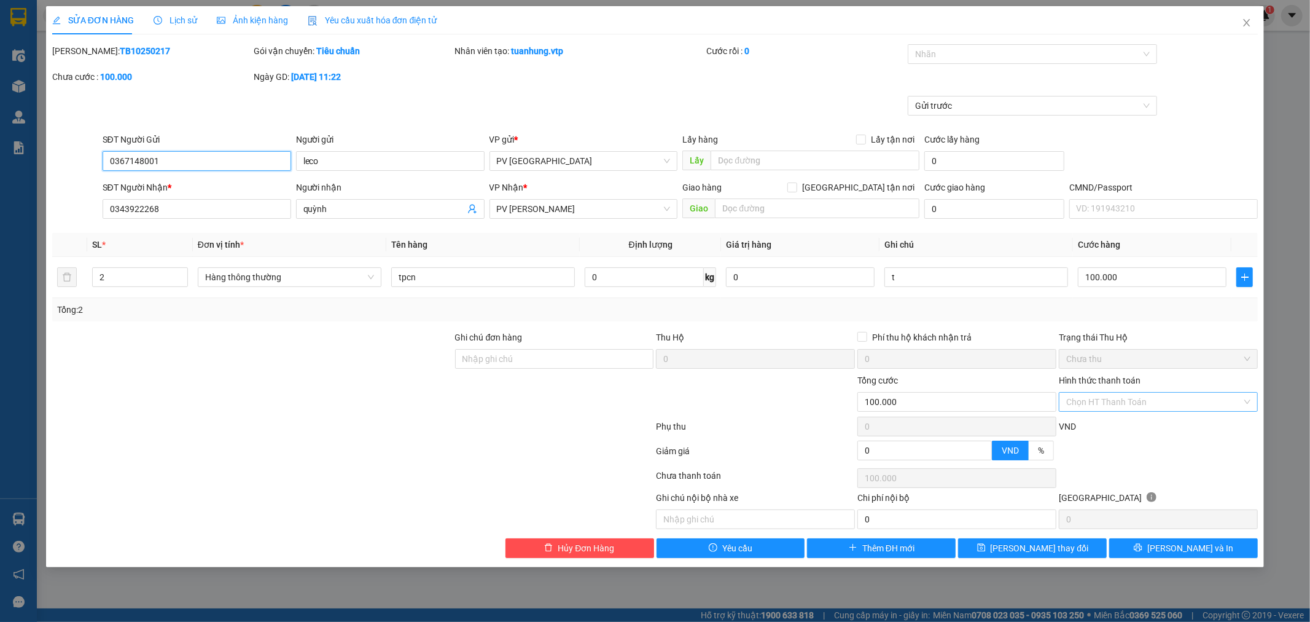
click at [1251, 404] on div "Chọn HT Thanh Toán" at bounding box center [1158, 402] width 199 height 20
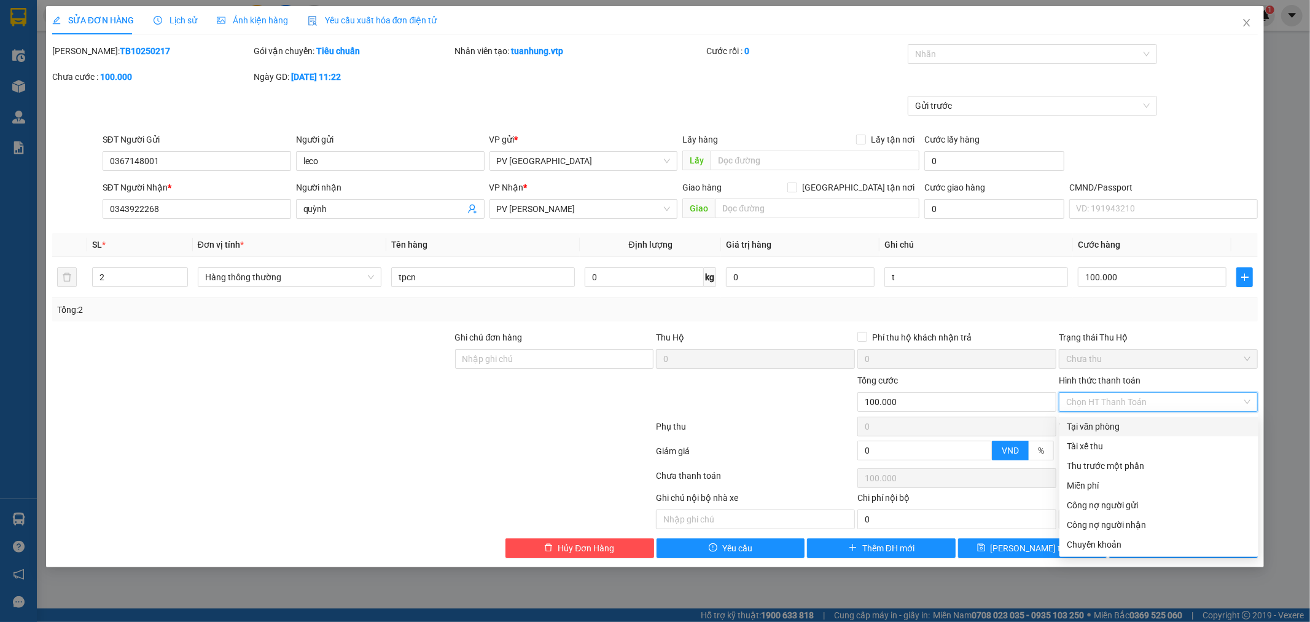
click at [1218, 420] on div "Tại văn phòng" at bounding box center [1159, 427] width 184 height 14
type input "0"
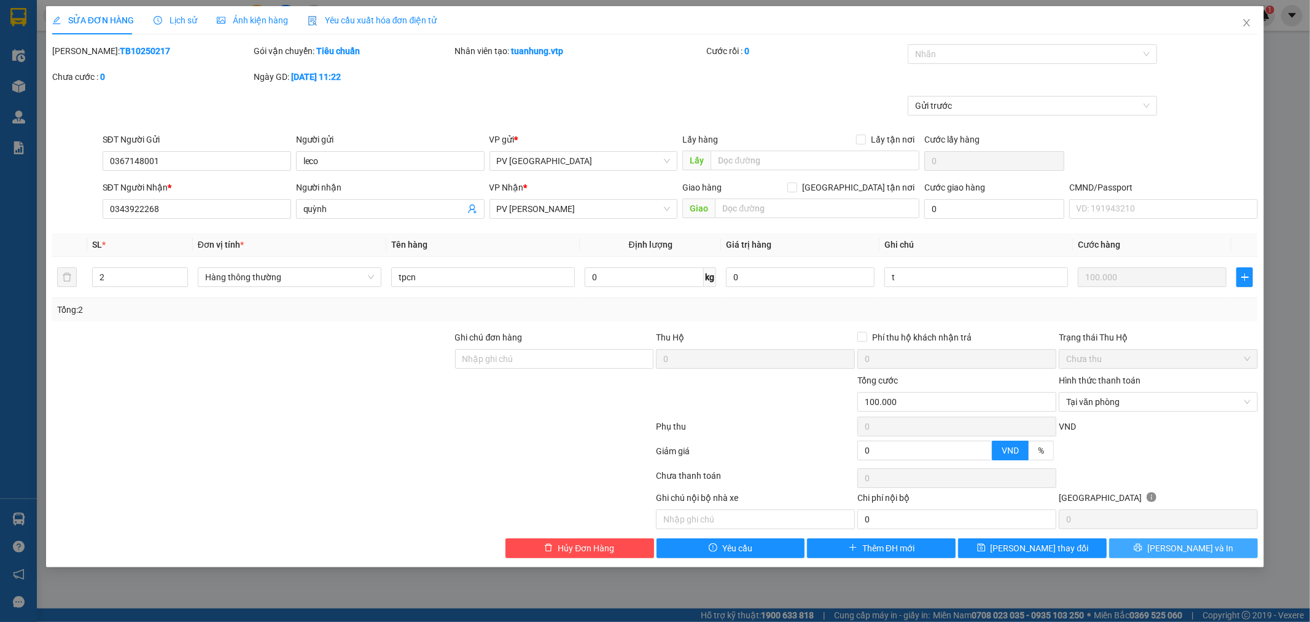
click at [1139, 544] on button "[PERSON_NAME] và In" at bounding box center [1183, 548] width 149 height 20
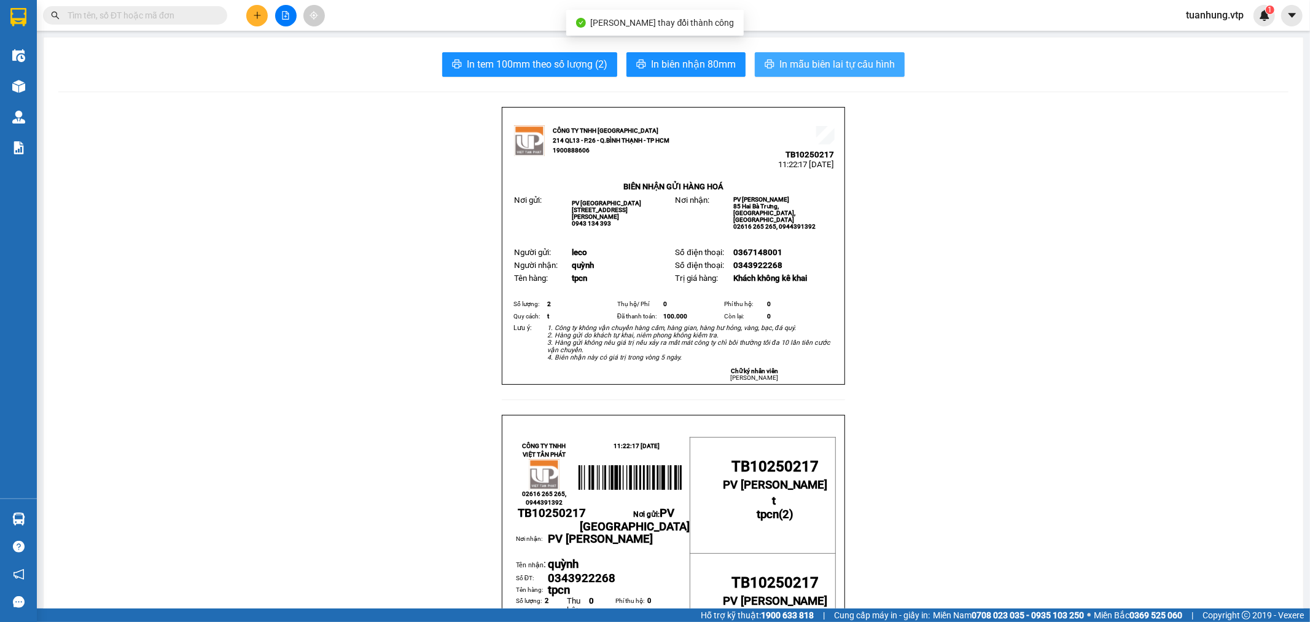
click at [821, 71] on span "In mẫu biên lai tự cấu hình" at bounding box center [837, 64] width 115 height 15
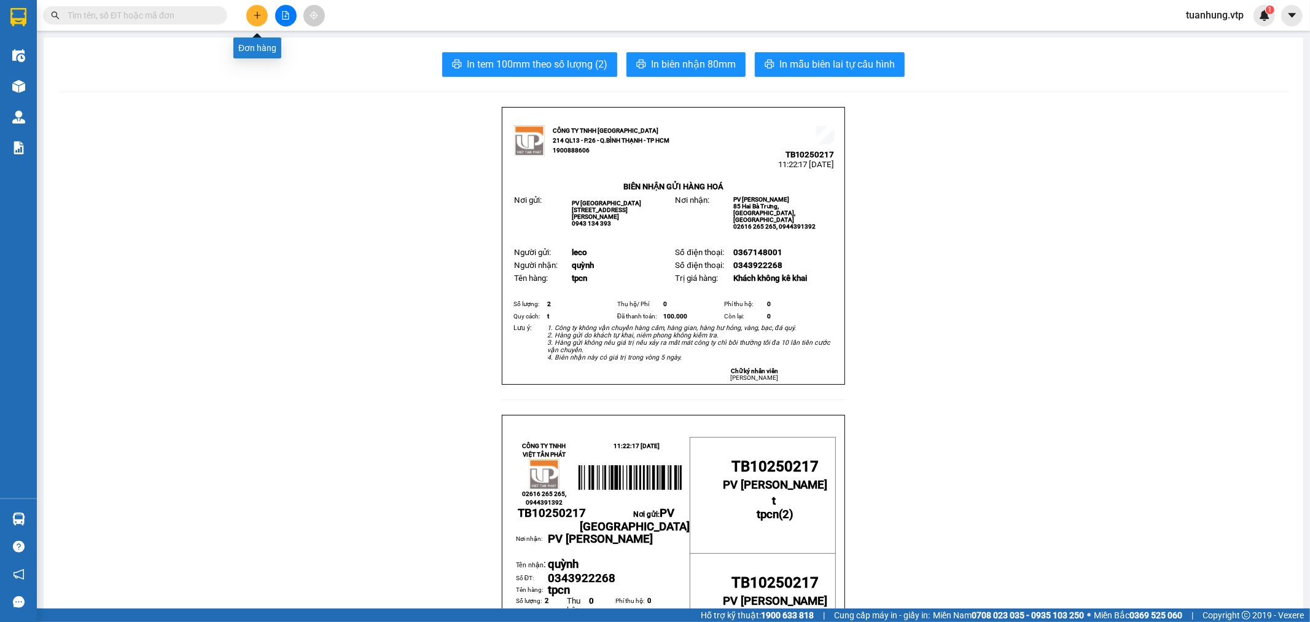
click at [260, 17] on icon "plus" at bounding box center [257, 15] width 9 height 9
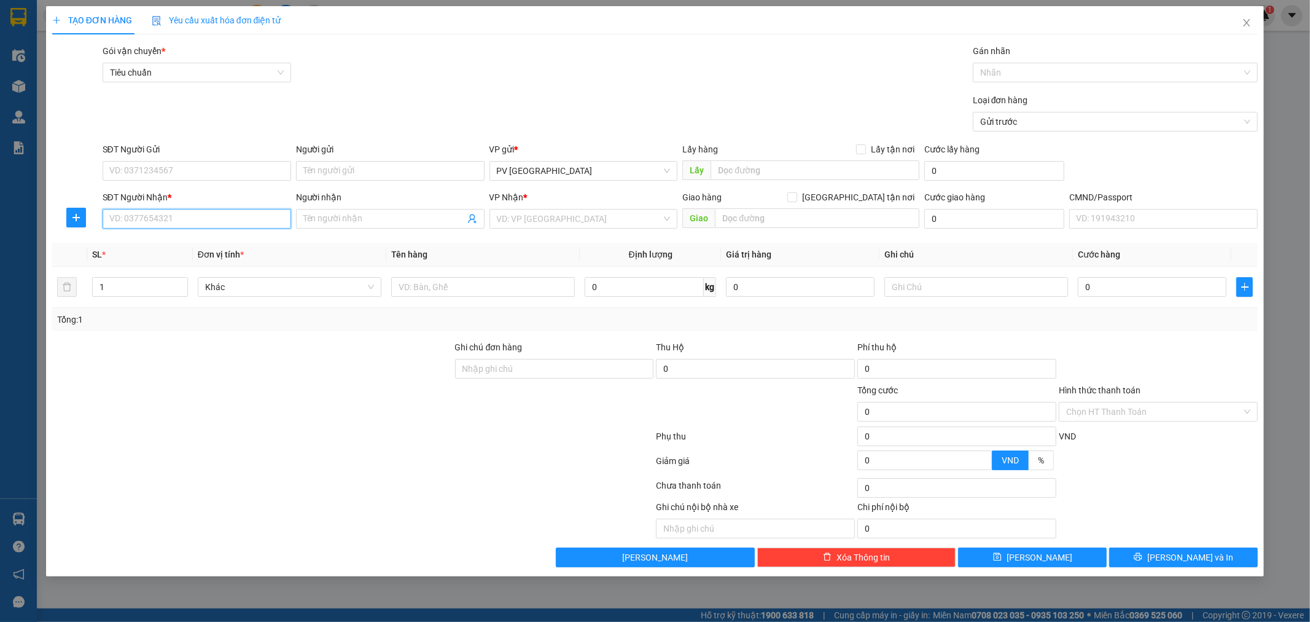
click at [211, 216] on input "SĐT Người Nhận *" at bounding box center [197, 219] width 189 height 20
type input "0849857279"
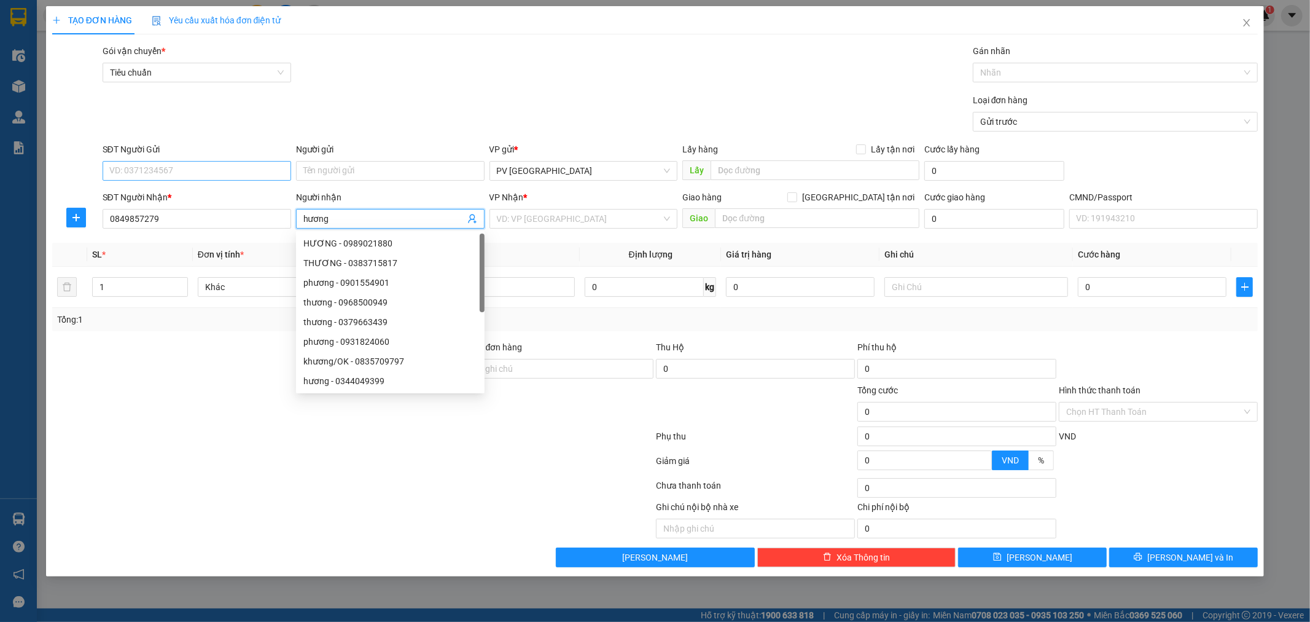
type input "hương"
click at [205, 170] on input "SĐT Người Gửi" at bounding box center [197, 171] width 189 height 20
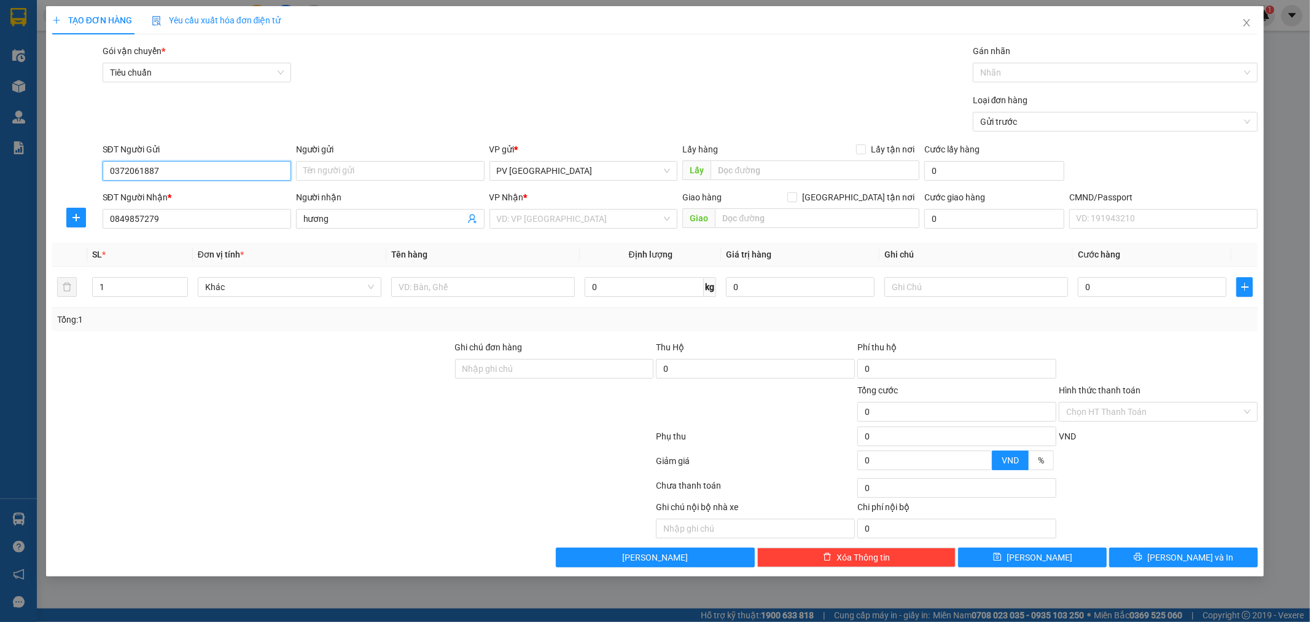
type input "0372061887"
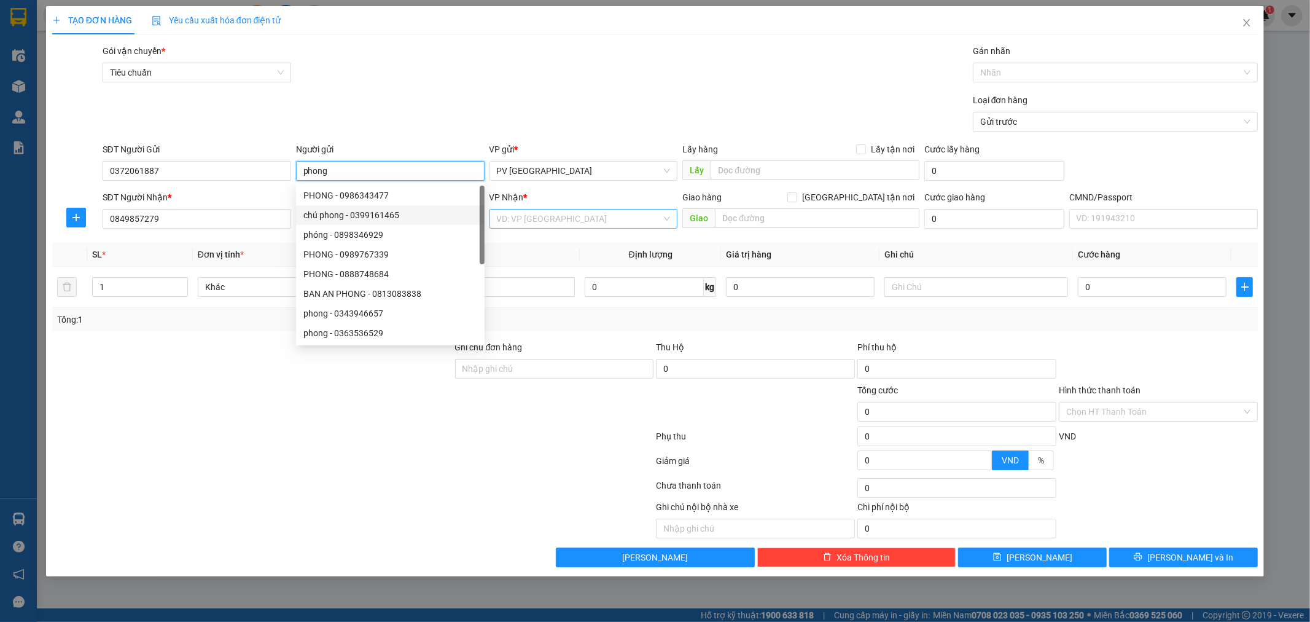
type input "phong"
click at [559, 222] on input "search" at bounding box center [579, 218] width 165 height 18
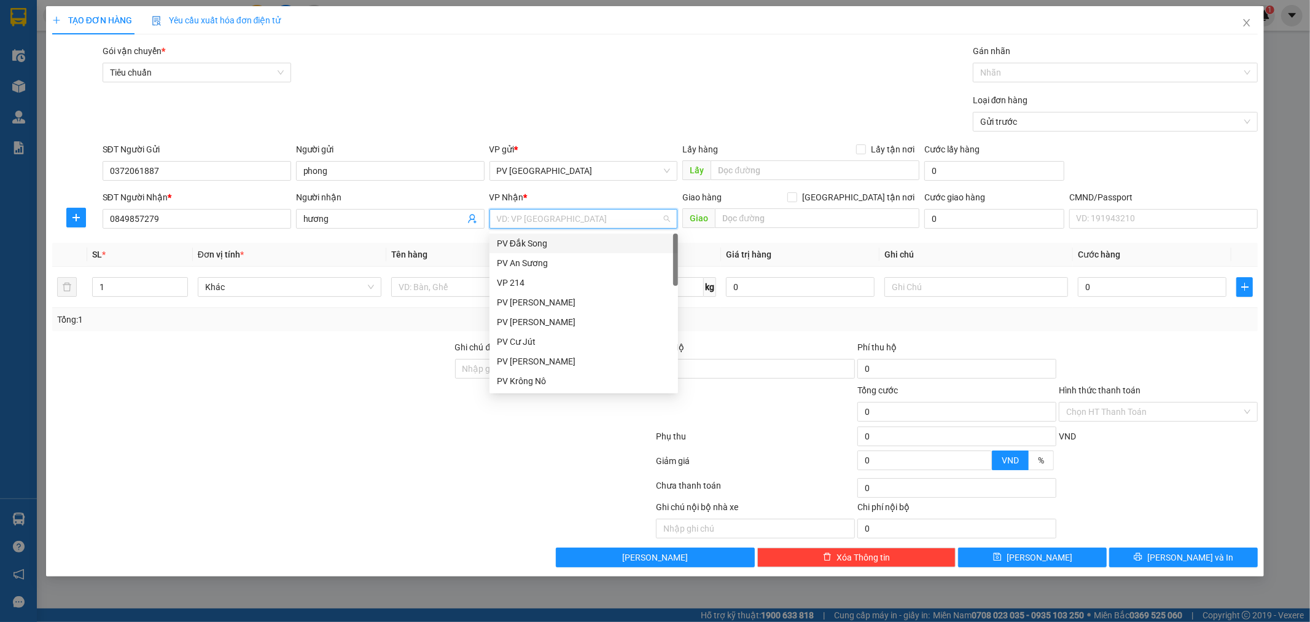
type input "g"
type input "dm"
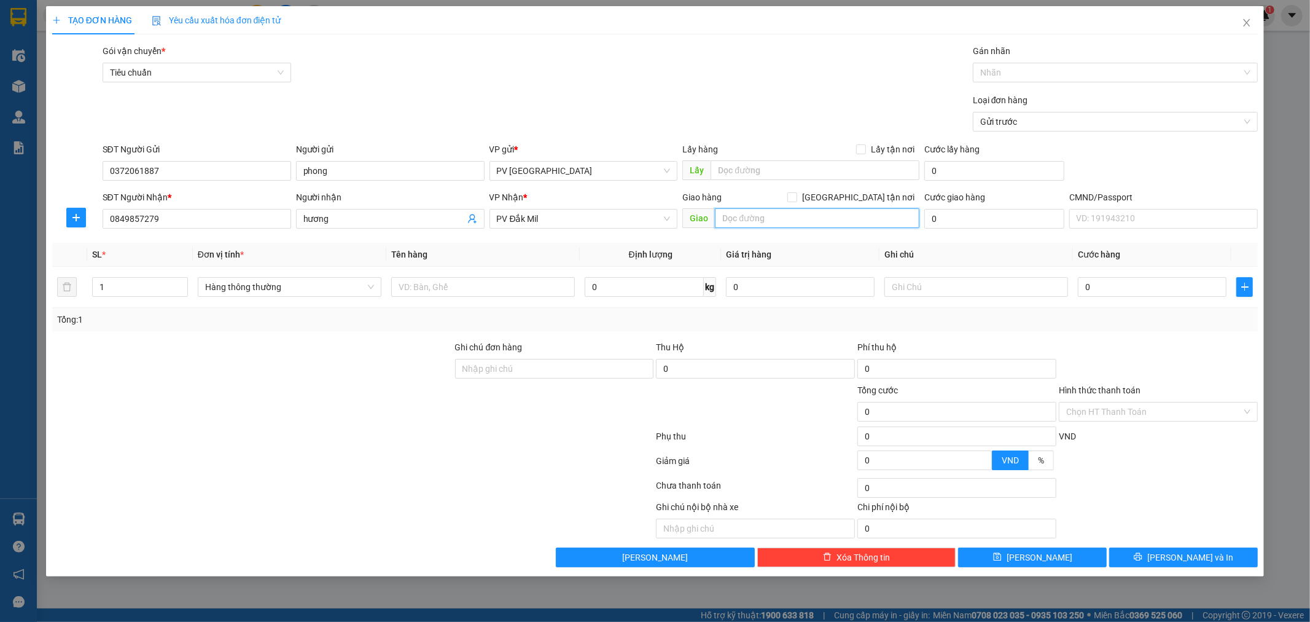
click at [739, 219] on input "text" at bounding box center [817, 218] width 205 height 20
type input "máy"
click at [738, 216] on input "máy" at bounding box center [817, 218] width 205 height 20
click at [480, 285] on input "text" at bounding box center [483, 287] width 184 height 20
type input "may cắt"
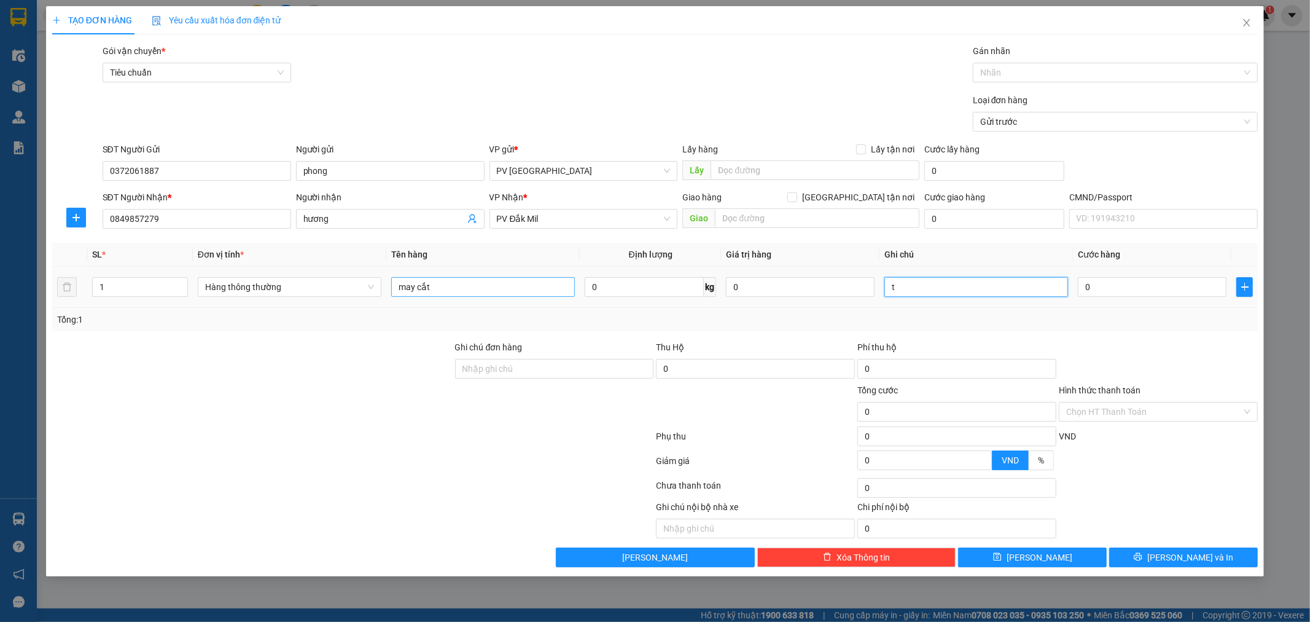
type input "t"
type input "8"
type input "80"
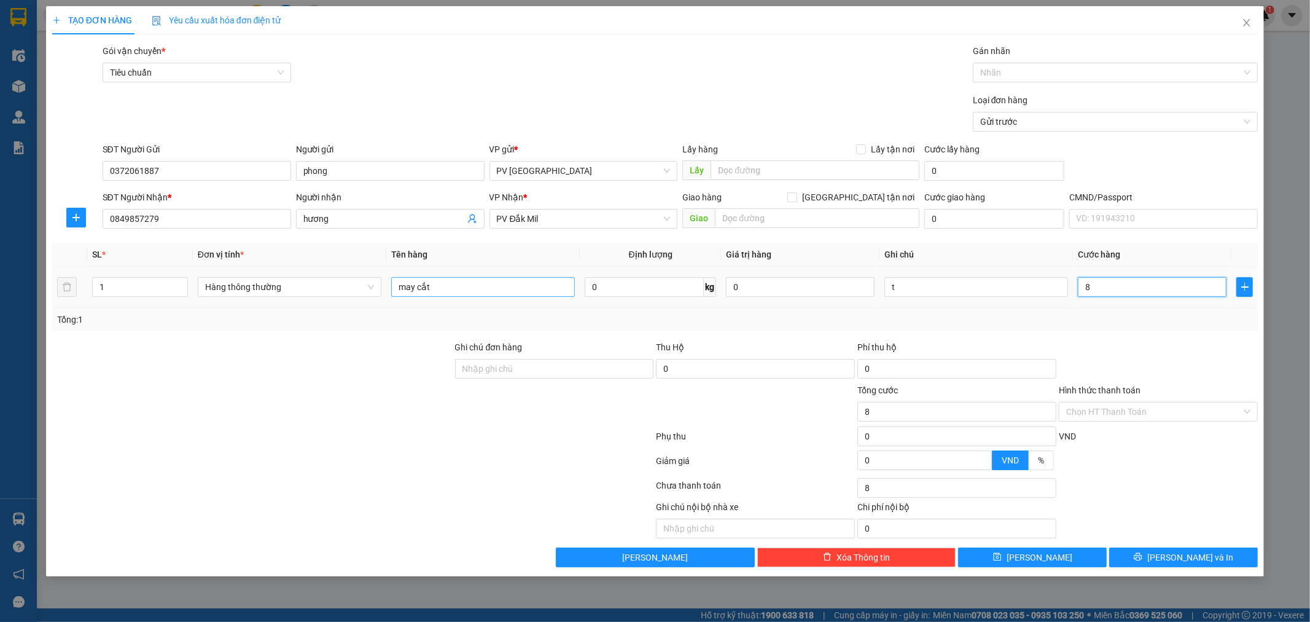
type input "80"
type input "800"
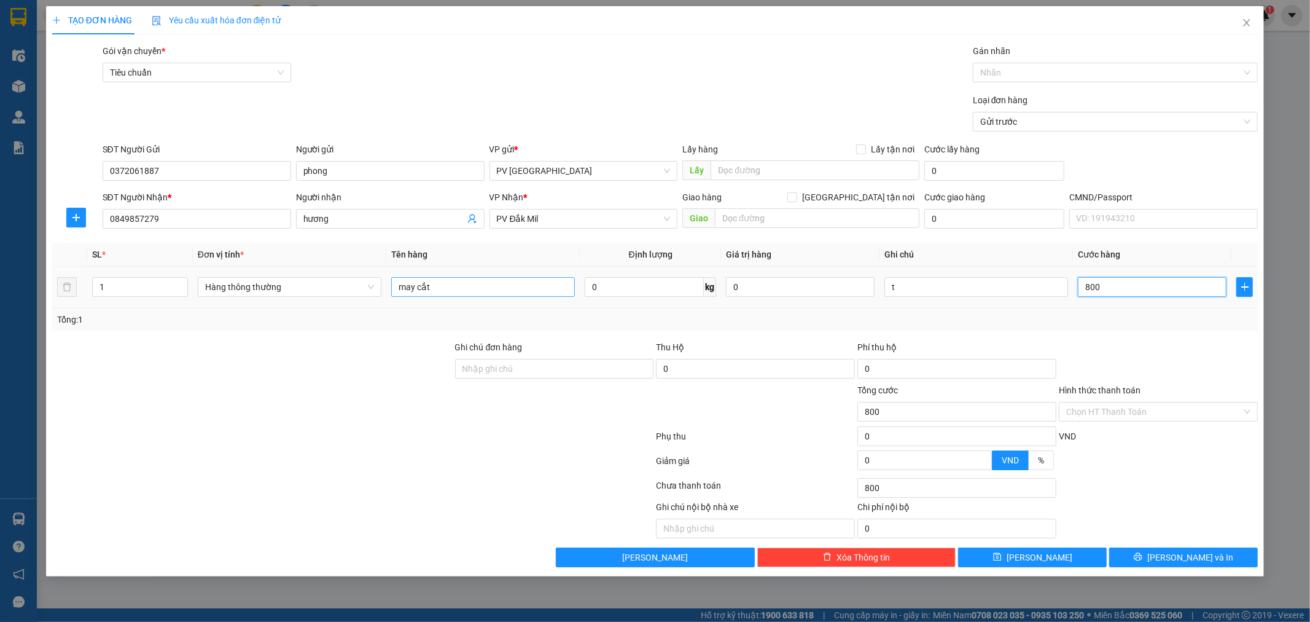
type input "8.000"
type input "80.000"
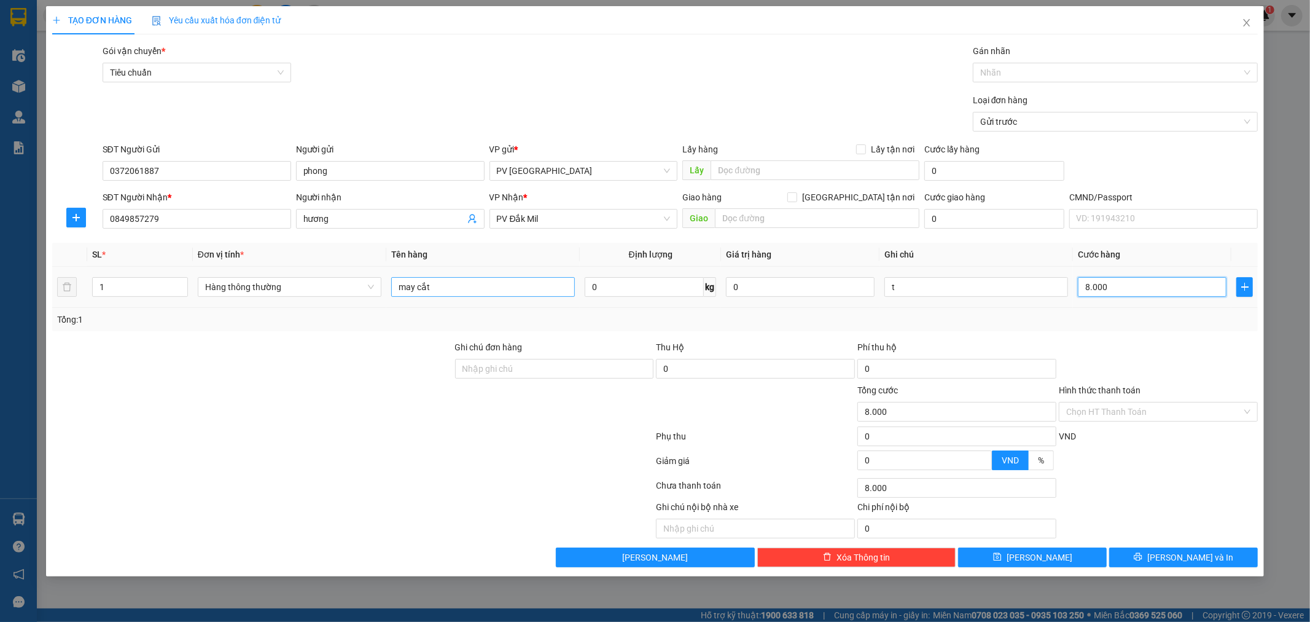
type input "80.000"
click at [1248, 413] on div "Chọn HT Thanh Toán" at bounding box center [1158, 412] width 199 height 20
type input "80.000"
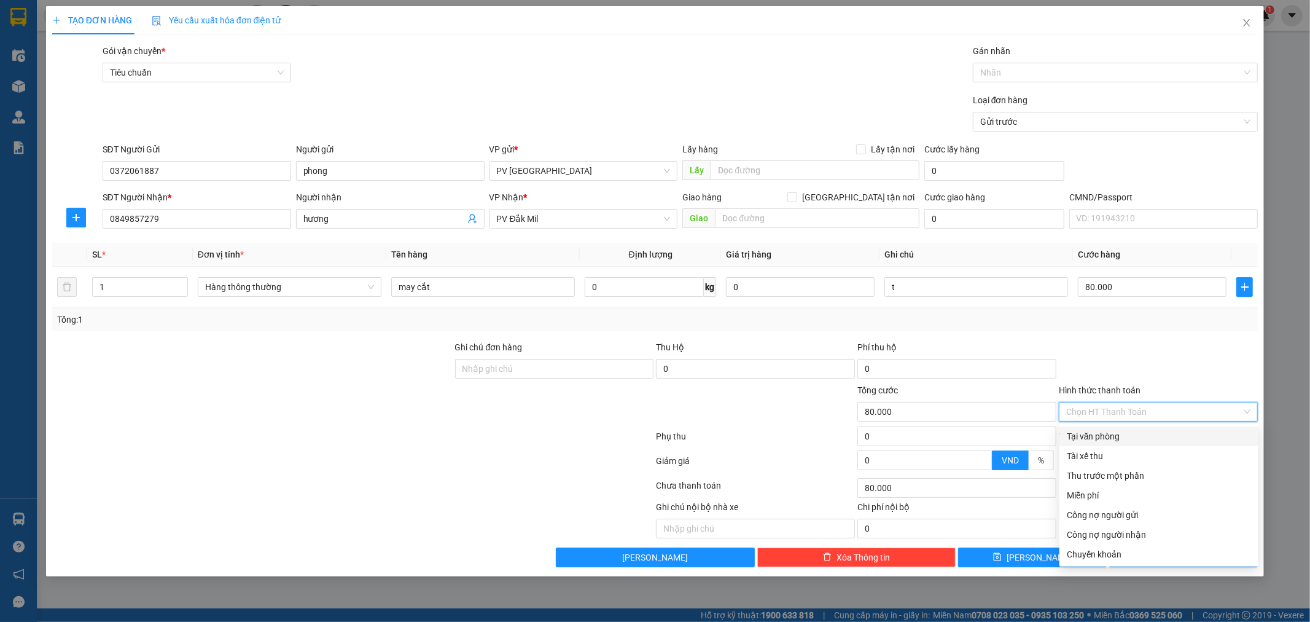
click at [1232, 421] on div "Chọn HT Thanh Toán" at bounding box center [1158, 412] width 199 height 20
click at [1223, 434] on div "Tại văn phòng" at bounding box center [1159, 436] width 184 height 14
type input "0"
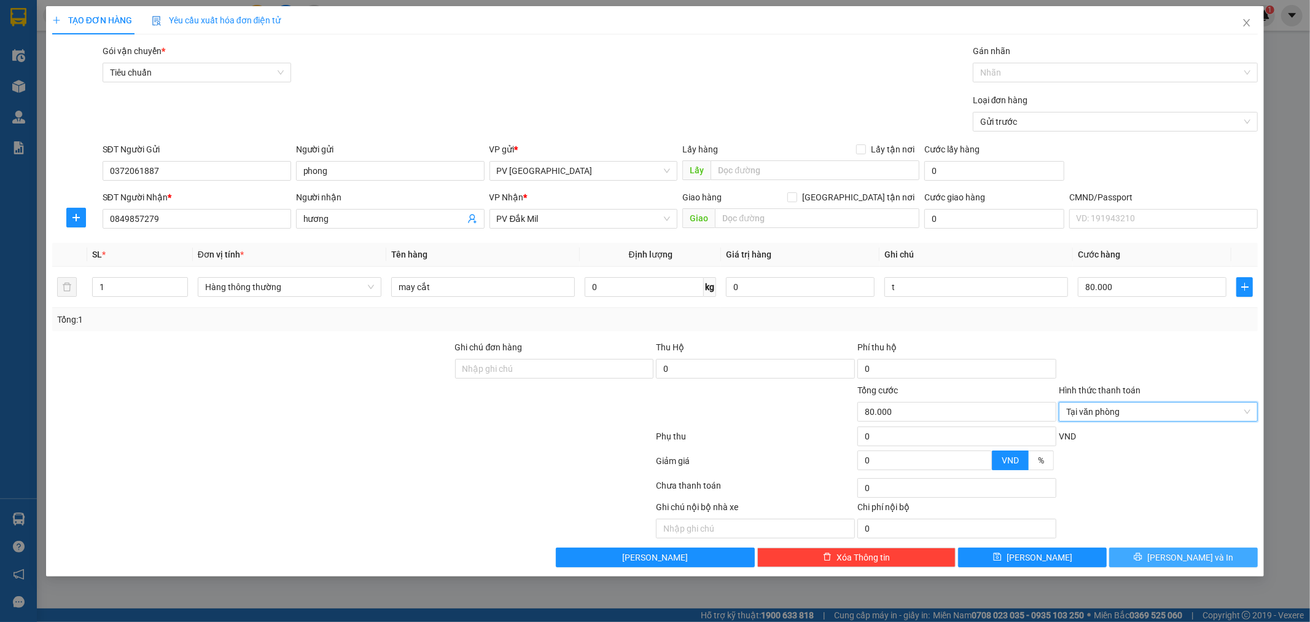
click at [1189, 551] on span "[PERSON_NAME] và In" at bounding box center [1191, 557] width 86 height 14
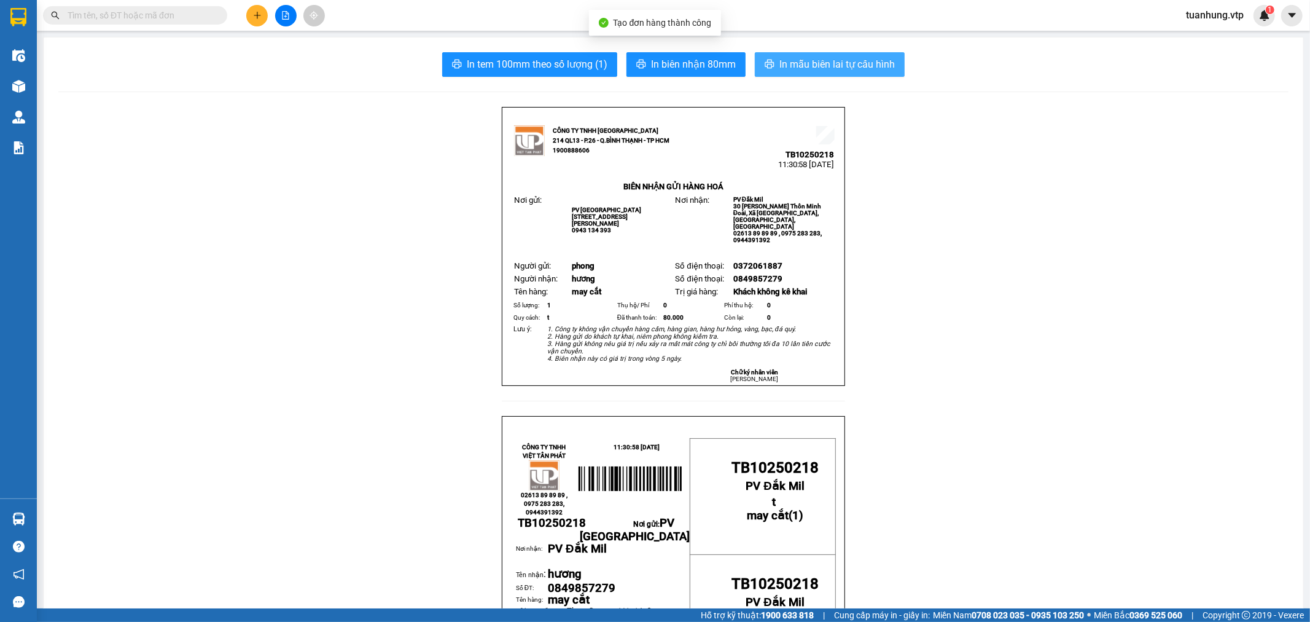
click at [827, 66] on span "In mẫu biên lai tự cấu hình" at bounding box center [837, 64] width 115 height 15
click at [253, 15] on icon "plus" at bounding box center [257, 15] width 9 height 9
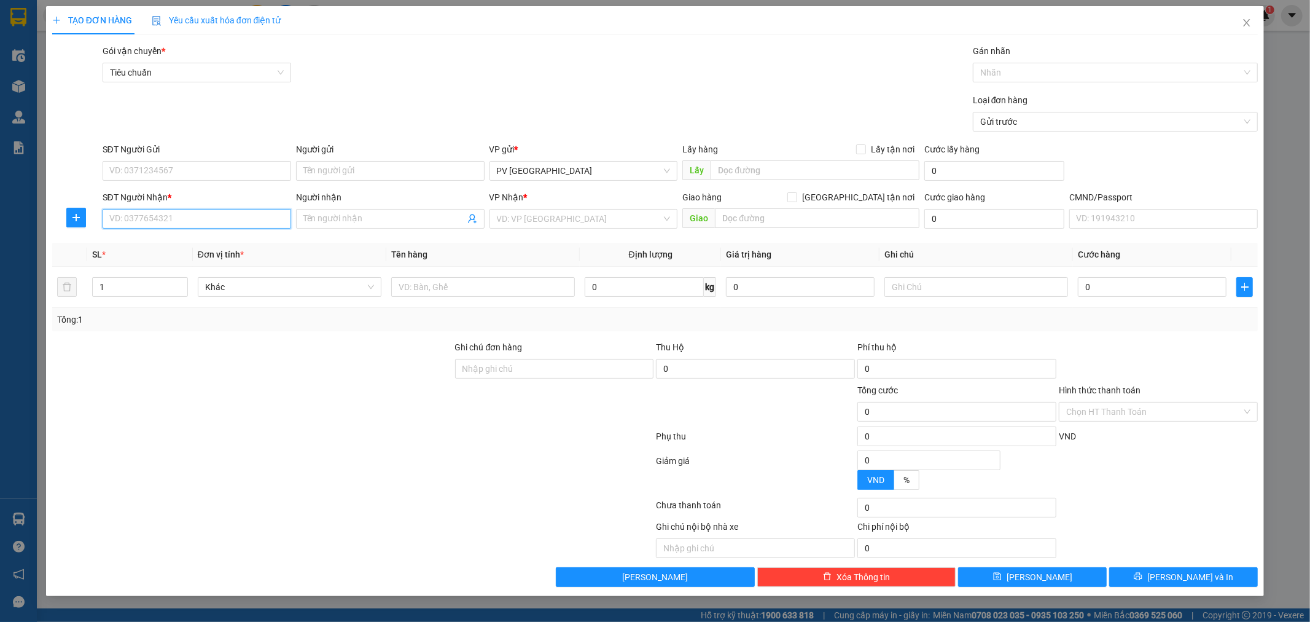
click at [190, 220] on input "SĐT Người Nhận *" at bounding box center [197, 219] width 189 height 20
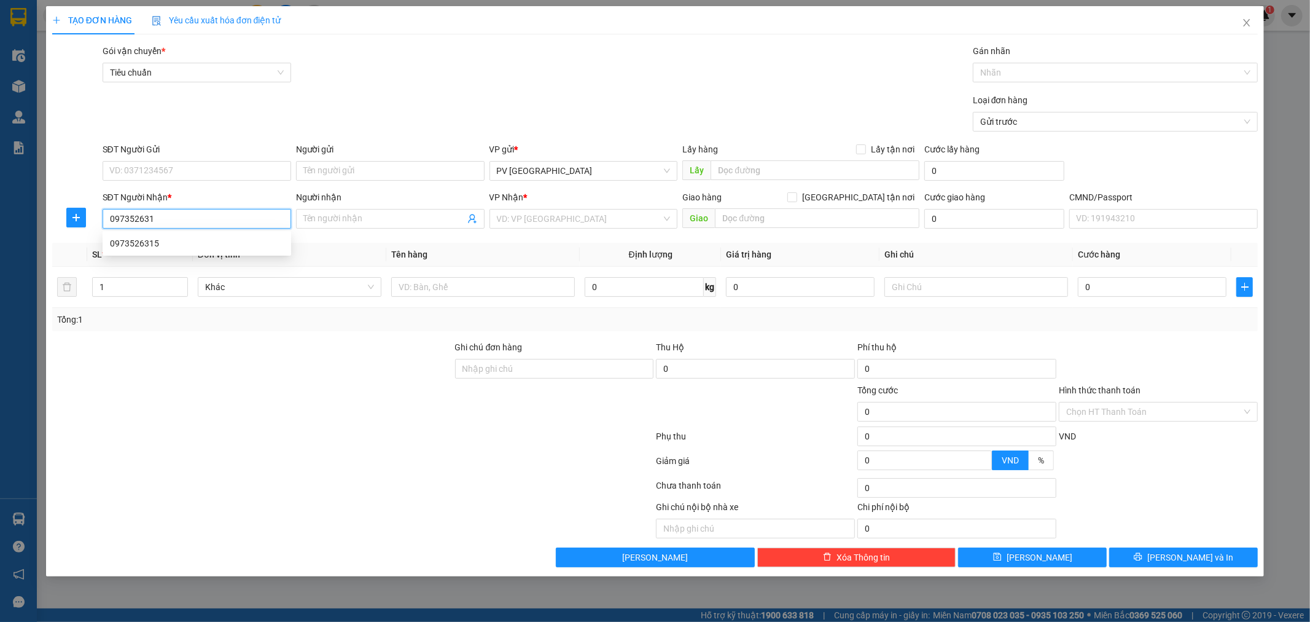
type input "0973526315"
click at [179, 235] on div "0973526315" at bounding box center [197, 243] width 189 height 20
type input "nam đà"
type input "0973526315"
click at [342, 219] on input "Người nhận" at bounding box center [384, 219] width 162 height 14
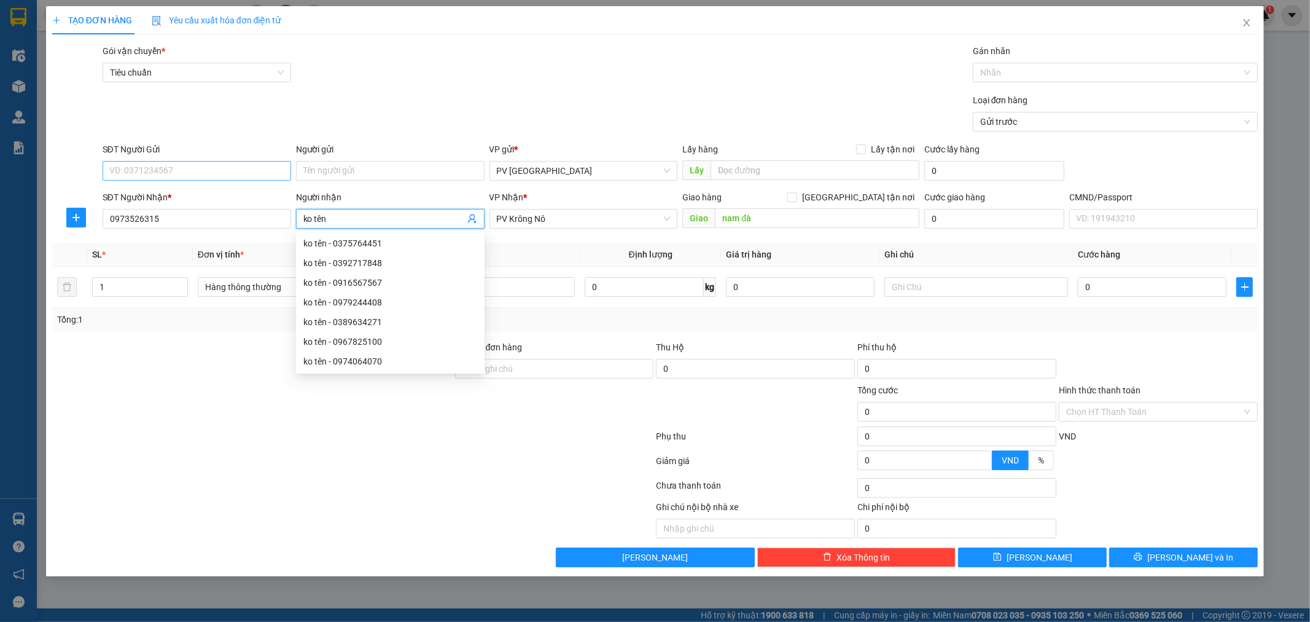
type input "ko tên"
click at [273, 179] on input "SĐT Người Gửi" at bounding box center [197, 171] width 189 height 20
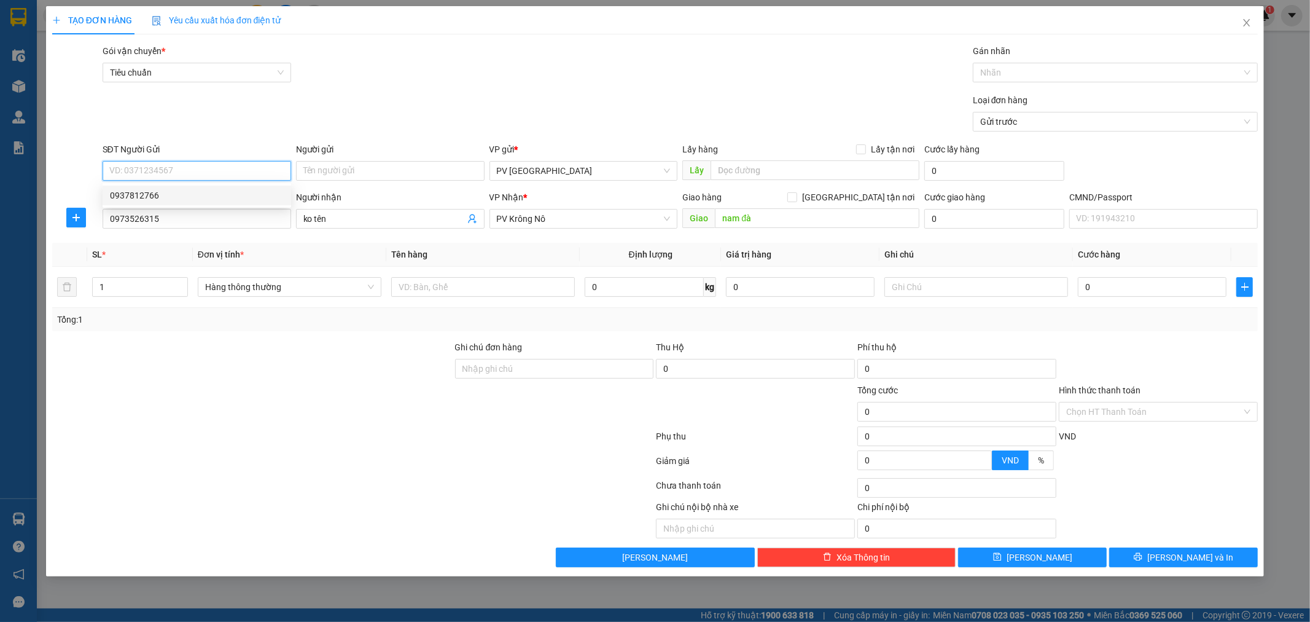
click at [265, 172] on input "SĐT Người Gửi" at bounding box center [197, 171] width 189 height 20
type input "00000000000"
type input "tb"
click at [357, 345] on div at bounding box center [252, 361] width 403 height 43
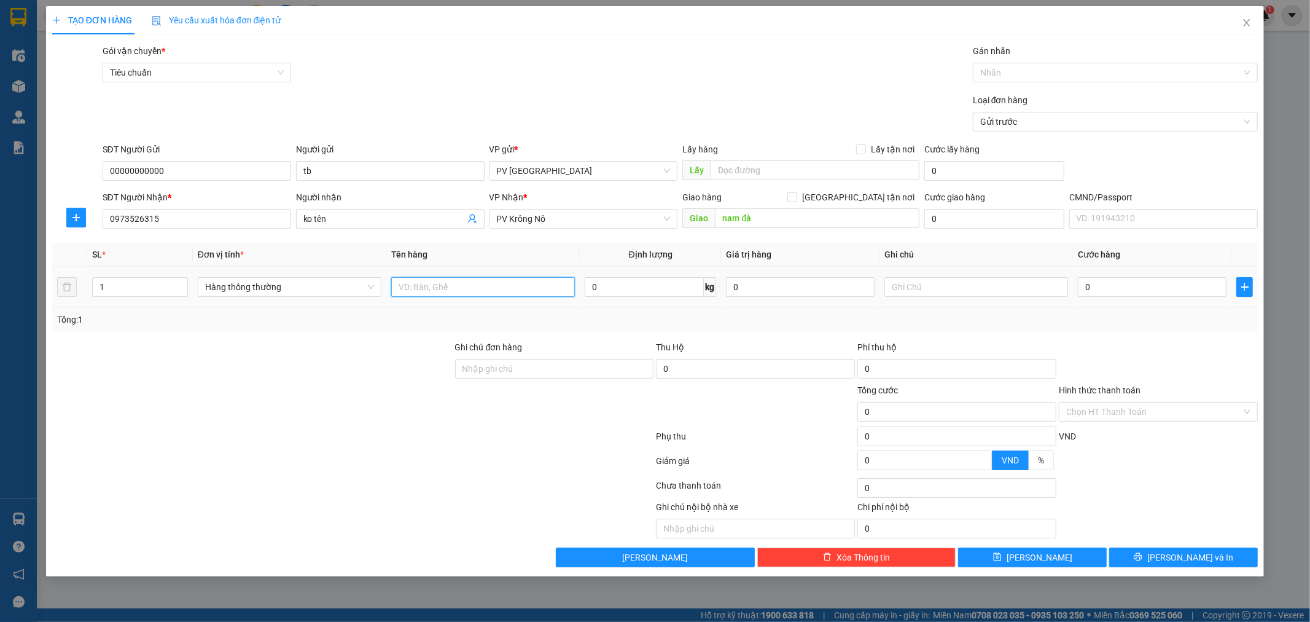
click at [476, 291] on input "text" at bounding box center [483, 287] width 184 height 20
type input "máy in"
type input "tx"
type input "5"
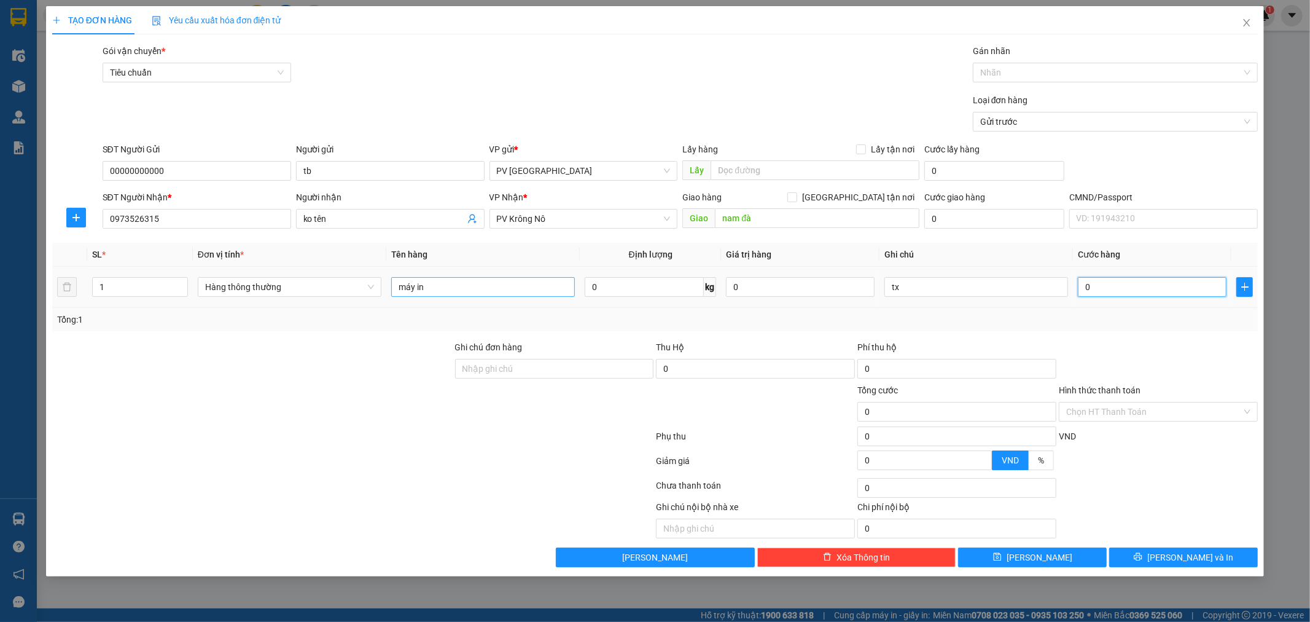
type input "5"
type input "50"
type input "500"
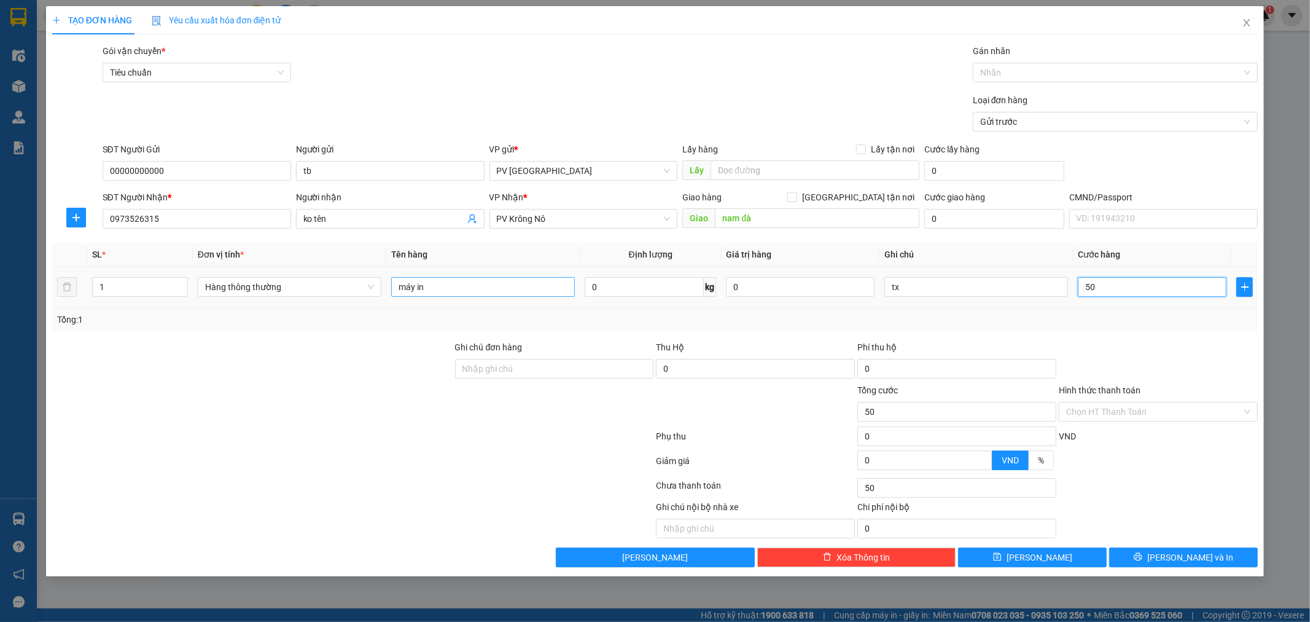
type input "500"
type input "5.000"
click at [1132, 554] on button "[PERSON_NAME] và In" at bounding box center [1183, 557] width 149 height 20
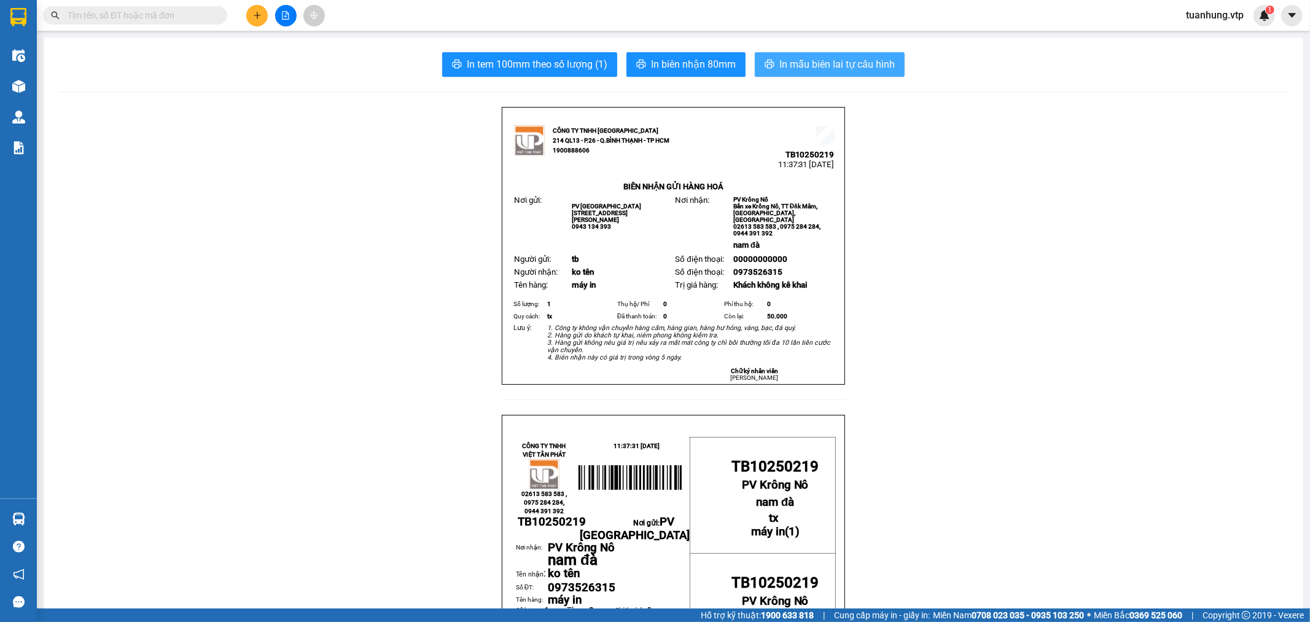
click at [851, 74] on button "In mẫu biên lai tự cấu hình" at bounding box center [830, 64] width 150 height 25
click at [253, 13] on icon "plus" at bounding box center [257, 15] width 9 height 9
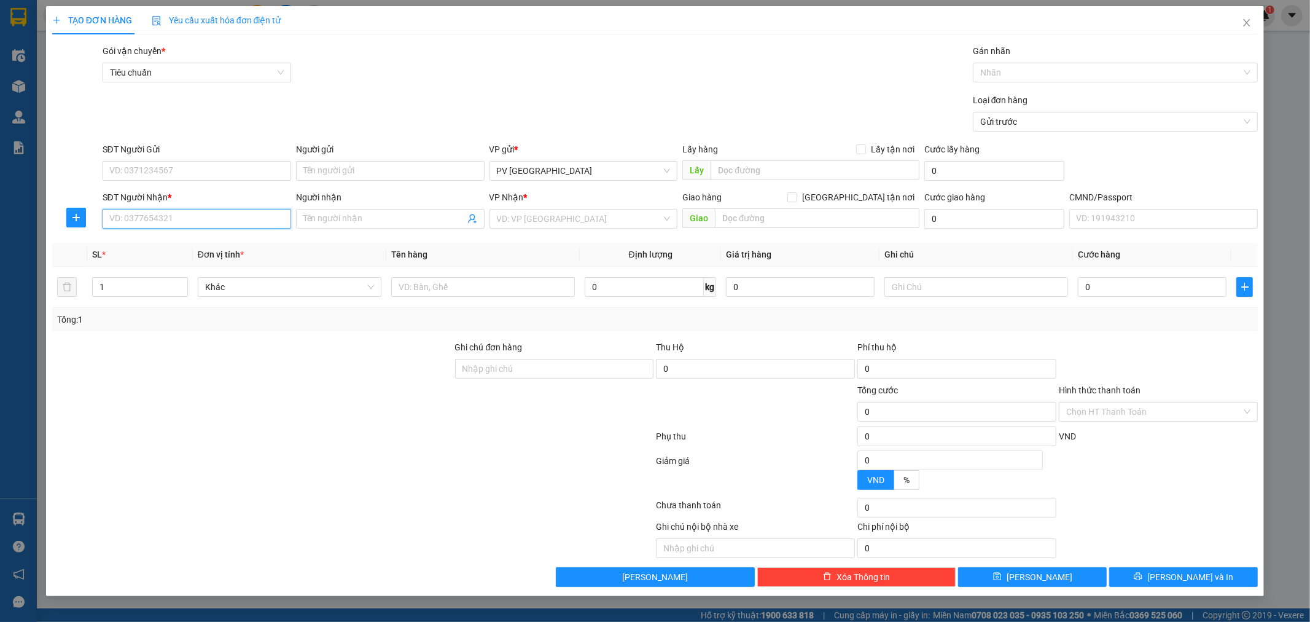
click at [222, 222] on input "SĐT Người Nhận *" at bounding box center [197, 219] width 189 height 20
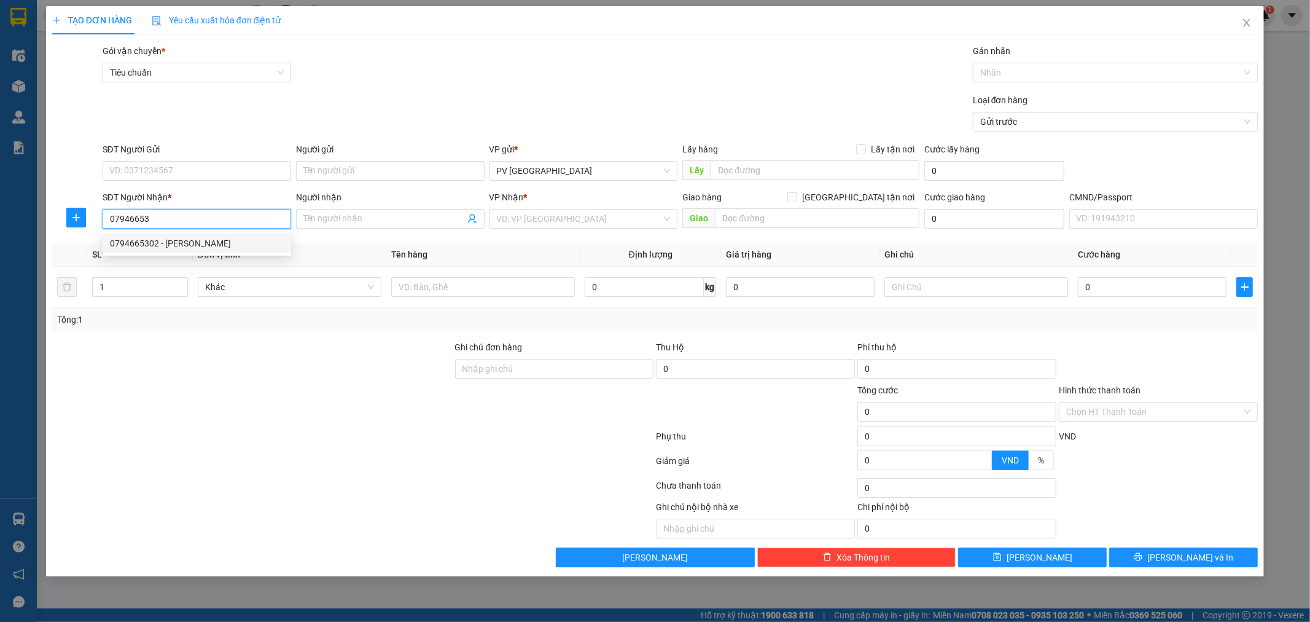
click at [213, 240] on div "0794665302 - [PERSON_NAME]" at bounding box center [197, 244] width 174 height 14
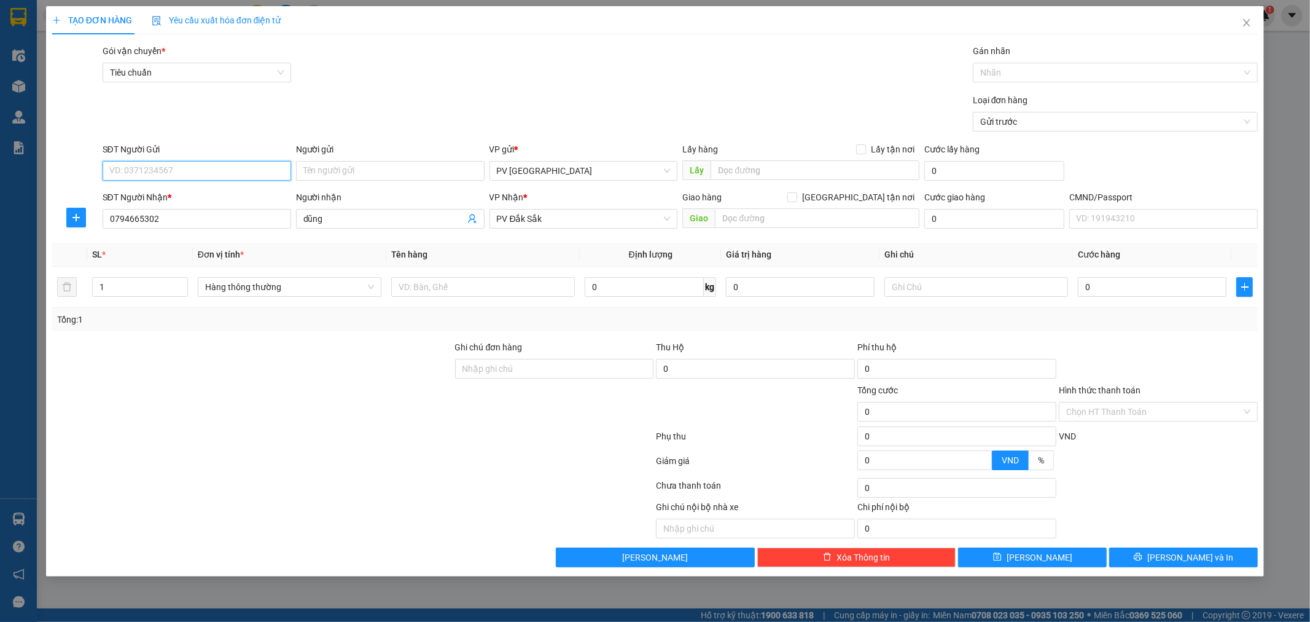
click at [209, 170] on input "SĐT Người Gửi" at bounding box center [197, 171] width 189 height 20
click at [194, 192] on div "0902171914 - kiên" at bounding box center [197, 196] width 174 height 14
click at [536, 290] on input "text" at bounding box center [483, 287] width 184 height 20
click at [1193, 553] on span "[PERSON_NAME] và In" at bounding box center [1191, 557] width 86 height 14
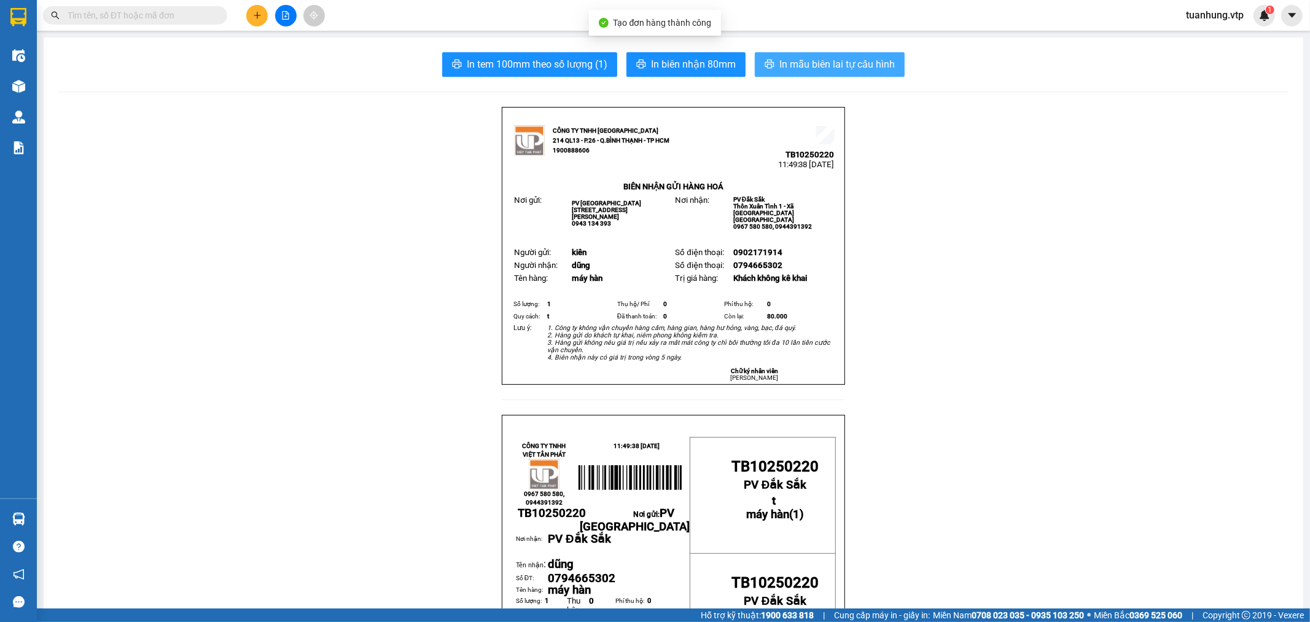
click at [852, 64] on span "In mẫu biên lai tự cấu hình" at bounding box center [837, 64] width 115 height 15
